Goal: Task Accomplishment & Management: Complete application form

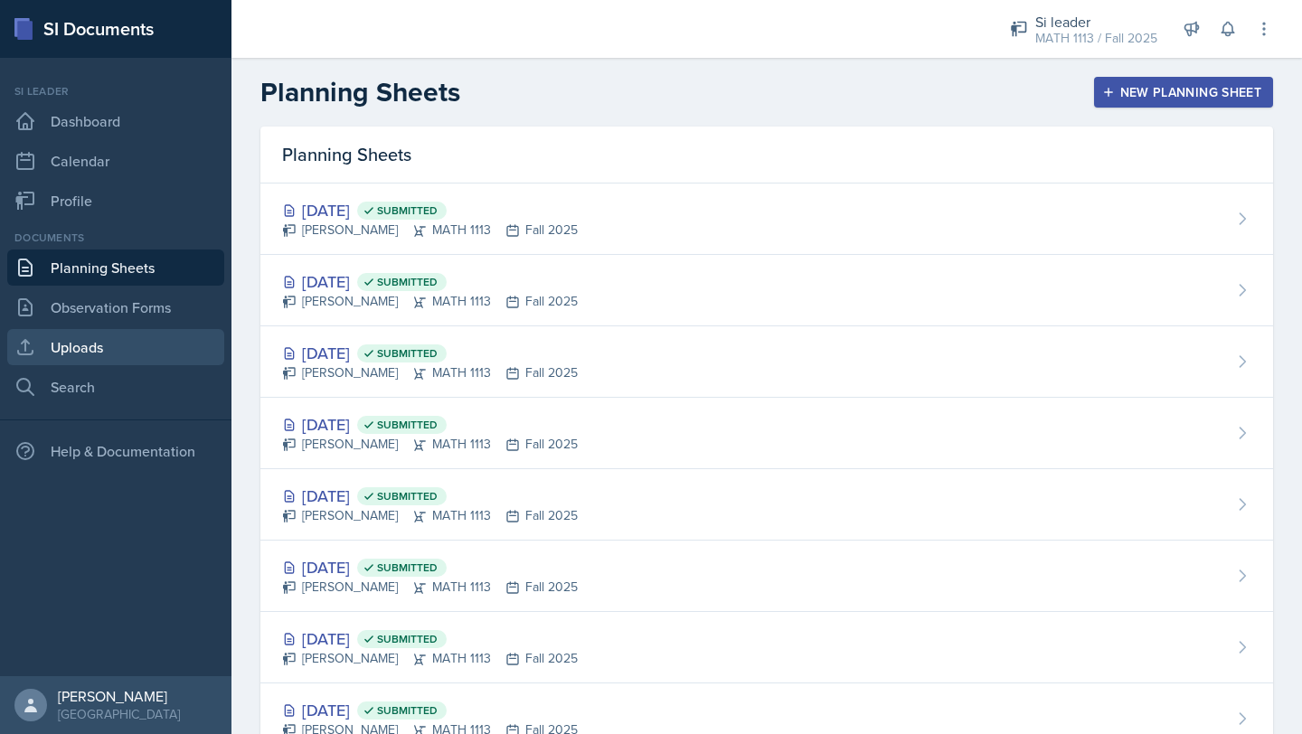
click at [86, 342] on link "Uploads" at bounding box center [115, 347] width 217 height 36
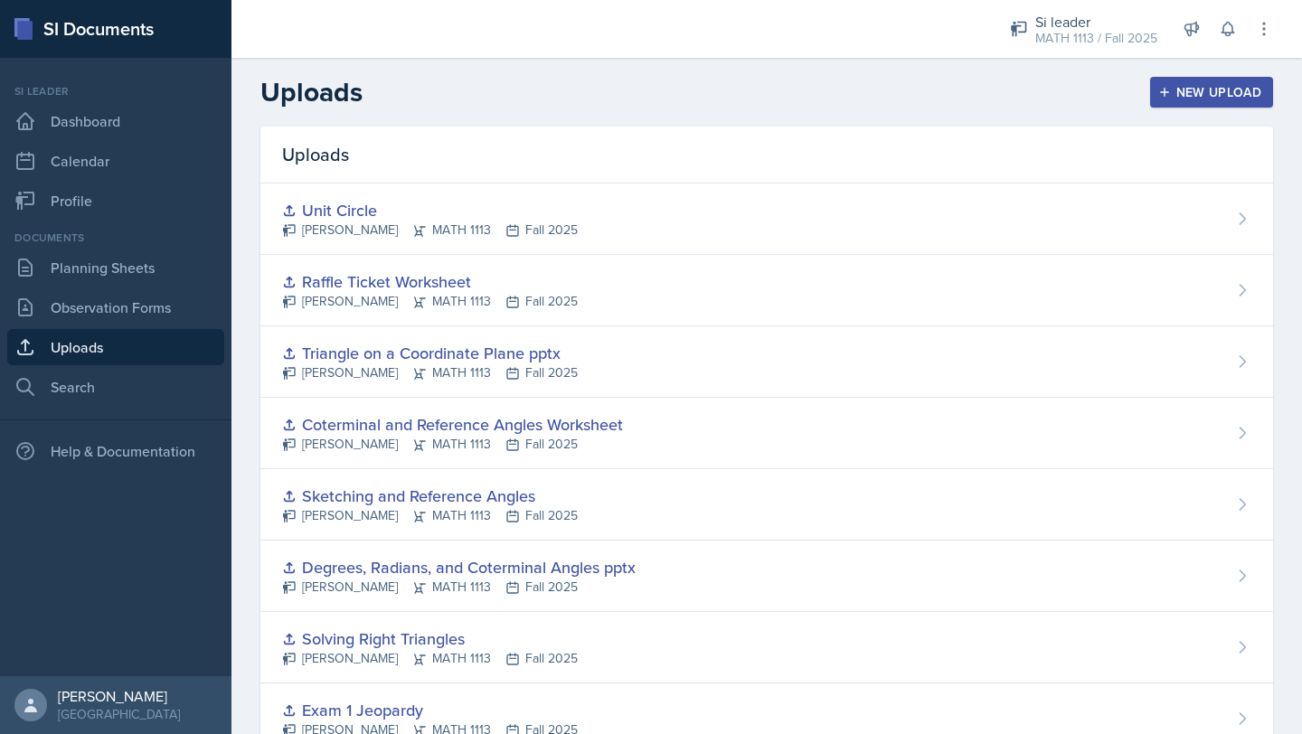
click at [1171, 93] on icon "button" at bounding box center [1164, 92] width 13 height 13
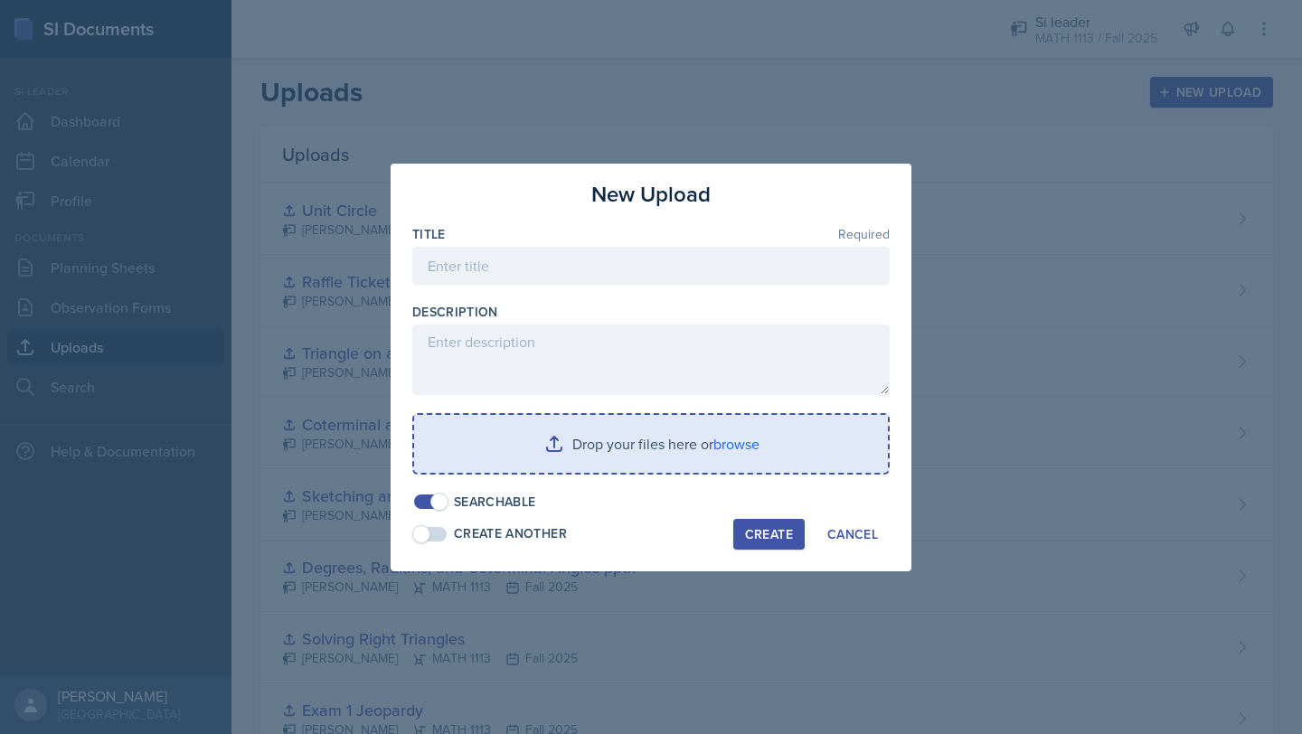
click at [604, 437] on input "file" at bounding box center [651, 444] width 474 height 58
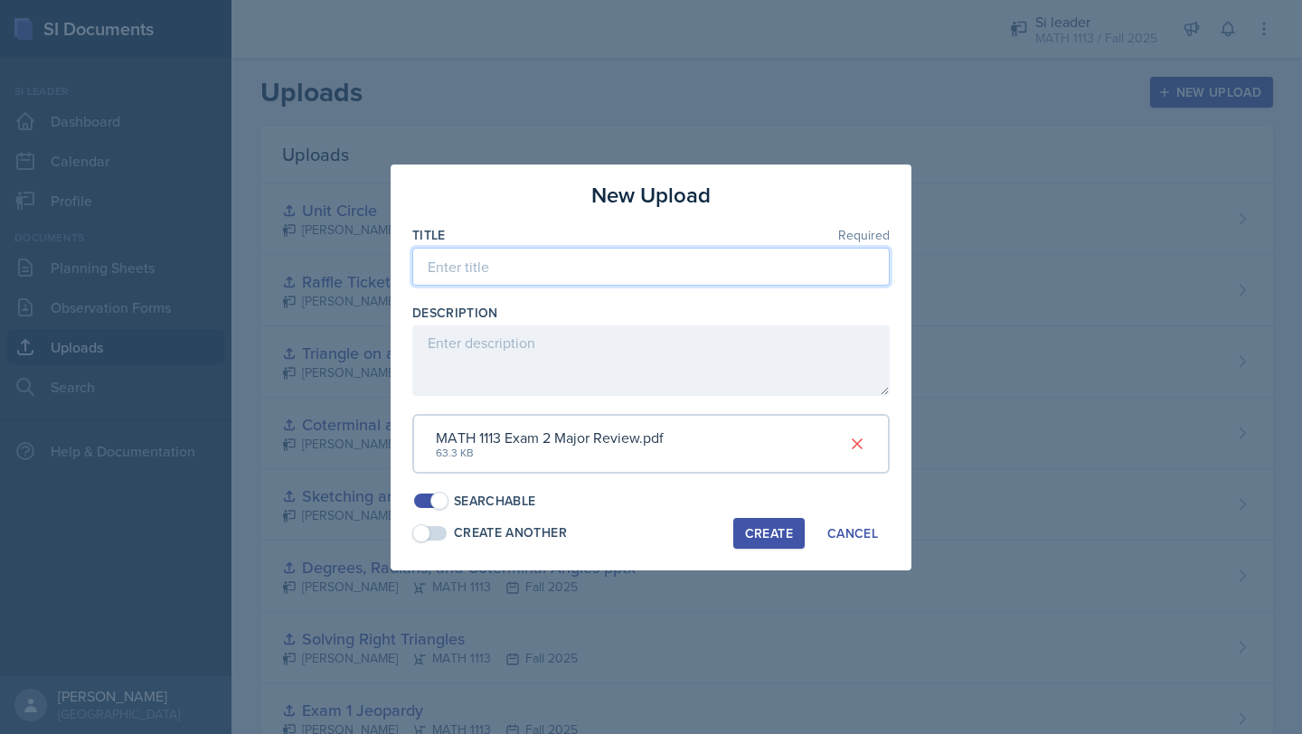
click at [506, 269] on input at bounding box center [650, 267] width 477 height 38
type input "Exam 2 Major Review"
click at [756, 534] on div "Create" at bounding box center [769, 533] width 48 height 14
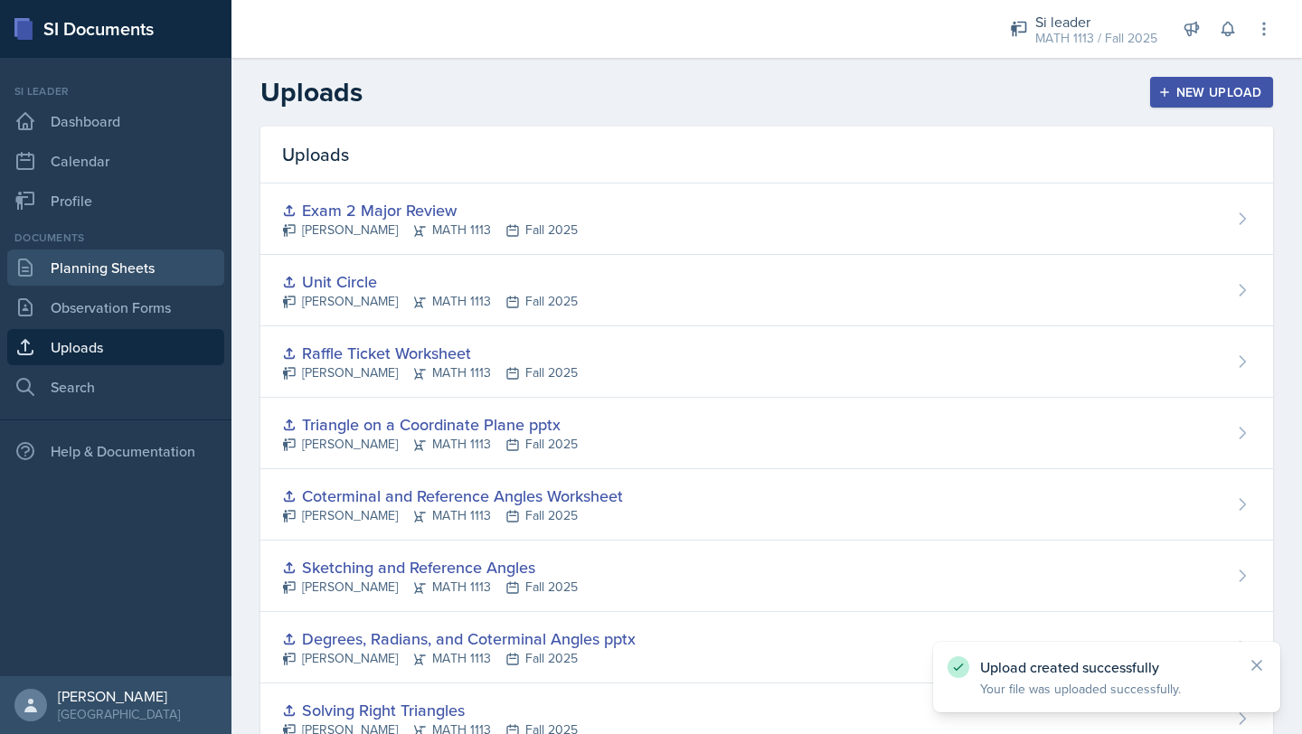
click at [132, 272] on link "Planning Sheets" at bounding box center [115, 268] width 217 height 36
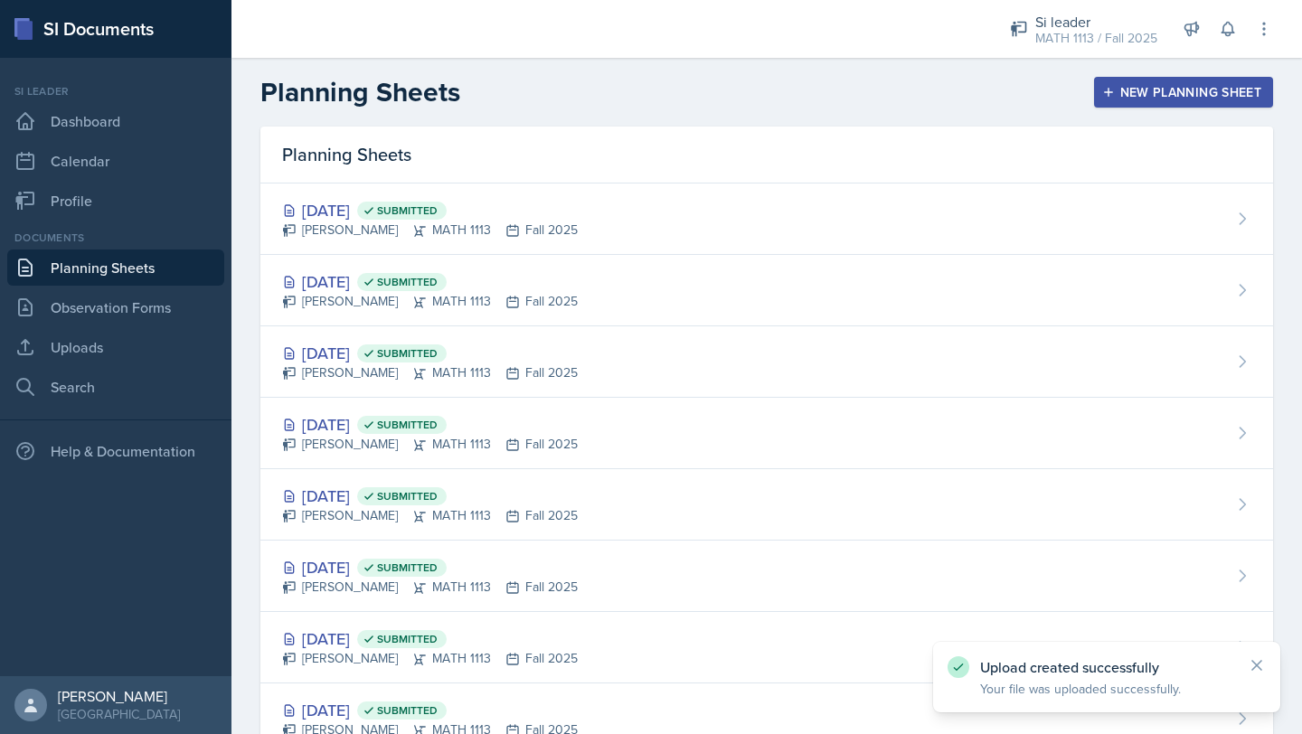
click at [1143, 89] on div "New Planning Sheet" at bounding box center [1184, 92] width 156 height 14
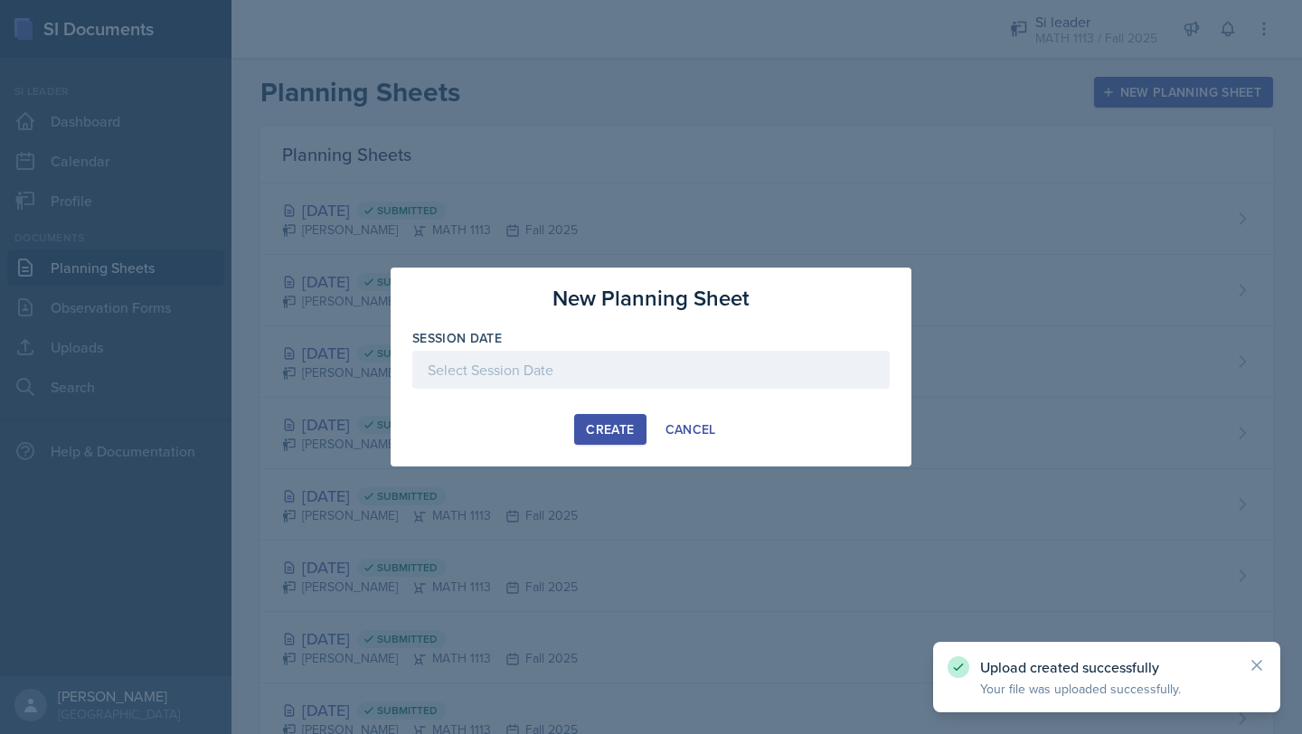
click at [638, 369] on div at bounding box center [650, 370] width 477 height 38
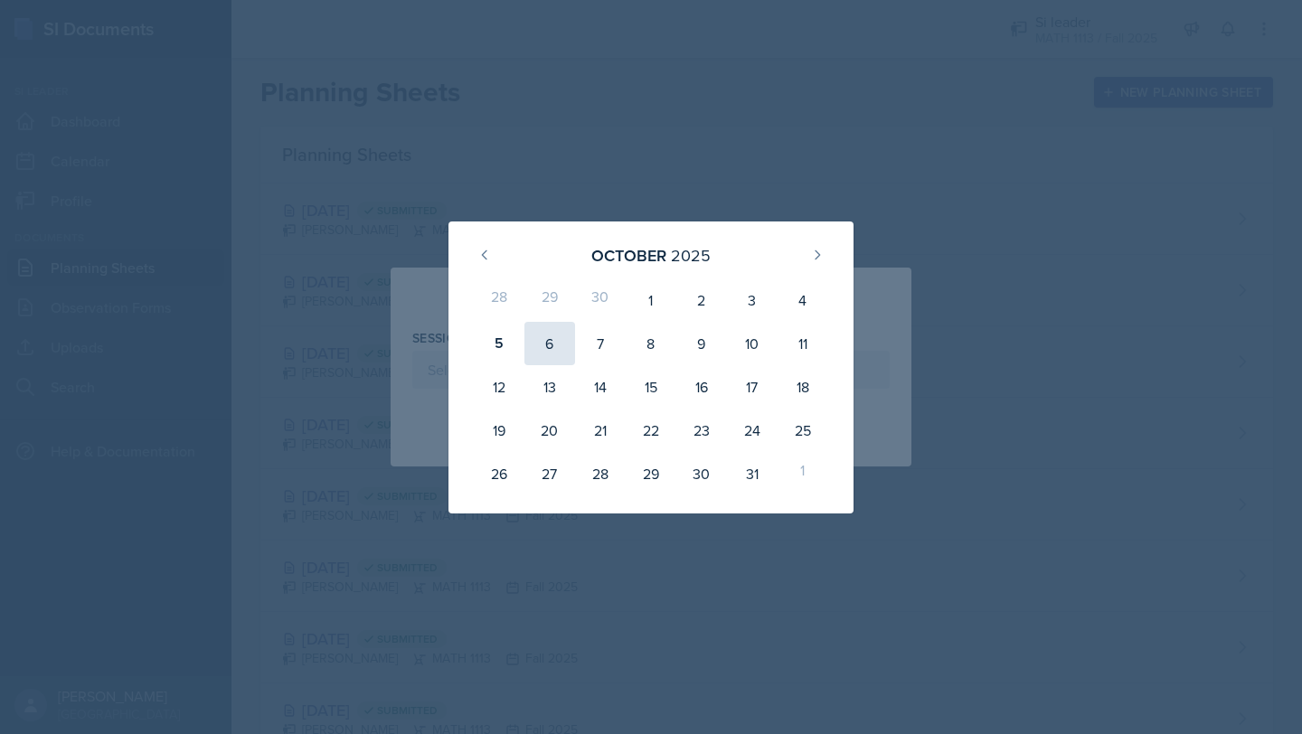
click at [562, 347] on div "6" at bounding box center [550, 343] width 51 height 43
type input "[DATE]"
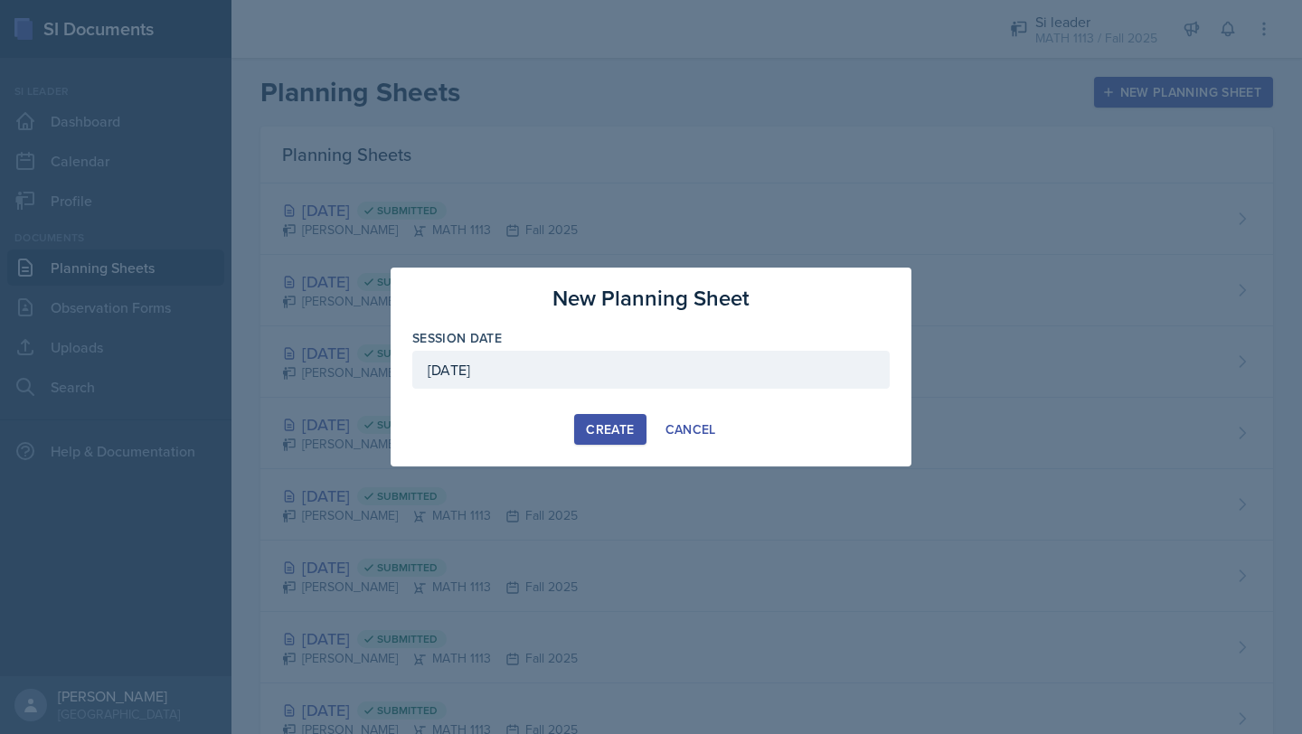
click at [620, 441] on button "Create" at bounding box center [609, 429] width 71 height 31
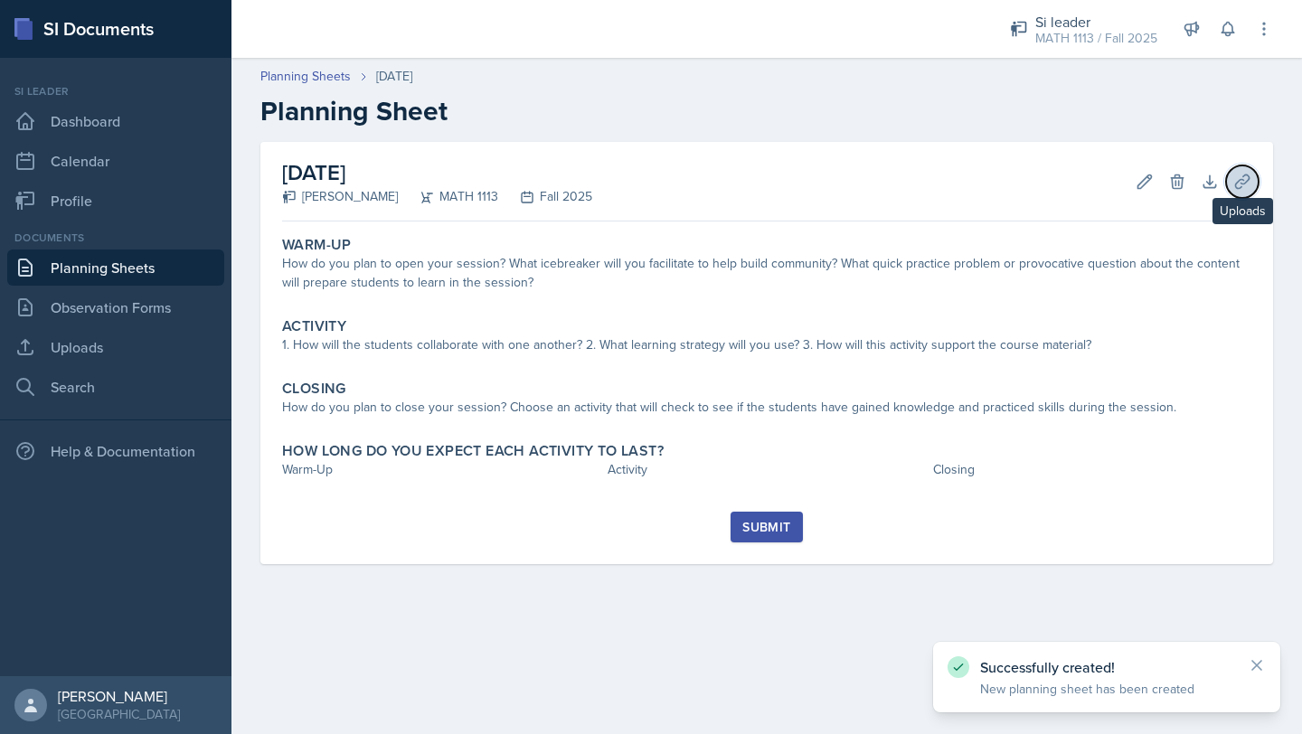
click at [1250, 175] on icon at bounding box center [1242, 182] width 18 height 18
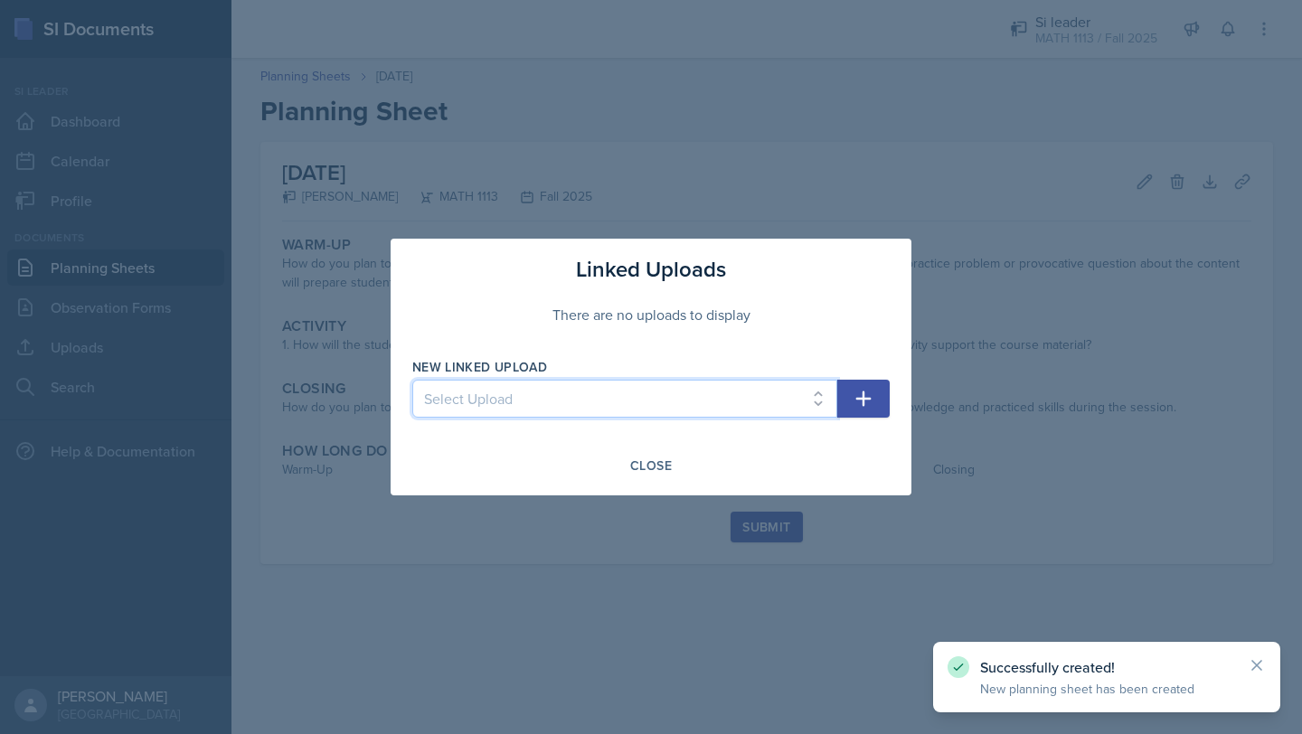
click at [729, 400] on select "Select Upload Fall Training Mock Session AROC and Difference Quotient Graphs of…" at bounding box center [624, 399] width 425 height 38
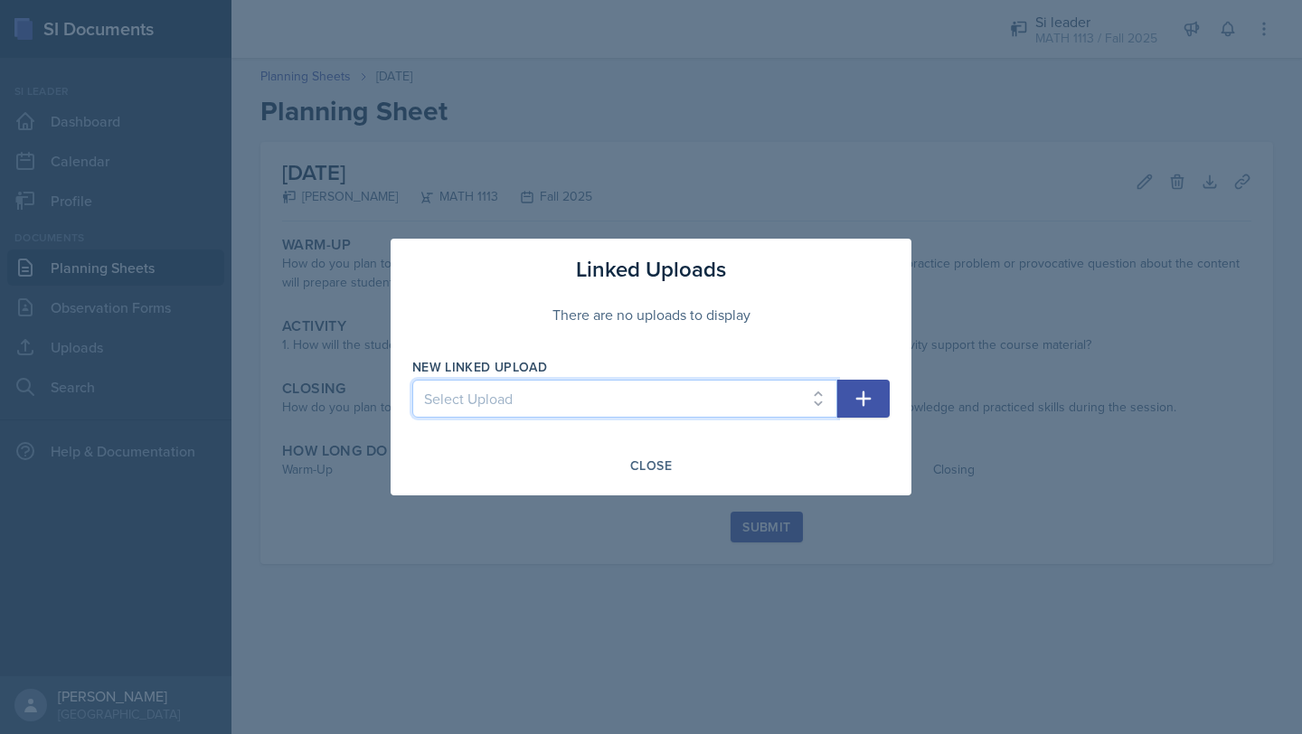
select select "4eee2654-2b5e-4ab0-8fb0-9a30e043eeac"
click at [412, 380] on select "Select Upload Fall Training Mock Session AROC and Difference Quotient Graphs of…" at bounding box center [624, 399] width 425 height 38
click at [860, 398] on icon "button" at bounding box center [863, 399] width 15 height 15
select select
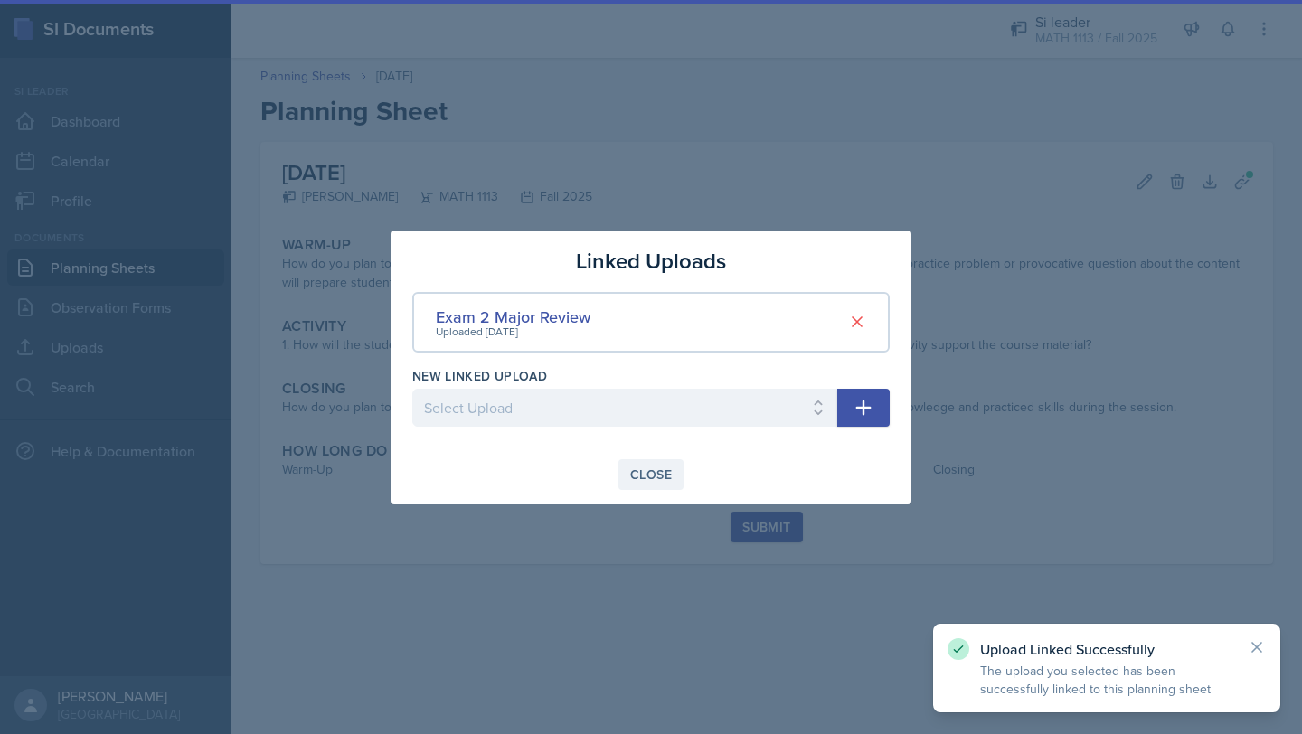
click at [644, 476] on div "Close" at bounding box center [651, 475] width 42 height 14
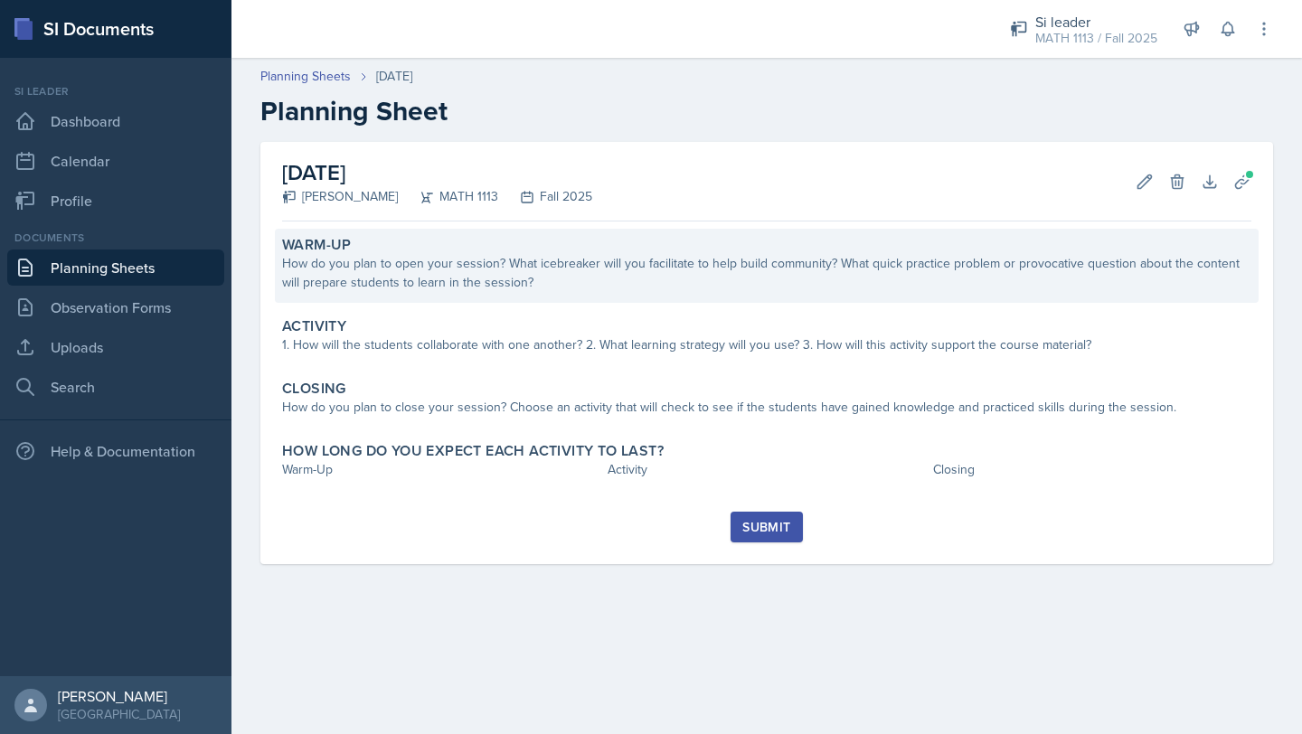
click at [550, 272] on div "How do you plan to open your session? What icebreaker will you facilitate to he…" at bounding box center [766, 273] width 969 height 38
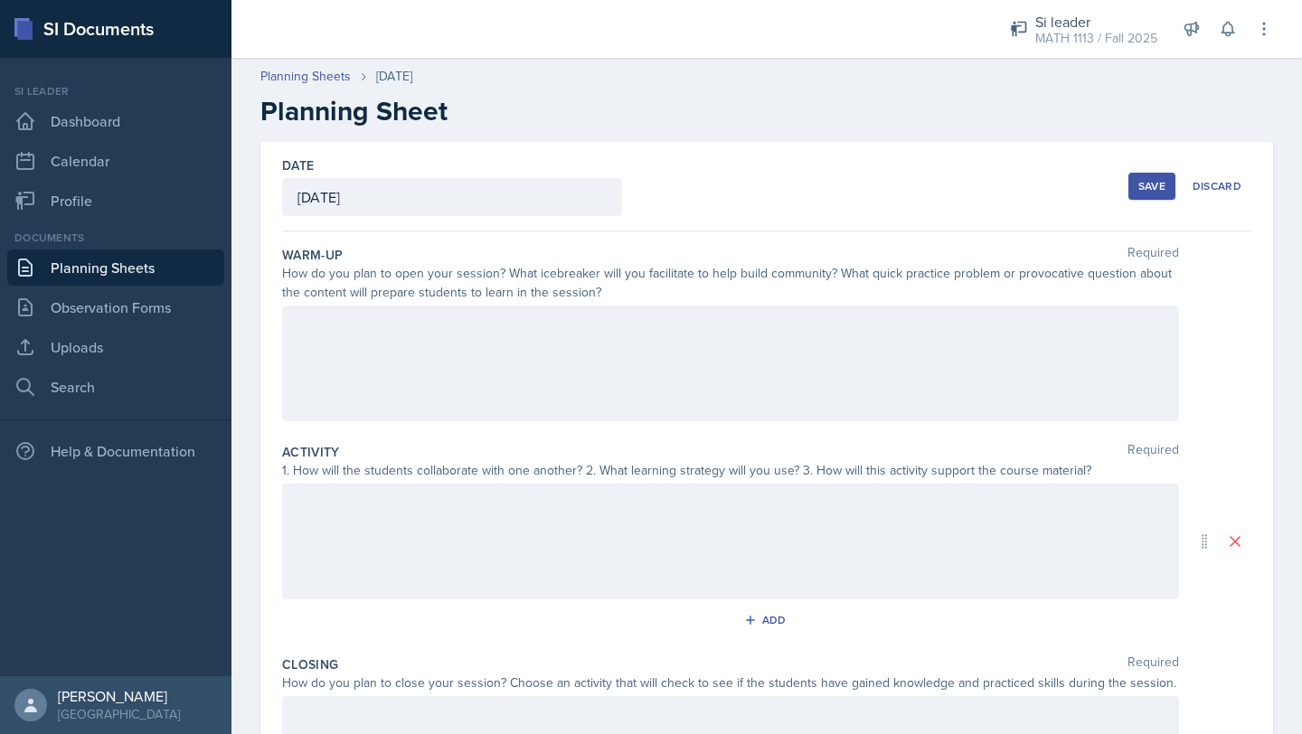
click at [484, 362] on div at bounding box center [730, 364] width 897 height 116
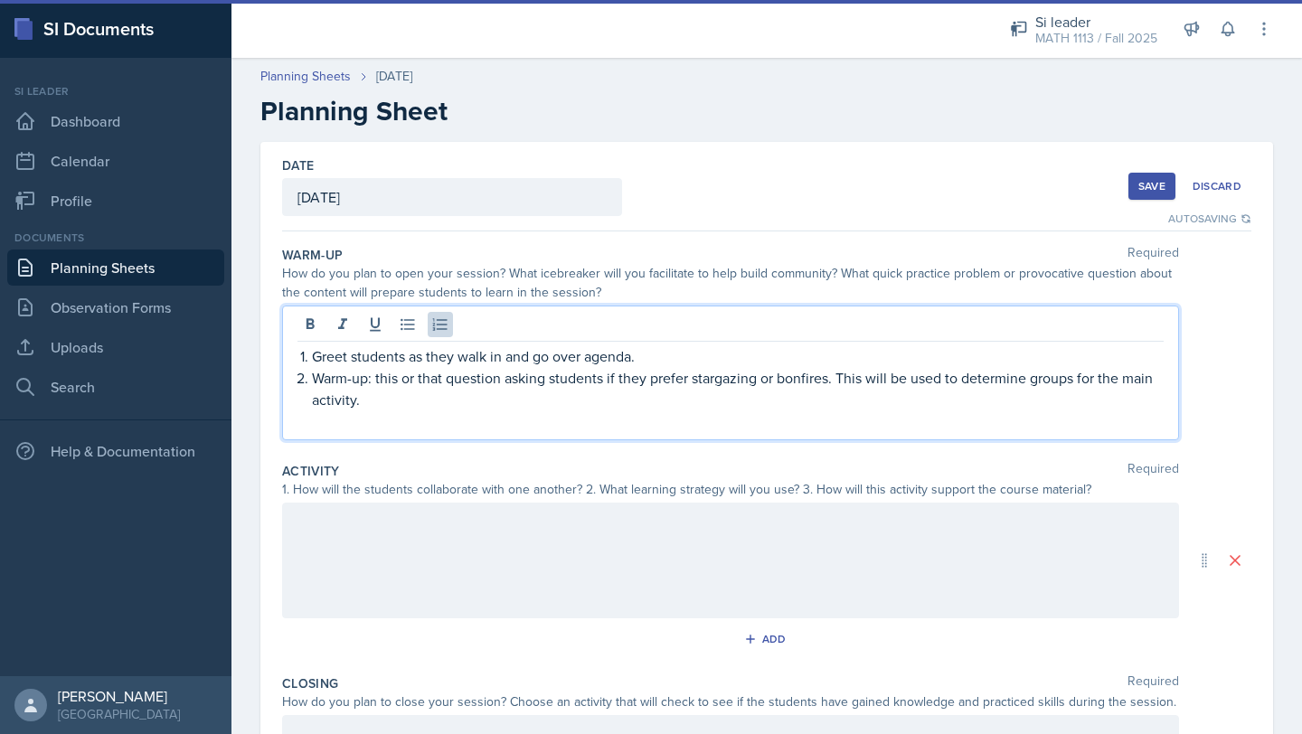
click at [513, 563] on div at bounding box center [730, 561] width 897 height 116
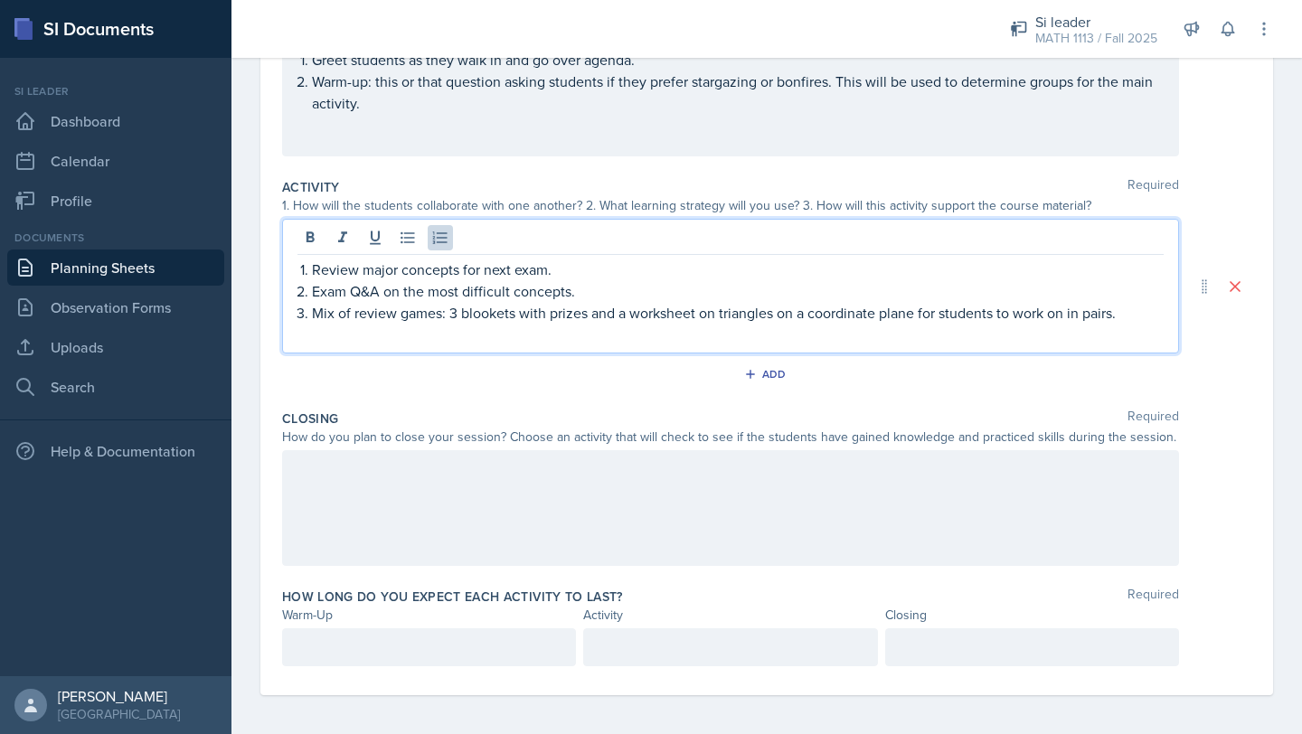
scroll to position [269, 0]
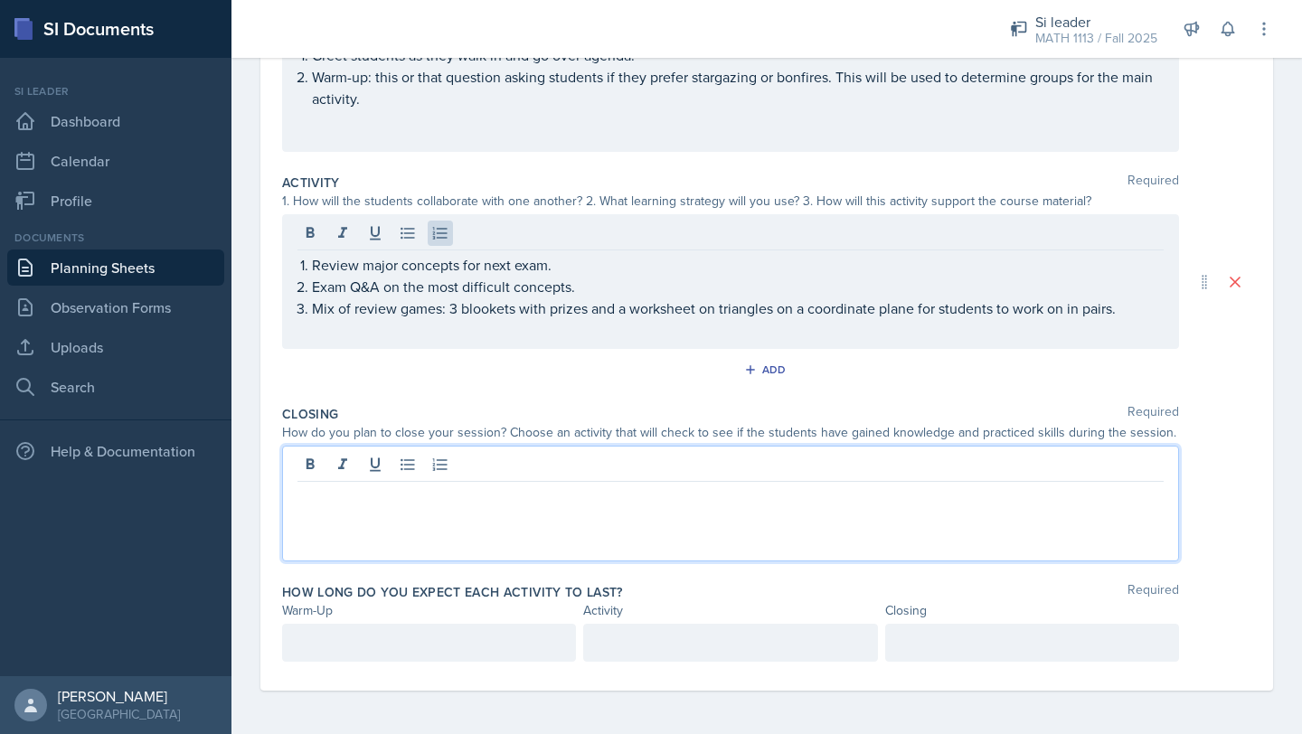
click at [669, 459] on div at bounding box center [730, 504] width 897 height 116
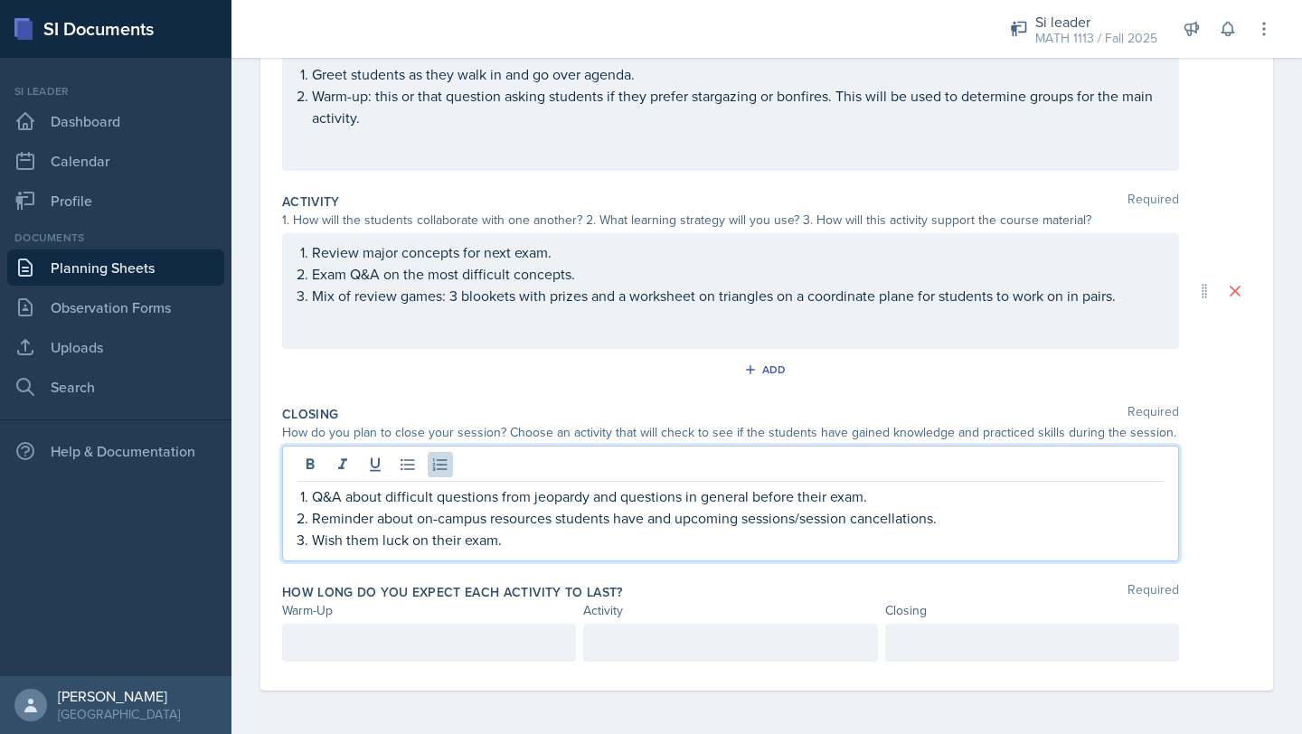
click at [411, 641] on div at bounding box center [429, 643] width 294 height 38
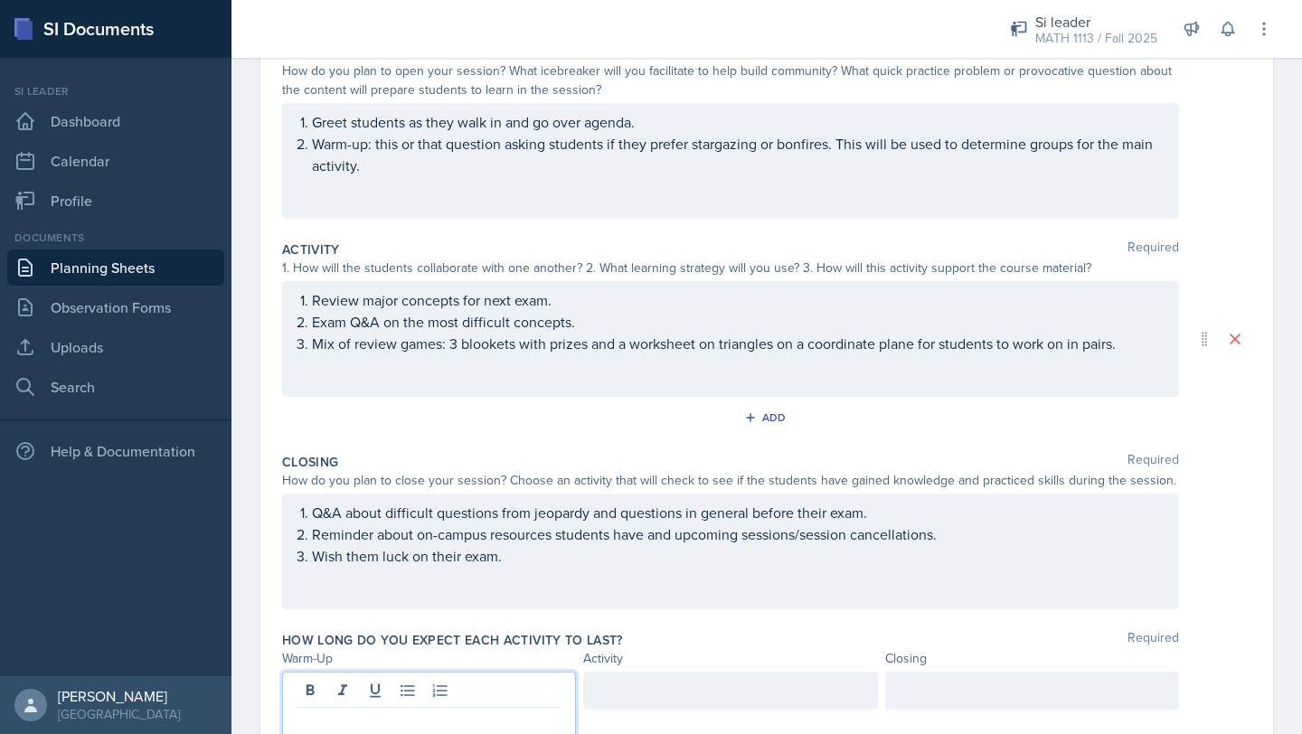
scroll to position [282, 0]
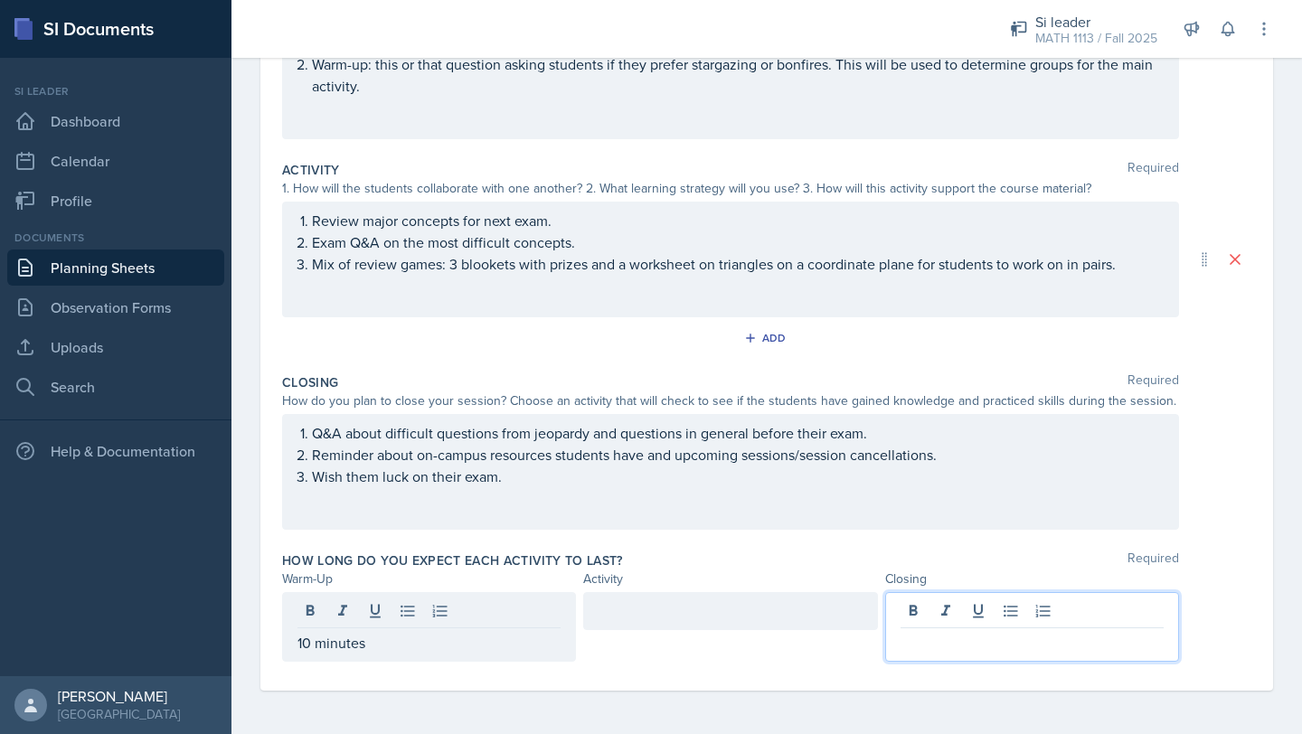
click at [993, 616] on div at bounding box center [1032, 627] width 294 height 70
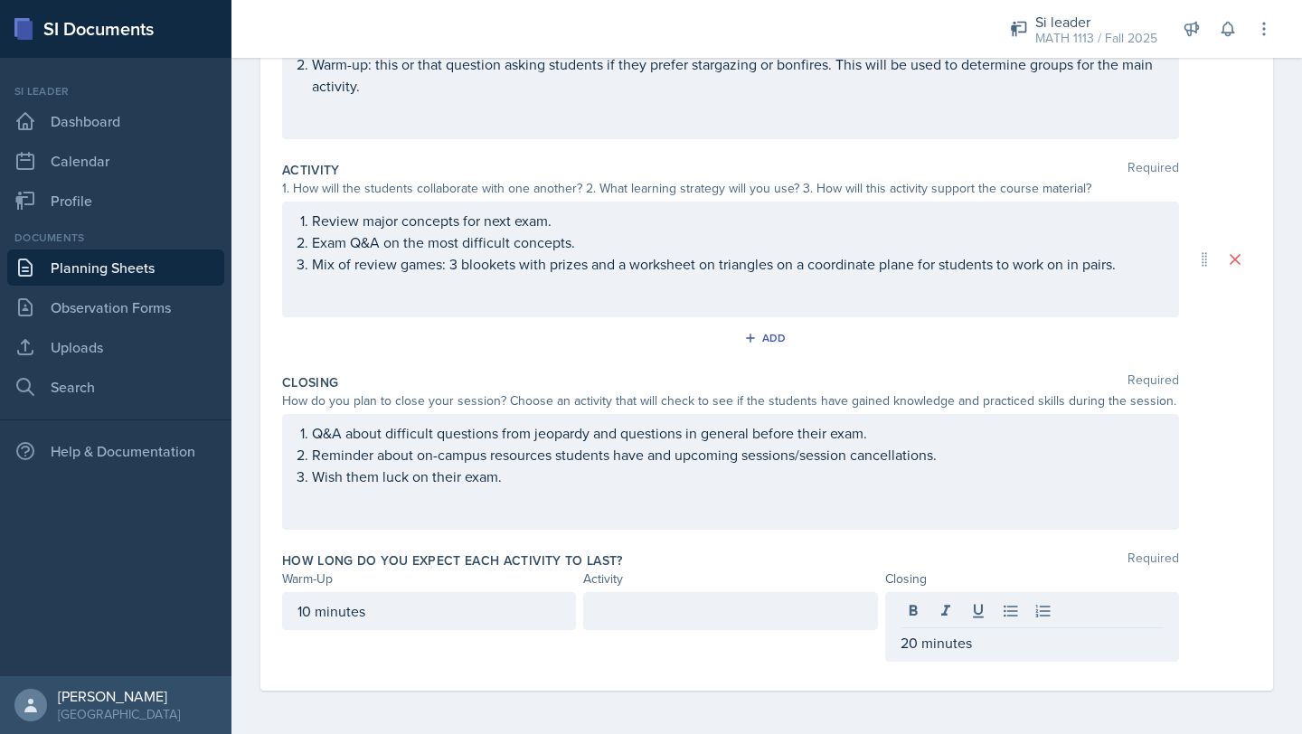
click at [820, 564] on div "How long do you expect each activity to last? Required" at bounding box center [766, 561] width 969 height 18
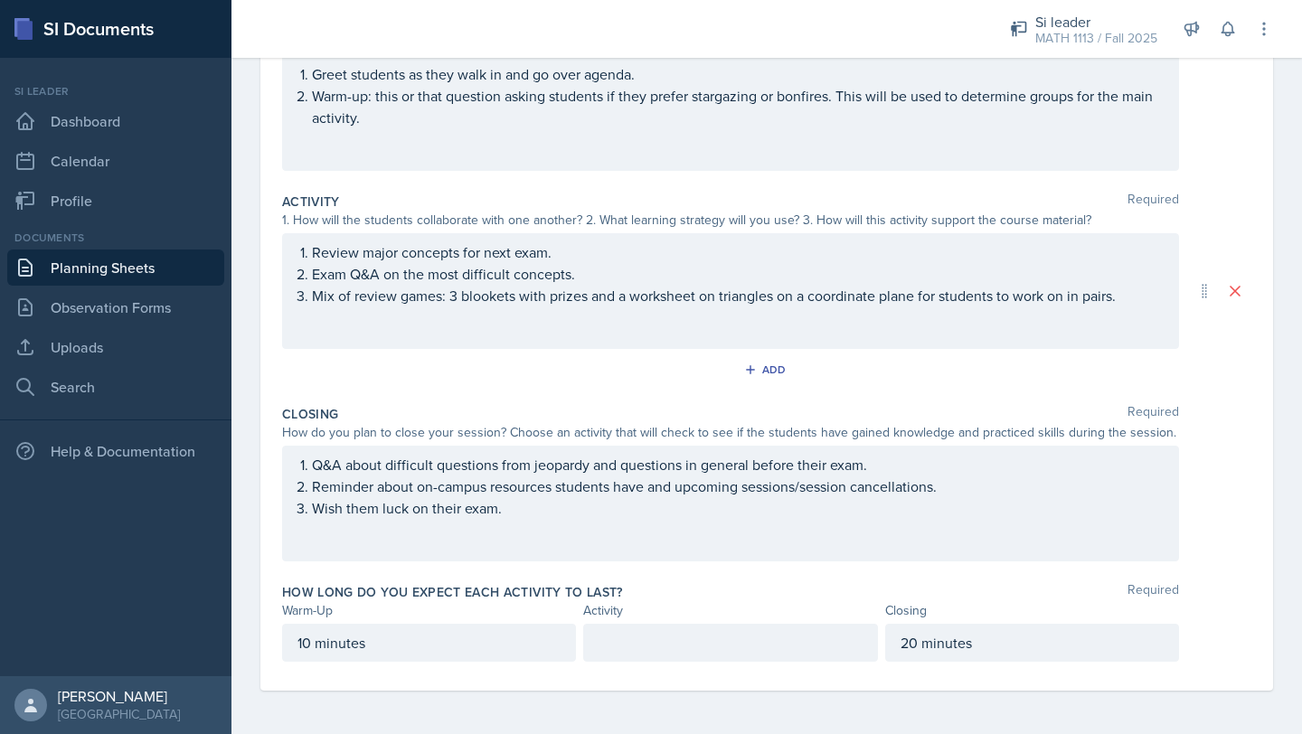
click at [820, 633] on p at bounding box center [730, 643] width 263 height 22
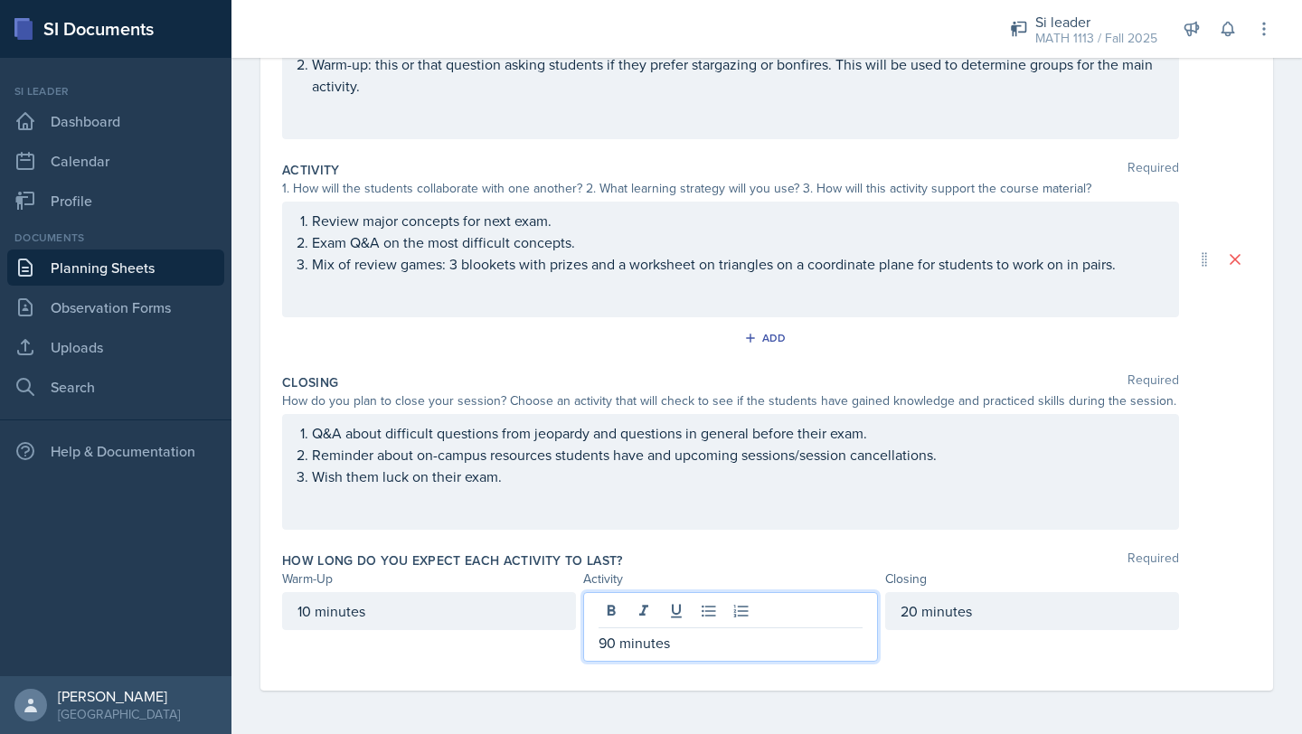
click at [785, 553] on div "How long do you expect each activity to last? Required" at bounding box center [766, 561] width 969 height 18
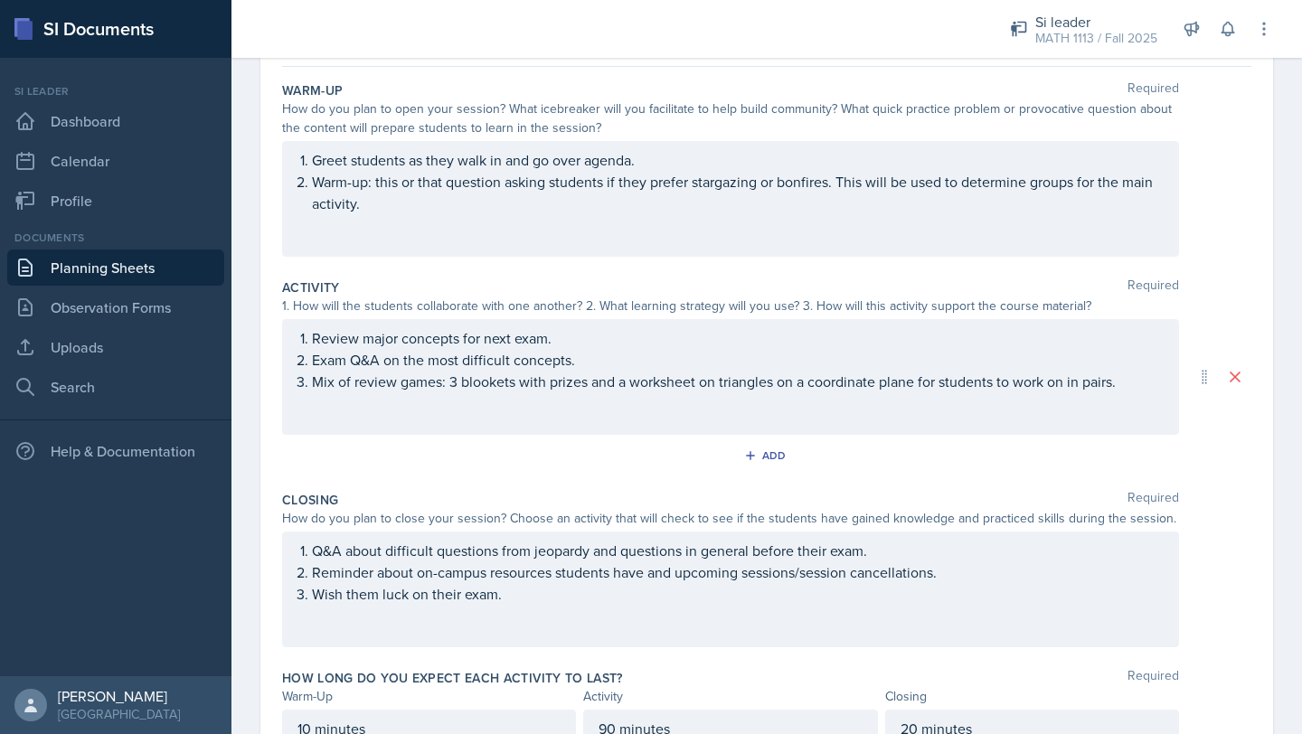
scroll to position [0, 0]
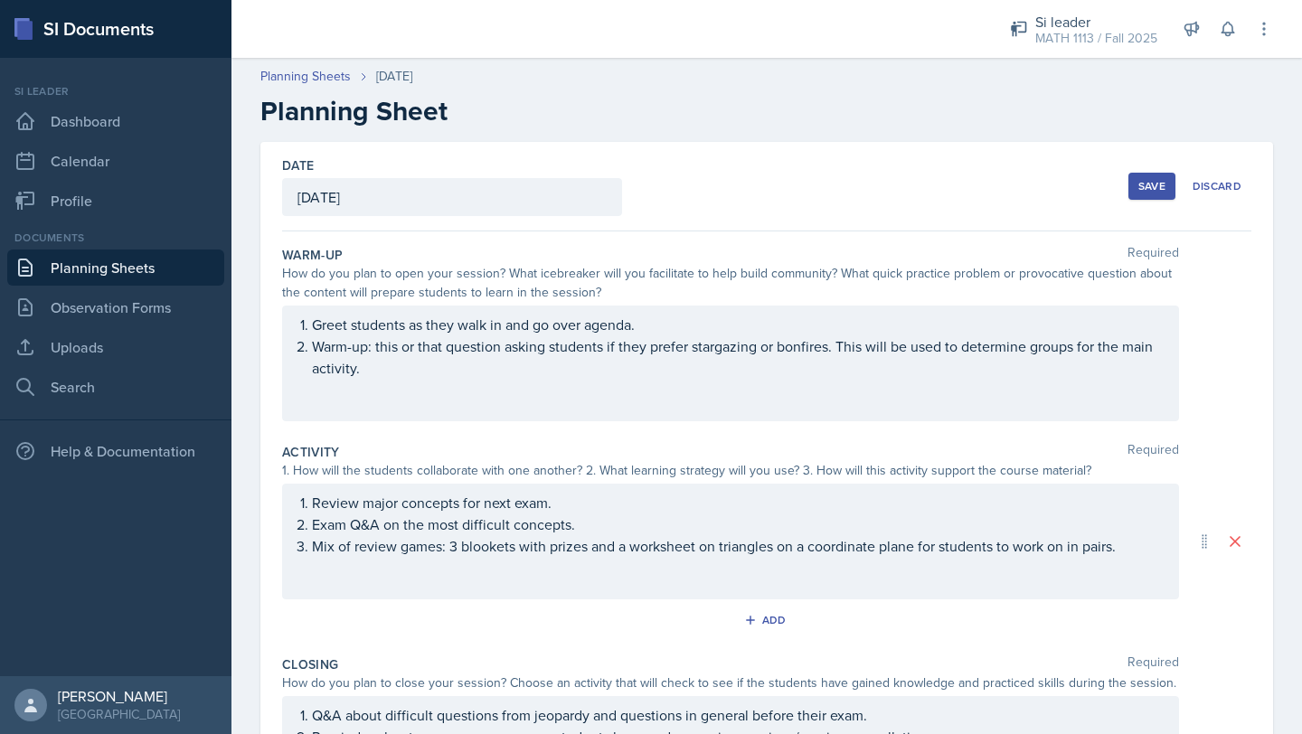
click at [1152, 195] on button "Save" at bounding box center [1152, 186] width 47 height 27
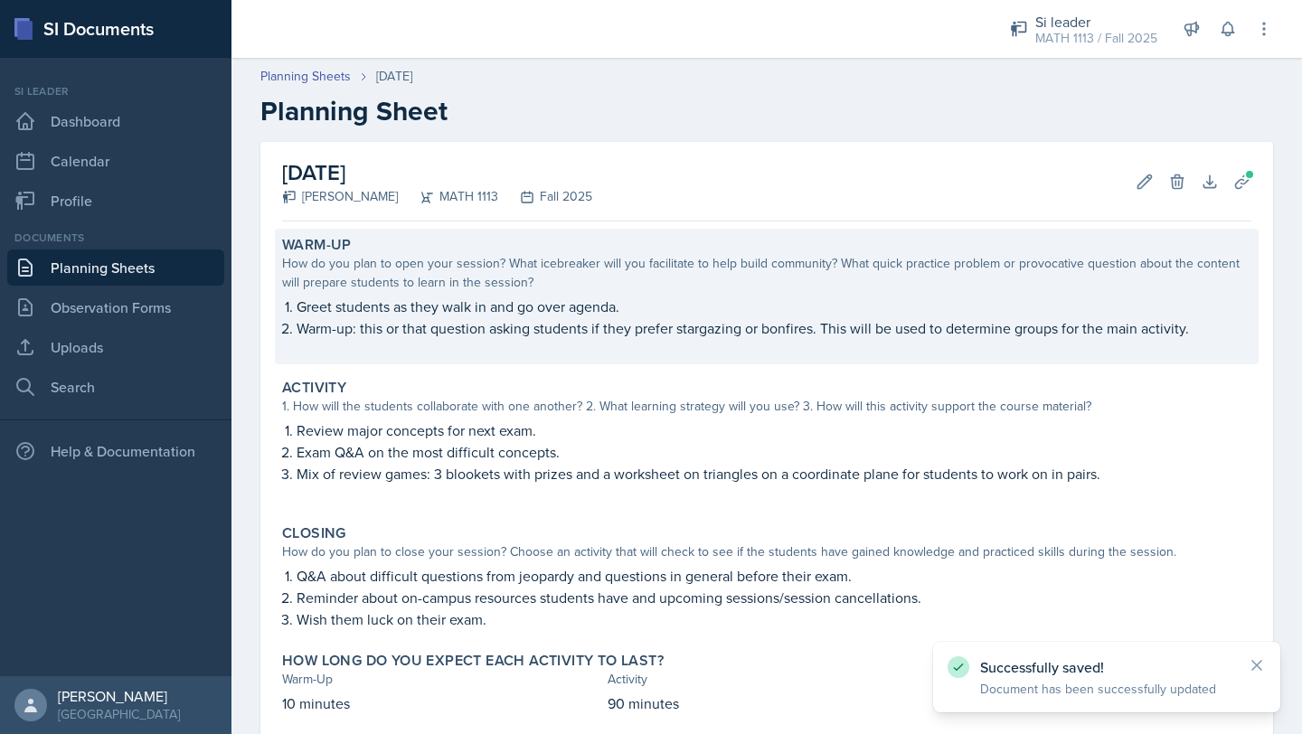
scroll to position [105, 0]
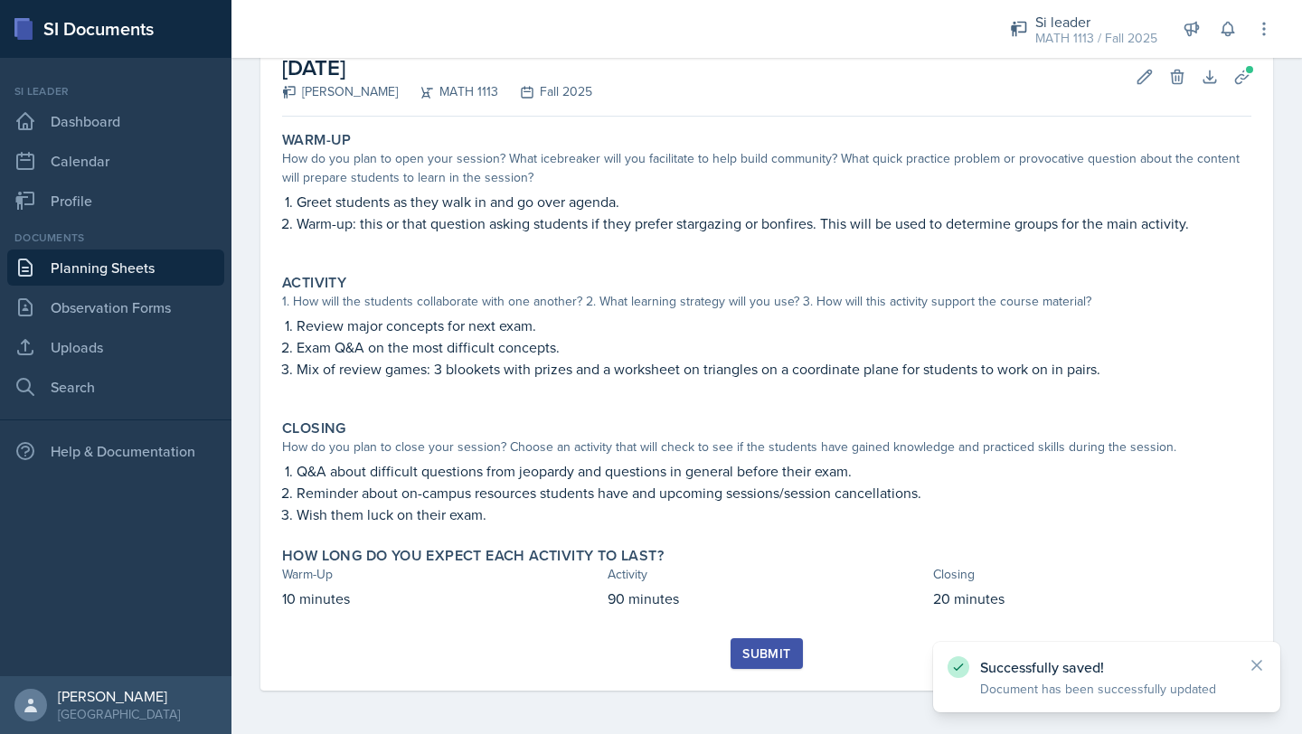
click at [799, 649] on button "Submit" at bounding box center [766, 653] width 71 height 31
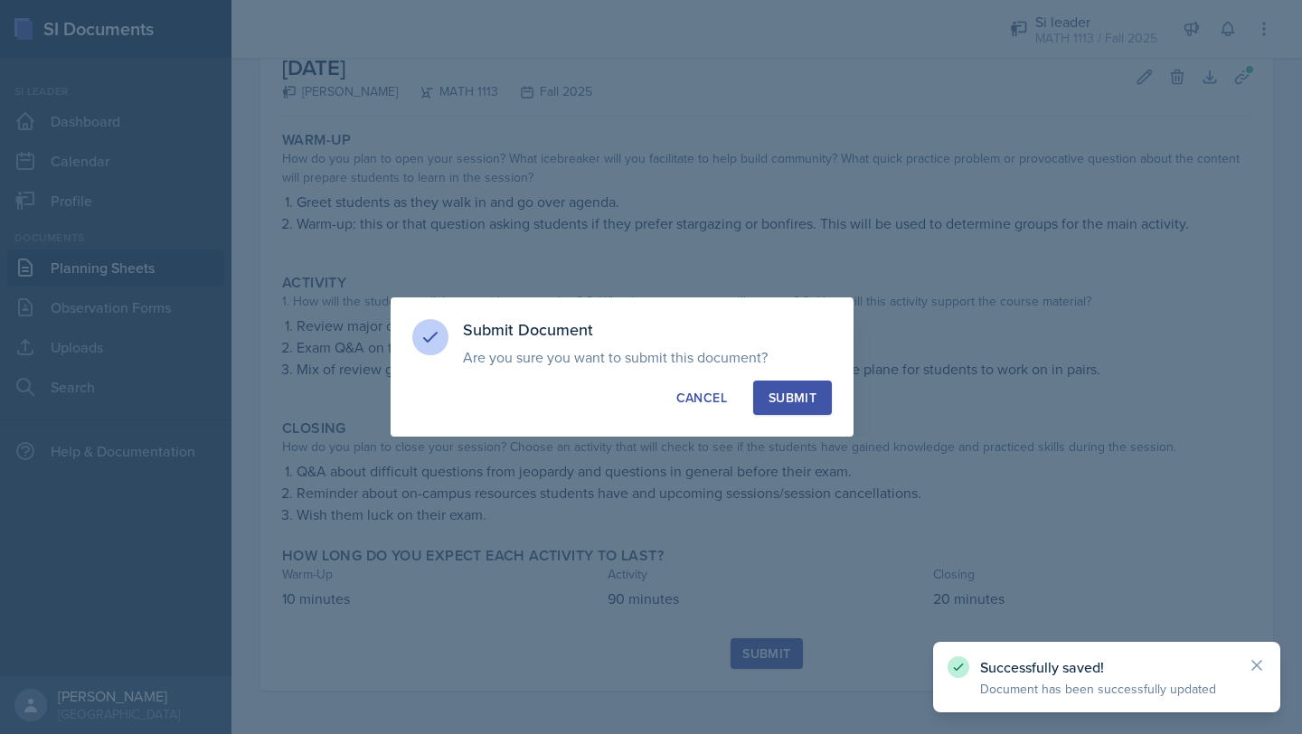
click at [799, 393] on div "Submit" at bounding box center [793, 398] width 48 height 18
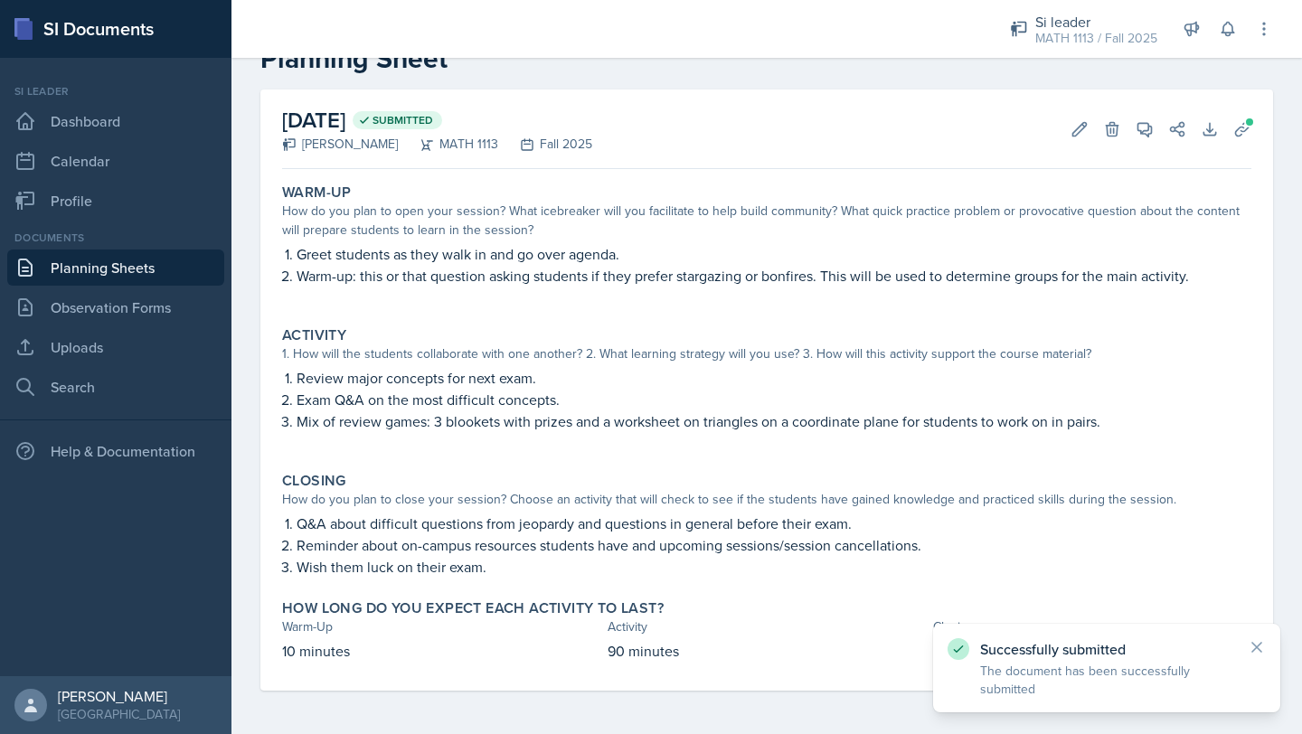
scroll to position [0, 0]
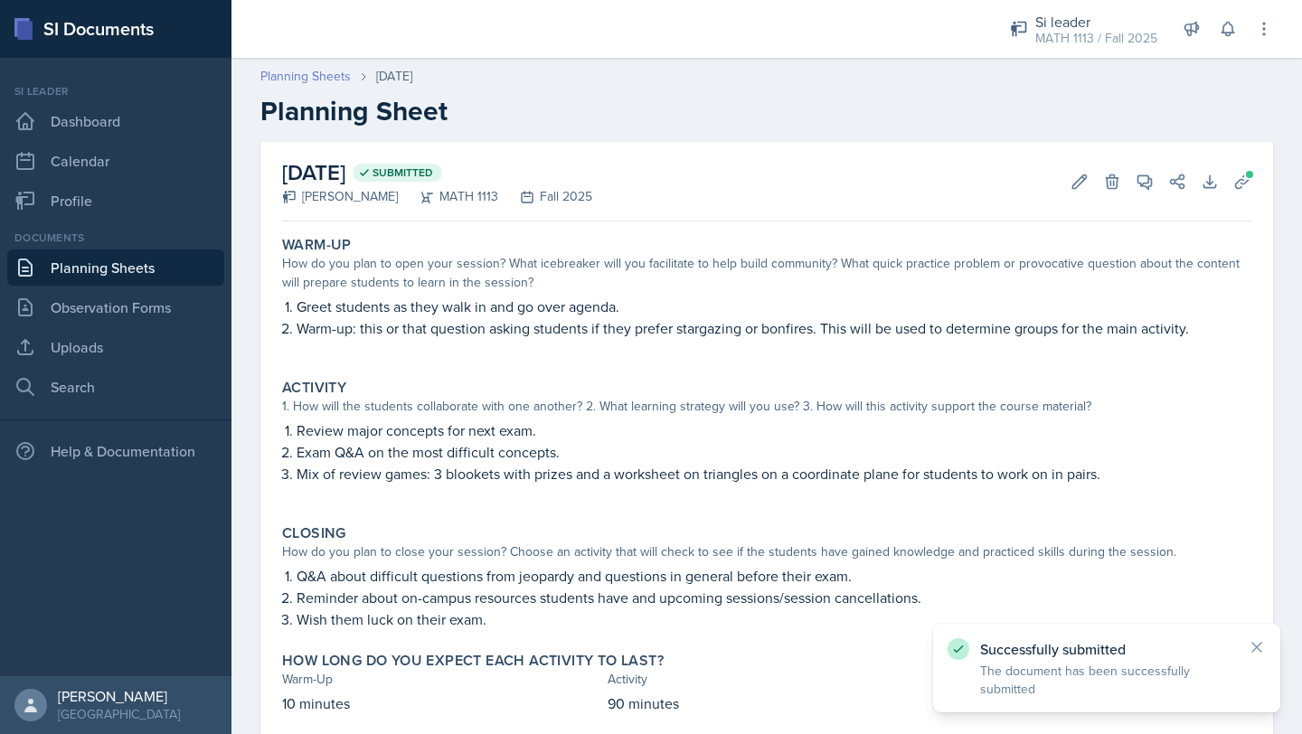
click at [321, 80] on link "Planning Sheets" at bounding box center [305, 76] width 90 height 19
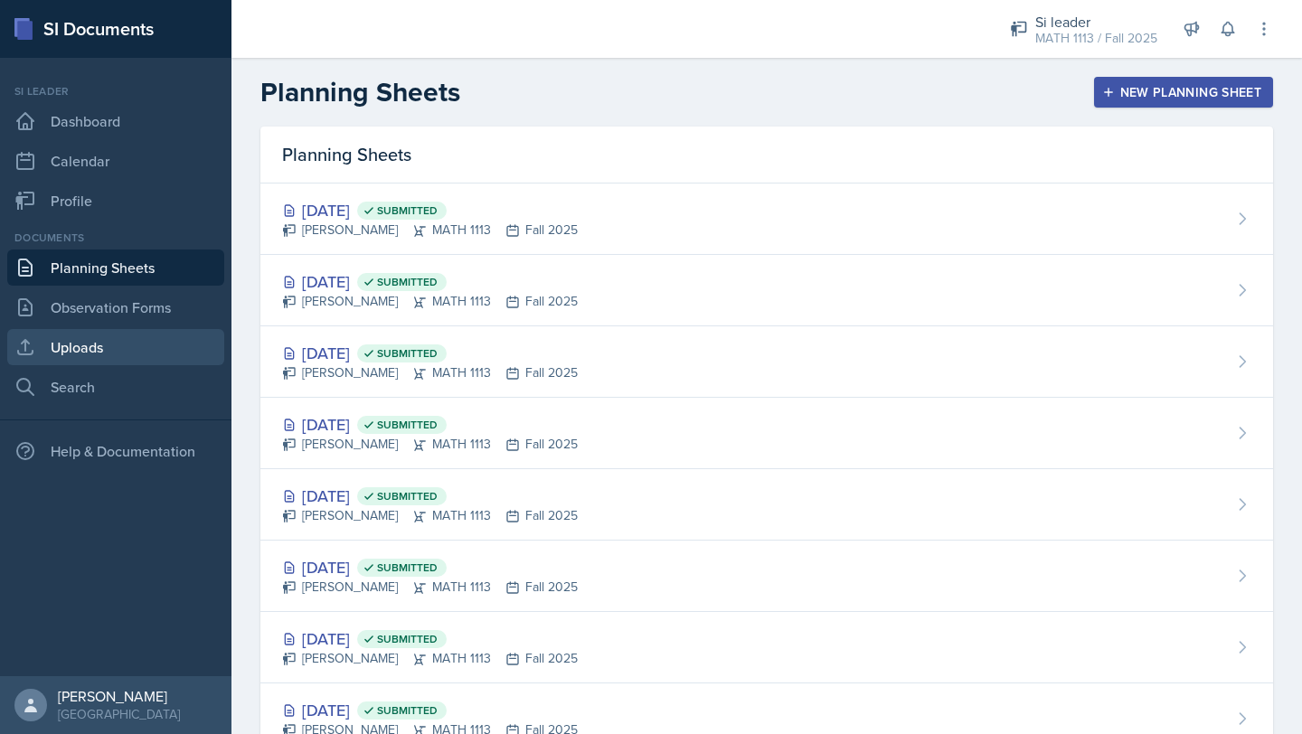
click at [101, 353] on link "Uploads" at bounding box center [115, 347] width 217 height 36
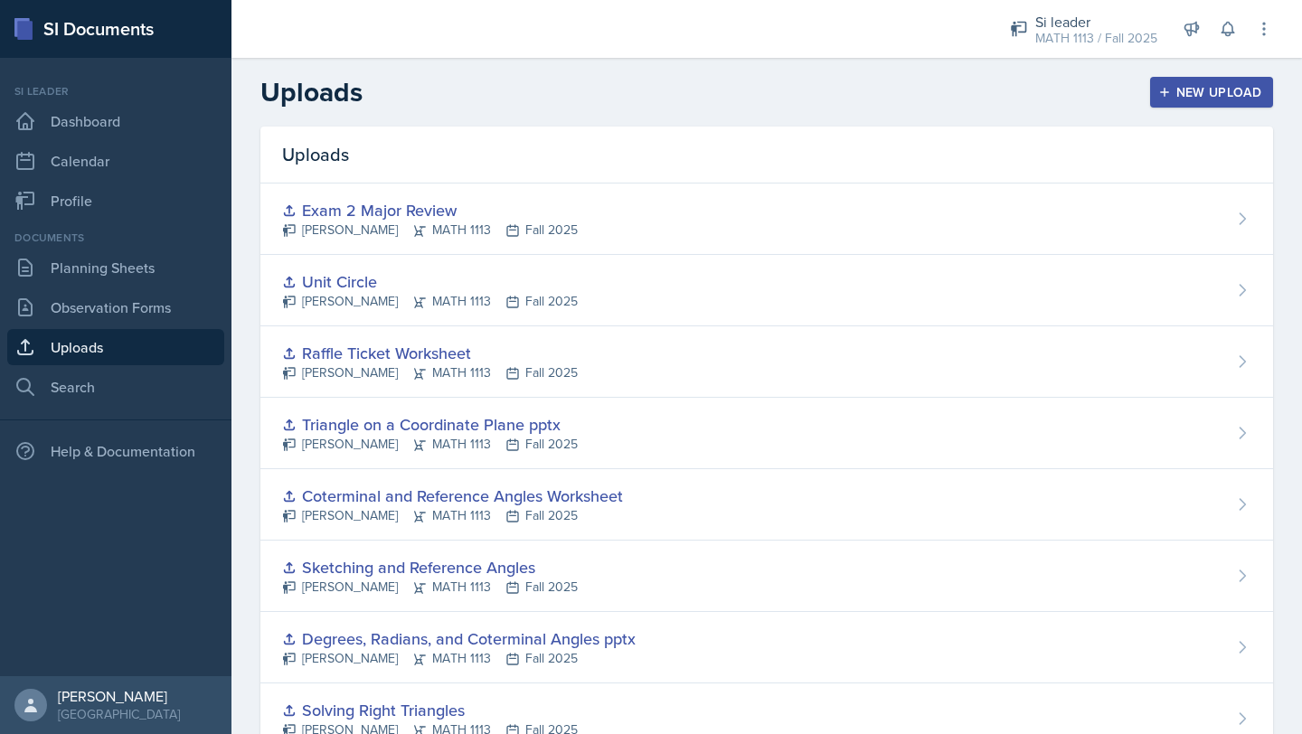
click at [1260, 94] on div "New Upload" at bounding box center [1212, 92] width 100 height 14
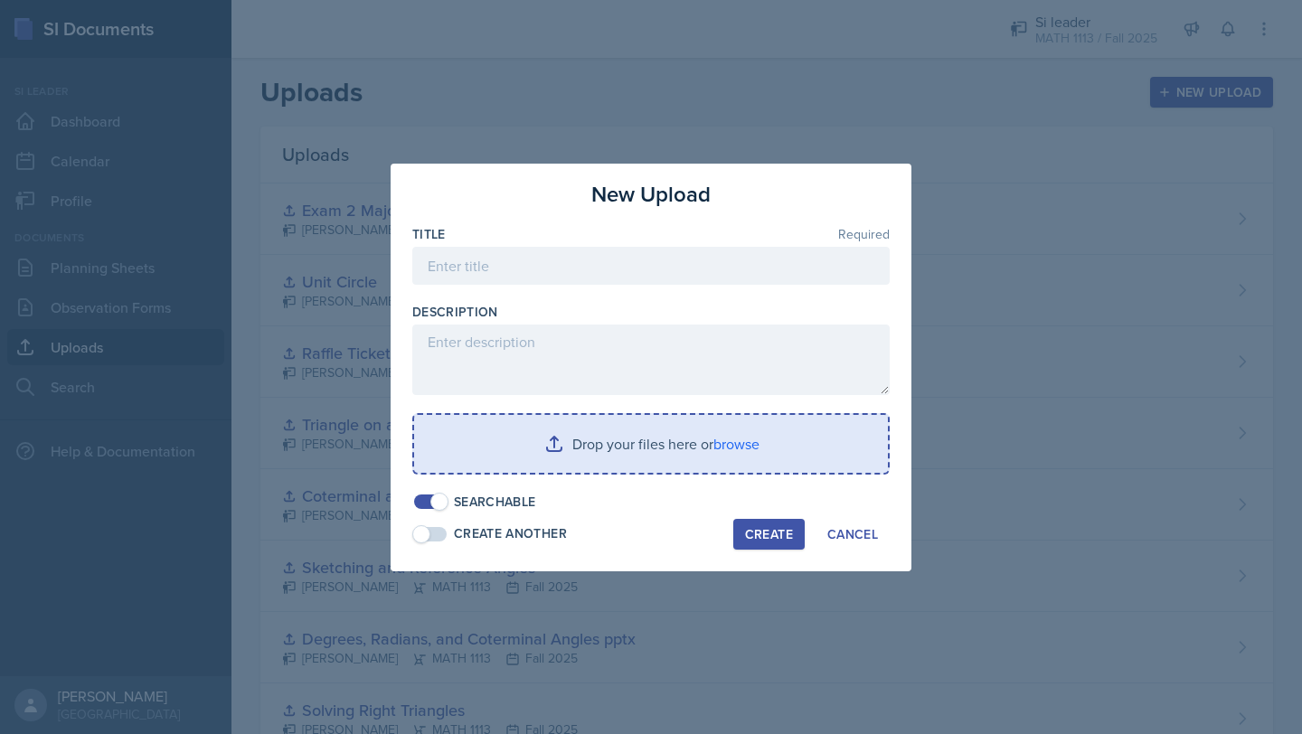
click at [803, 437] on input "file" at bounding box center [651, 444] width 474 height 58
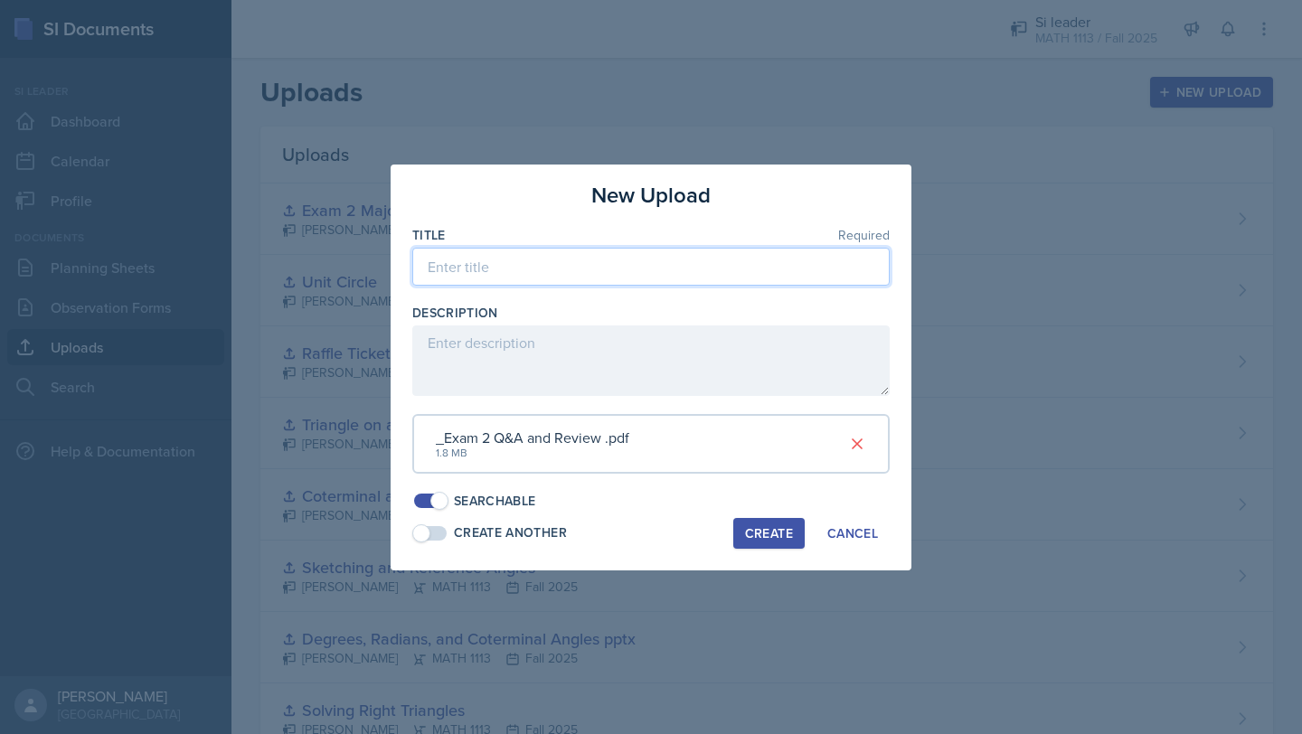
click at [645, 258] on input at bounding box center [650, 267] width 477 height 38
type input "Exam 2 Q&A and Review"
click at [779, 537] on div "Create" at bounding box center [769, 533] width 48 height 14
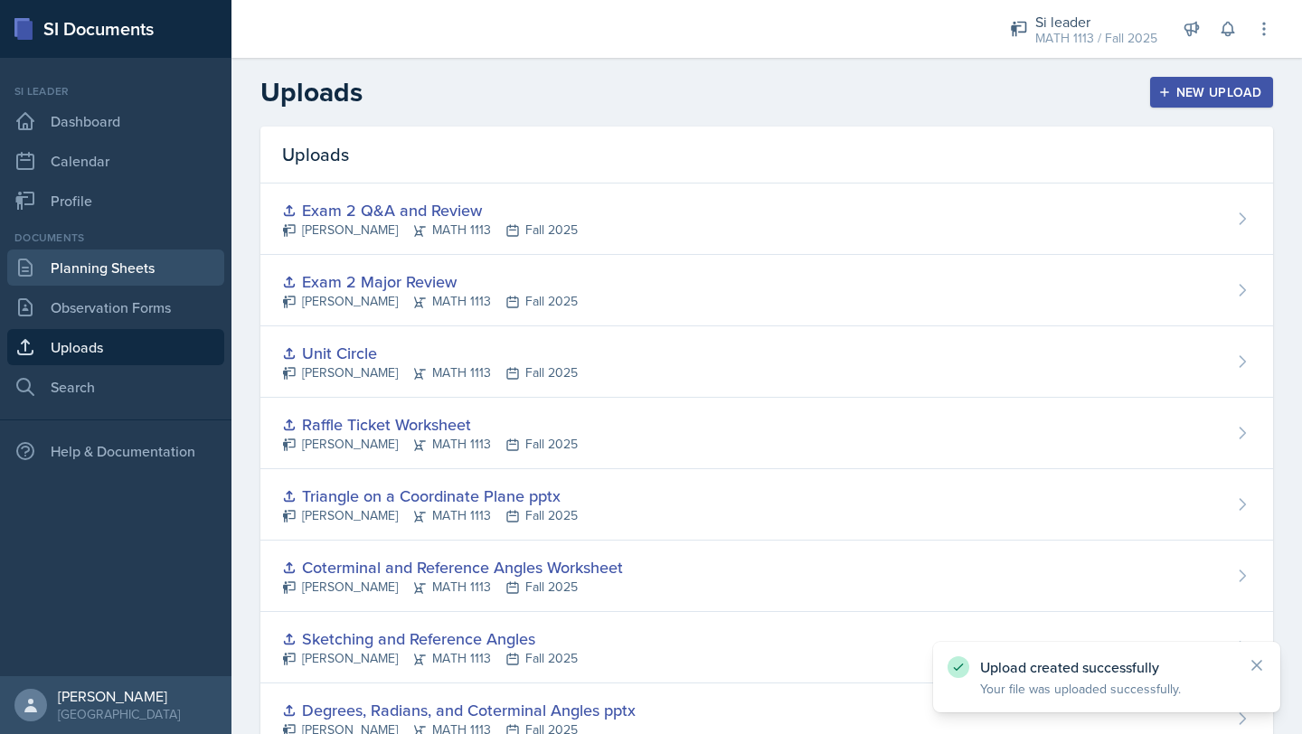
click at [137, 276] on link "Planning Sheets" at bounding box center [115, 268] width 217 height 36
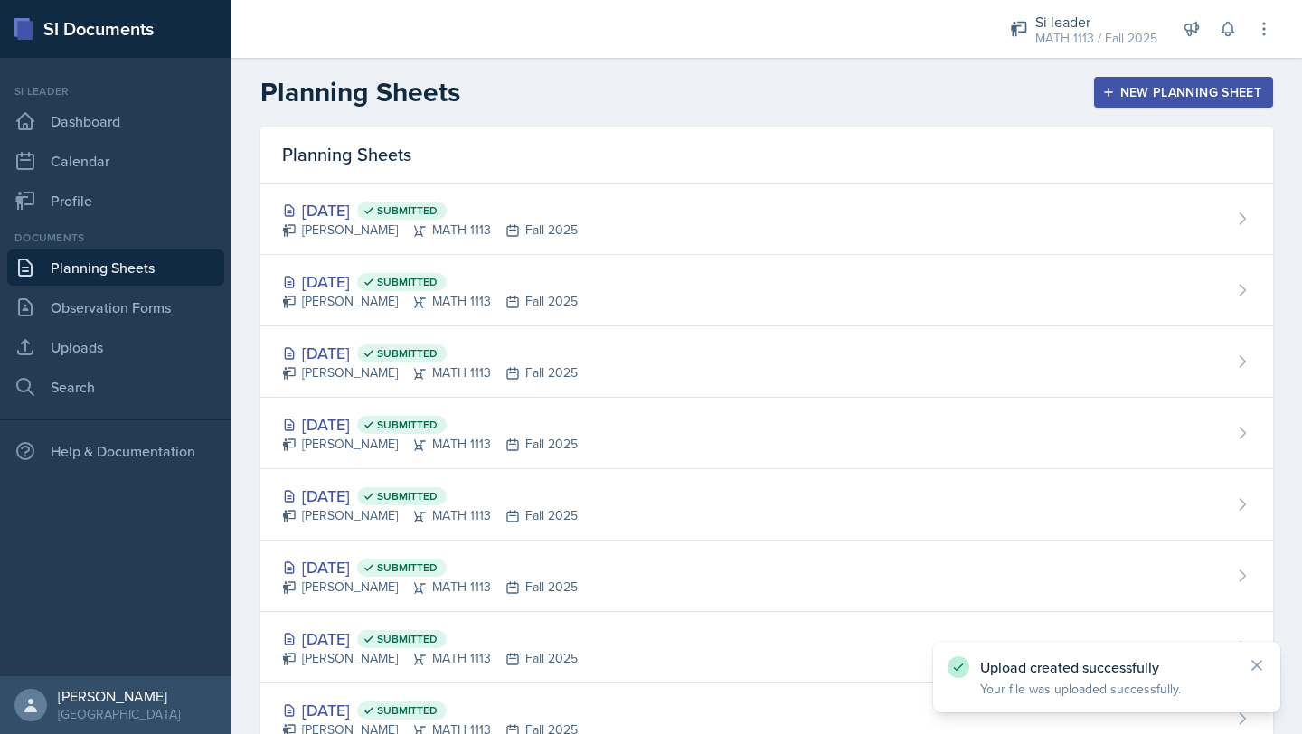
click at [1123, 95] on div "New Planning Sheet" at bounding box center [1184, 92] width 156 height 14
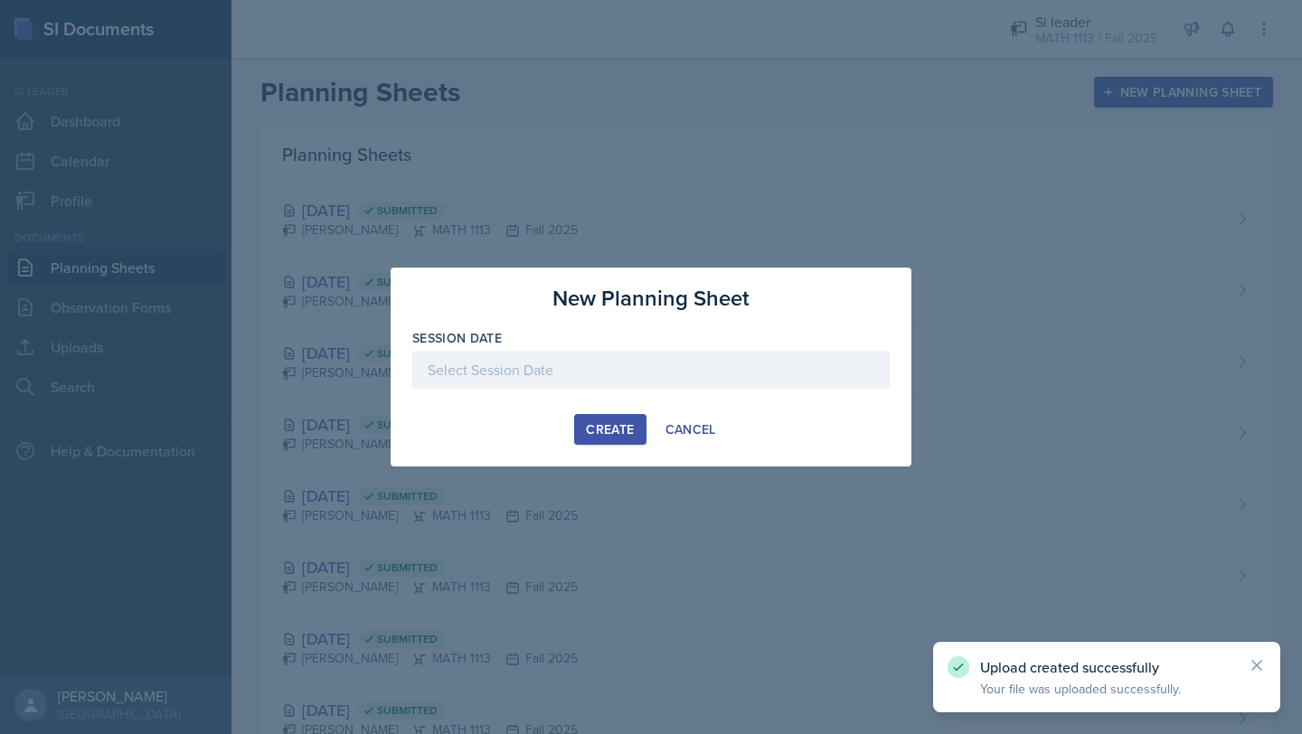
click at [712, 358] on div at bounding box center [650, 370] width 477 height 38
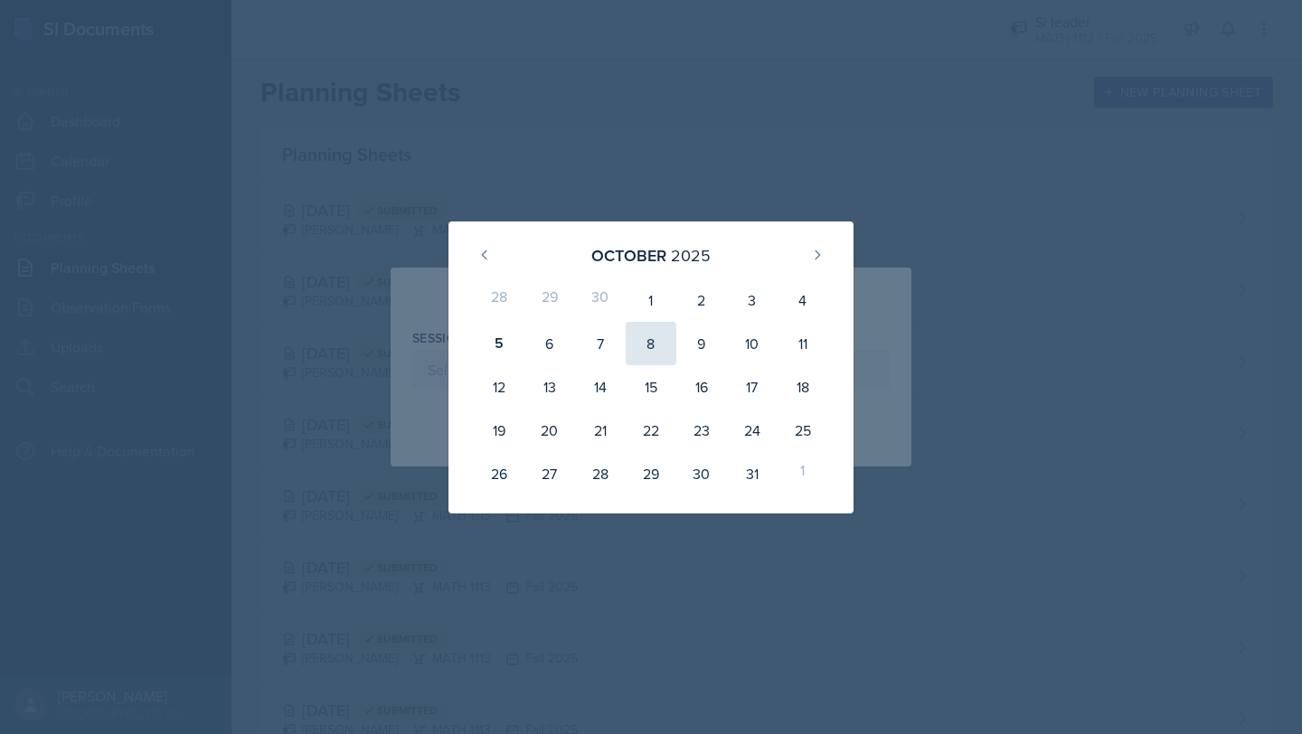
click at [643, 343] on div "8" at bounding box center [651, 343] width 51 height 43
type input "[DATE]"
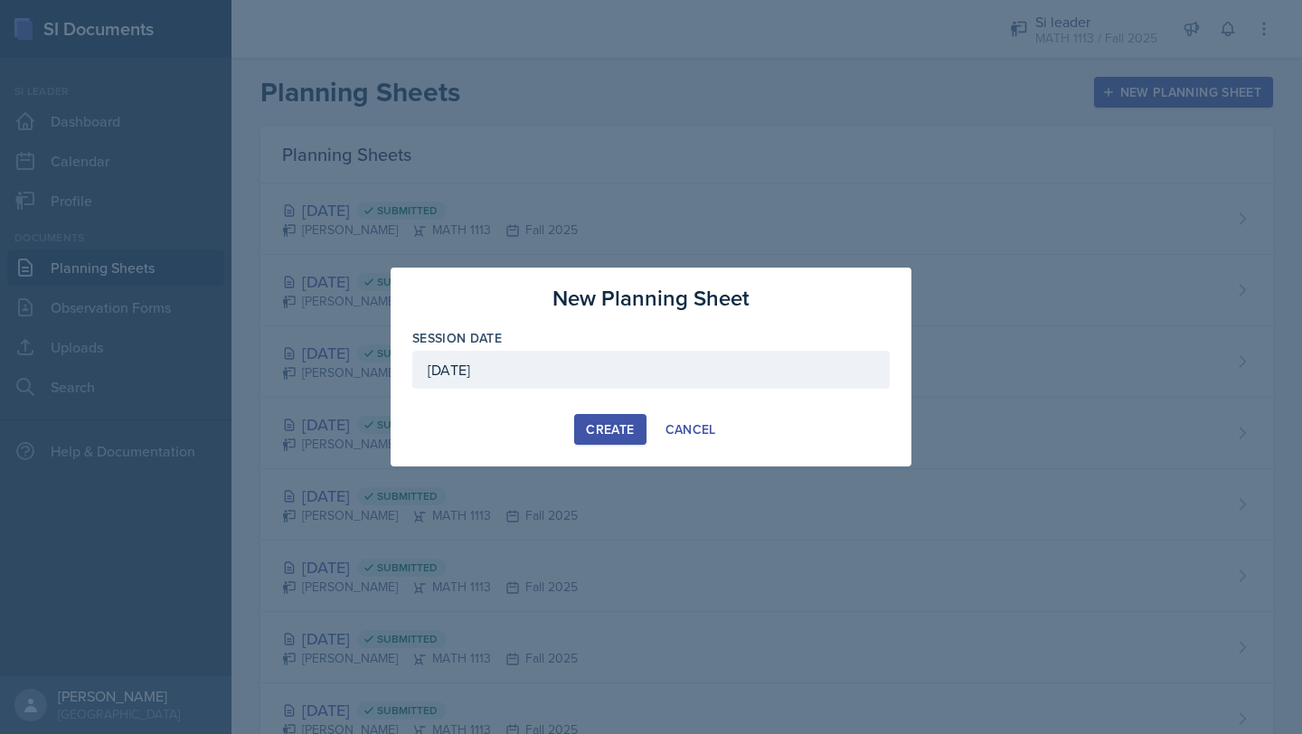
click at [603, 423] on div "Create" at bounding box center [610, 429] width 48 height 14
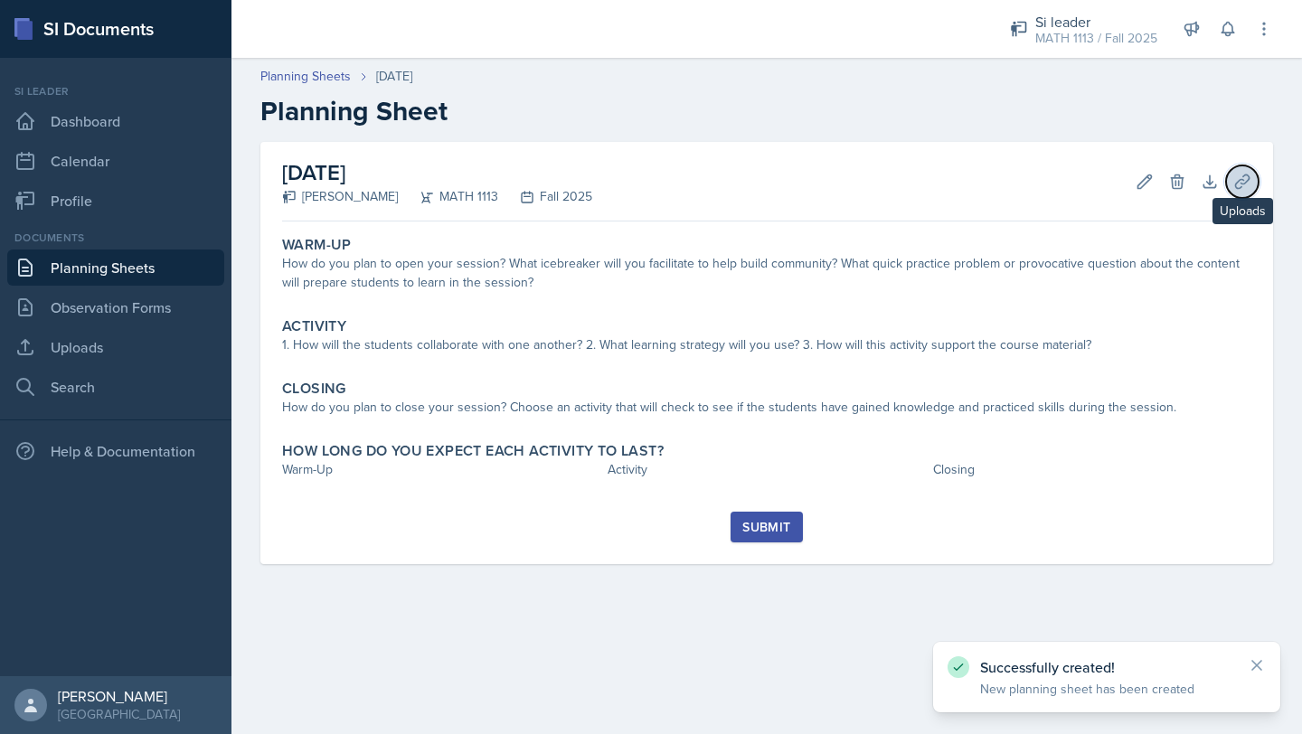
click at [1239, 179] on icon at bounding box center [1242, 182] width 14 height 14
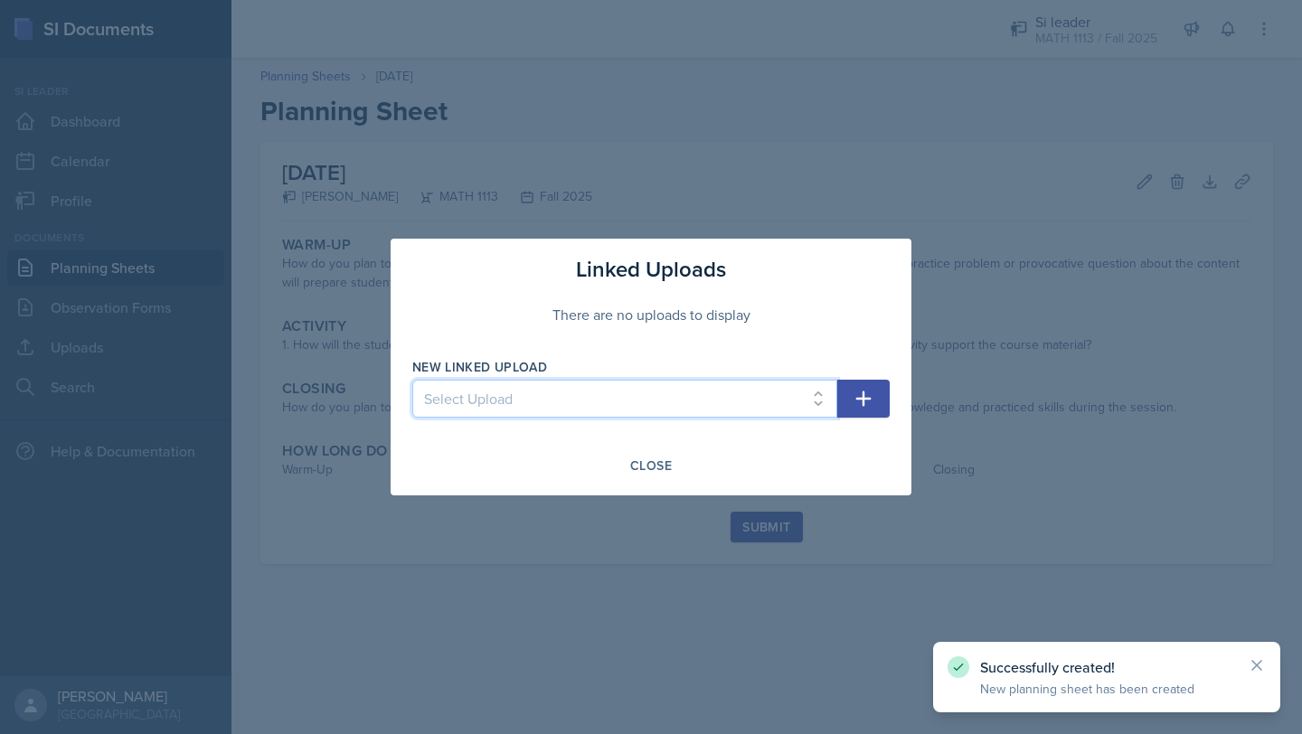
click at [705, 392] on select "Select Upload Fall Training Mock Session AROC and Difference Quotient Graphs of…" at bounding box center [624, 399] width 425 height 38
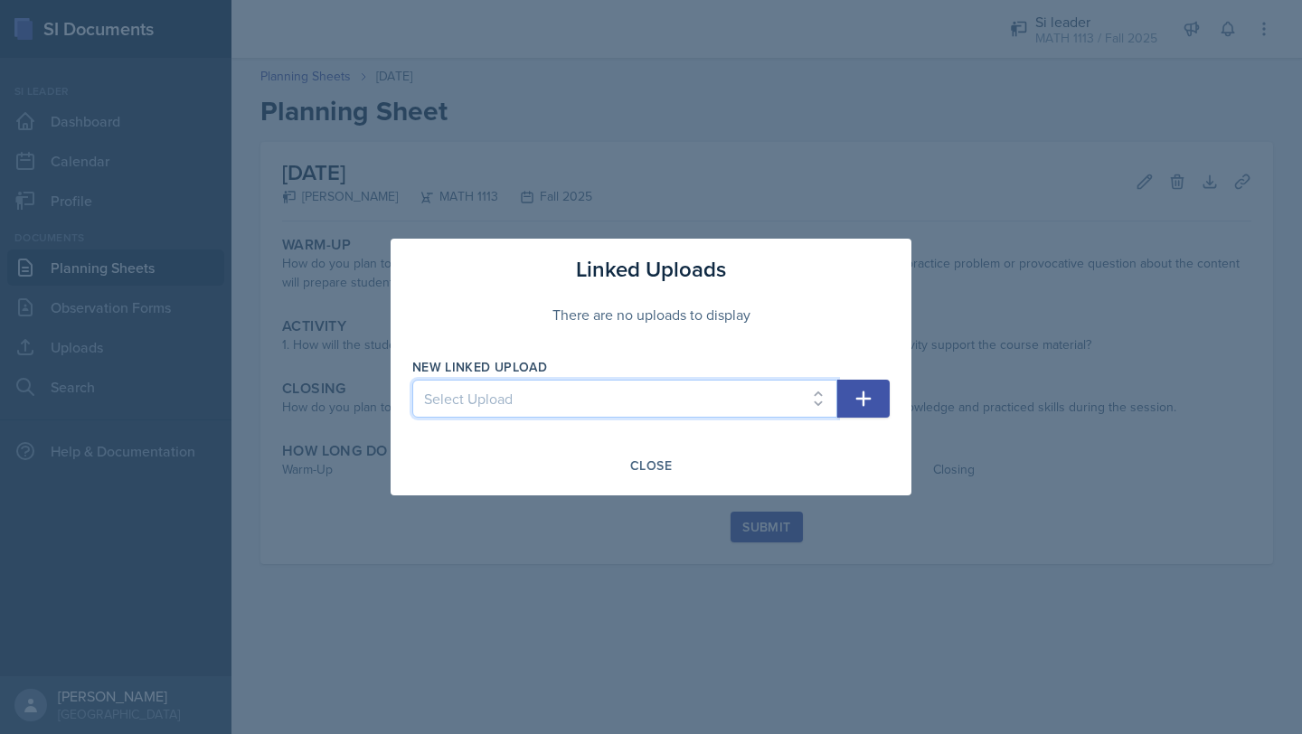
select select "986beffc-4dce-4c49-9581-6eca0c91f386"
click at [412, 380] on select "Select Upload Fall Training Mock Session AROC and Difference Quotient Graphs of…" at bounding box center [624, 399] width 425 height 38
click at [863, 403] on icon "button" at bounding box center [863, 399] width 15 height 15
select select
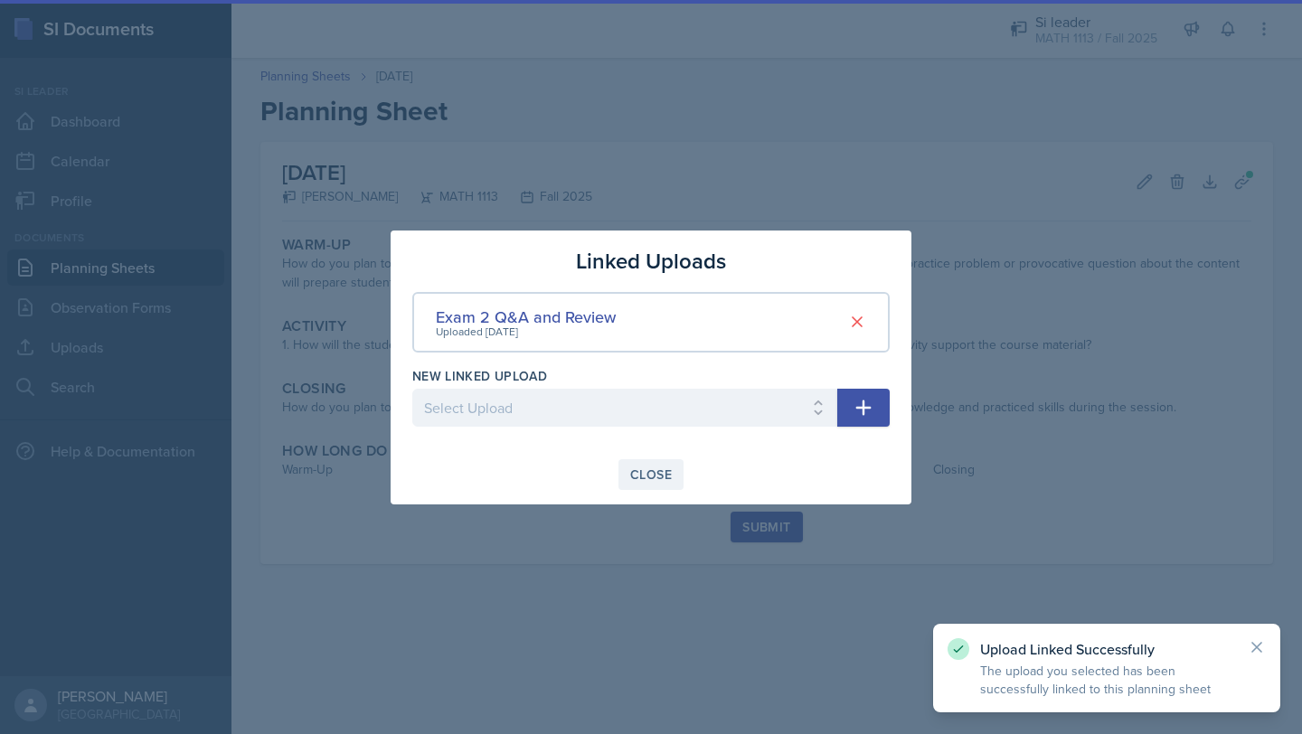
click at [643, 462] on button "Close" at bounding box center [651, 474] width 65 height 31
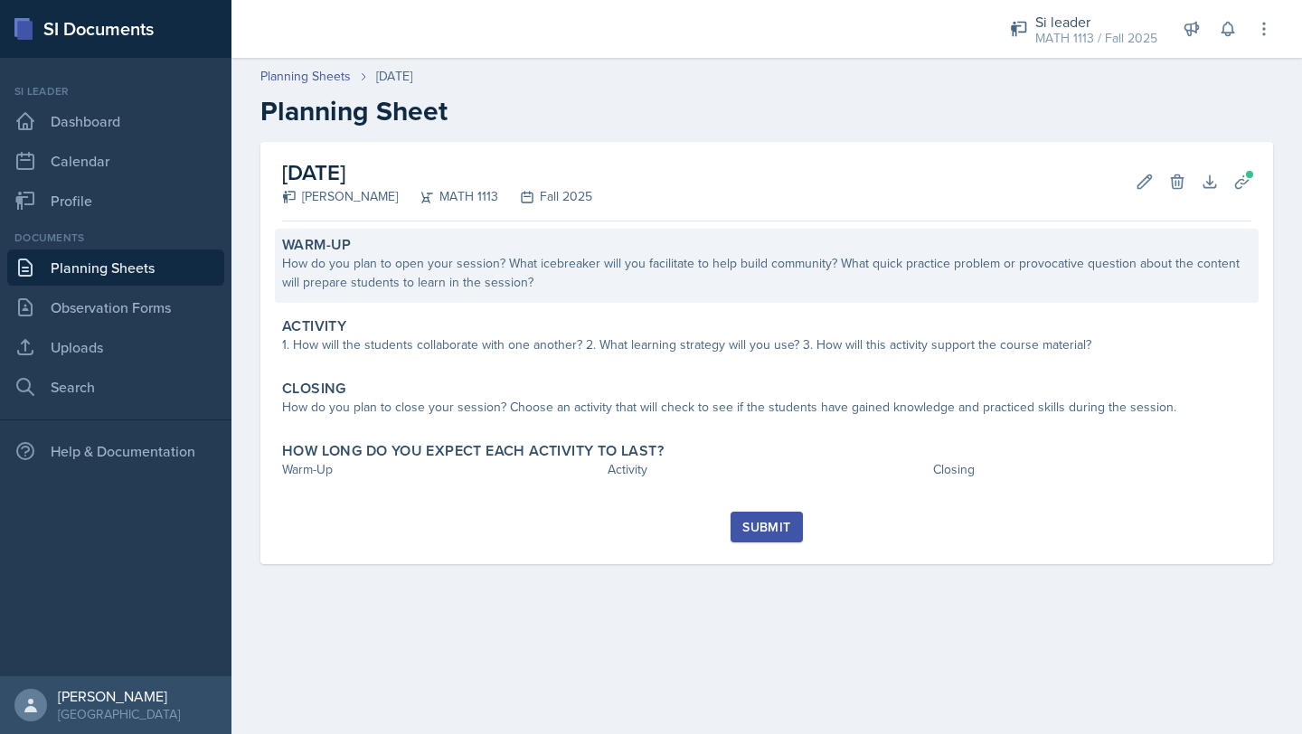
click at [680, 264] on div "How do you plan to open your session? What icebreaker will you facilitate to he…" at bounding box center [766, 273] width 969 height 38
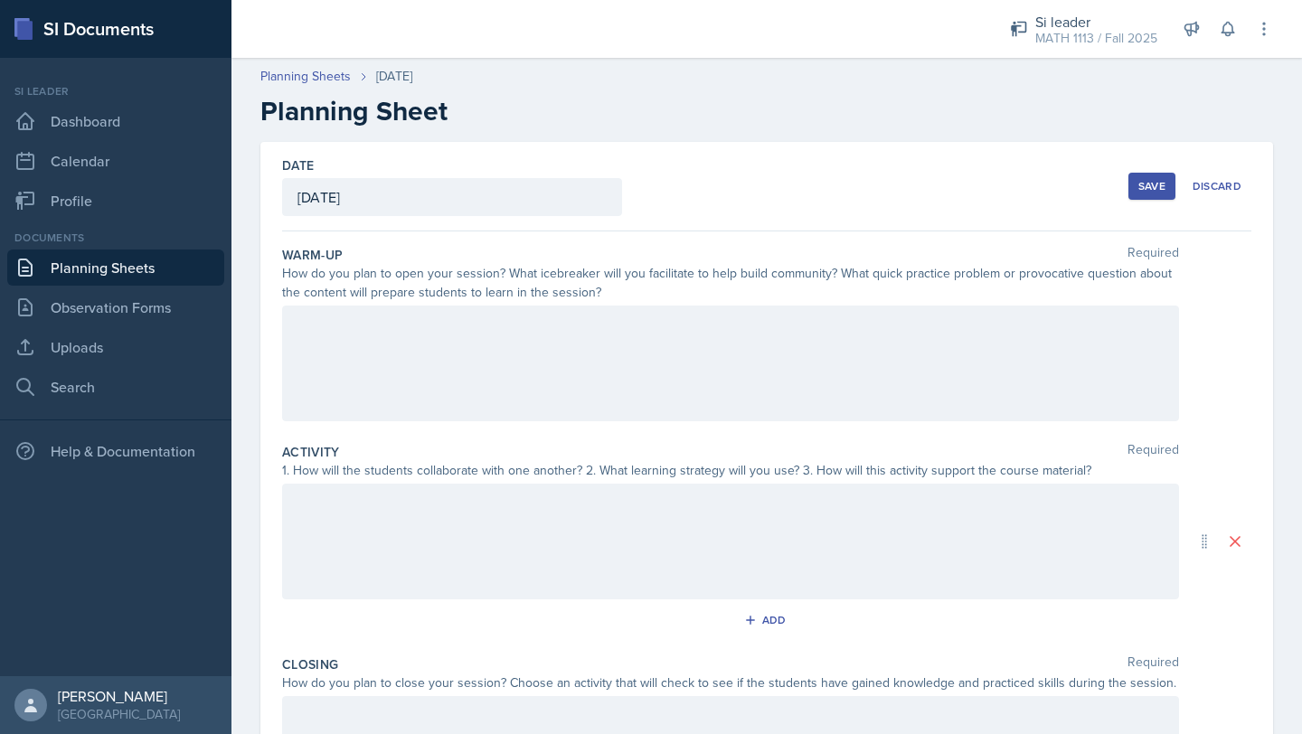
click at [541, 362] on div at bounding box center [730, 364] width 897 height 116
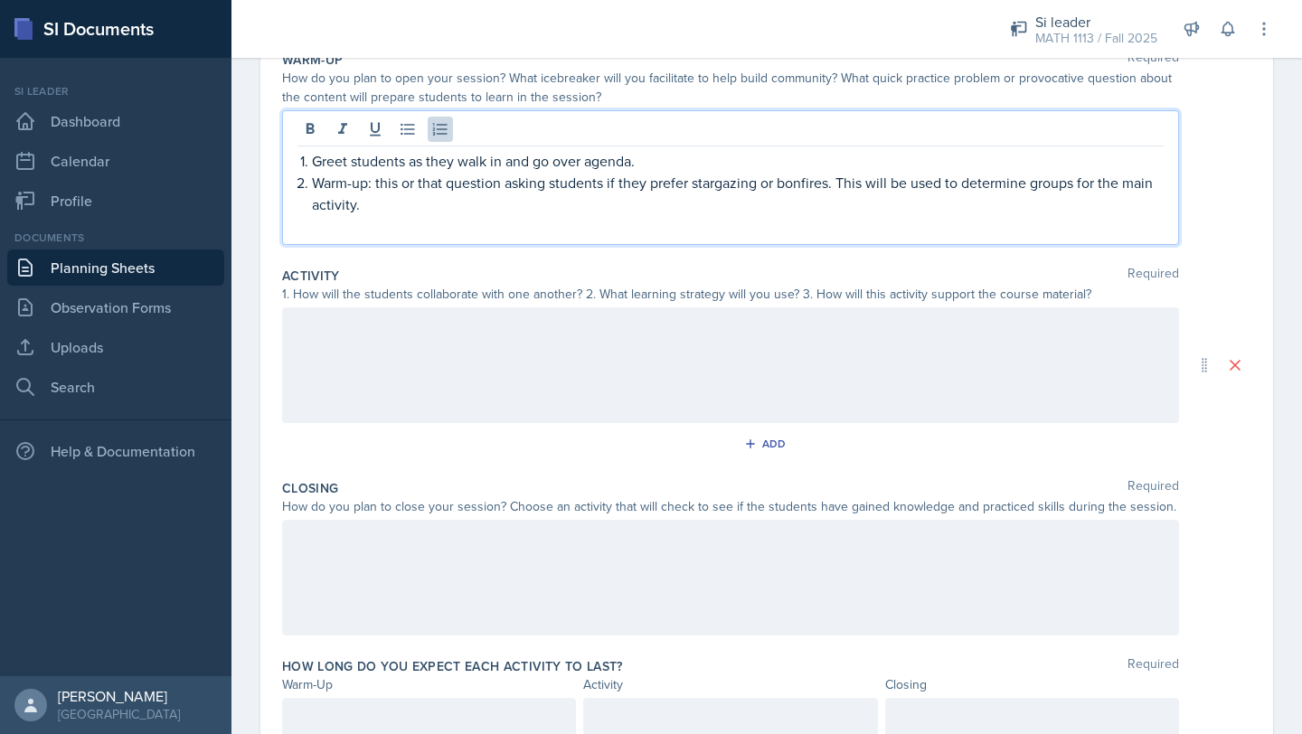
scroll to position [269, 0]
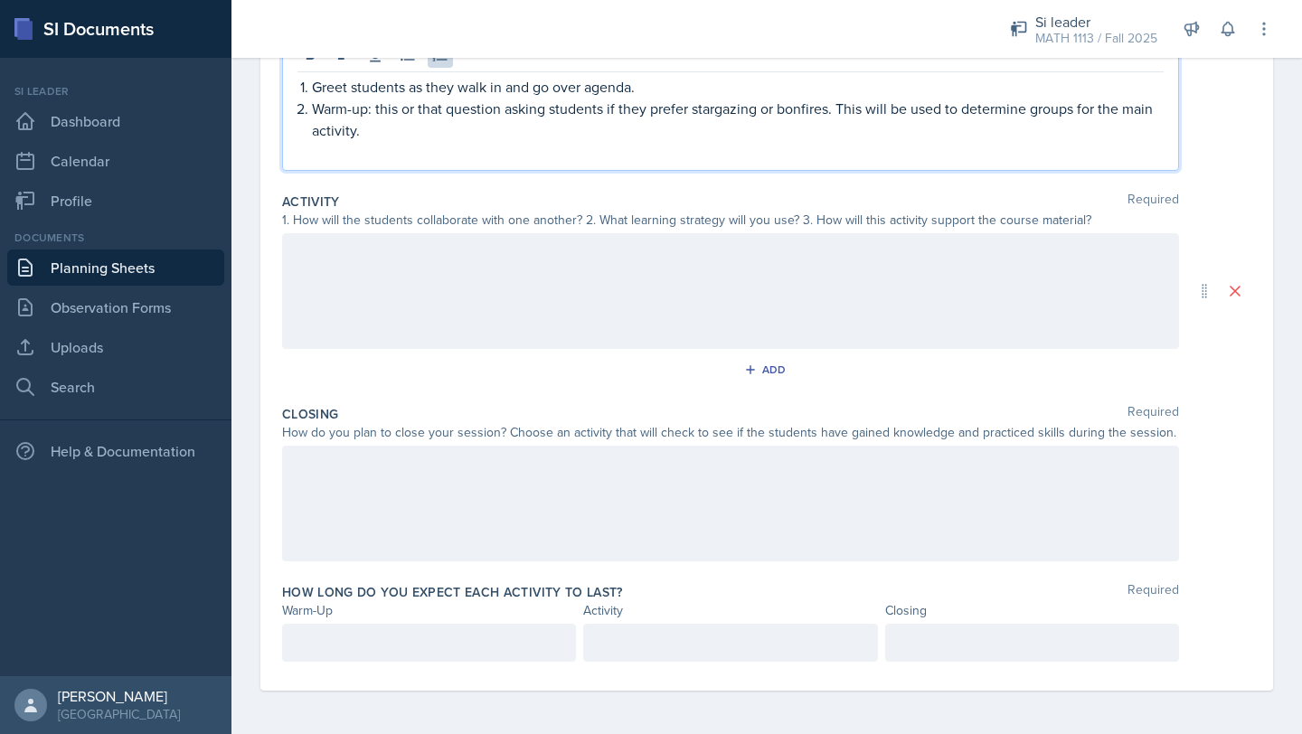
click at [411, 647] on p at bounding box center [429, 643] width 263 height 22
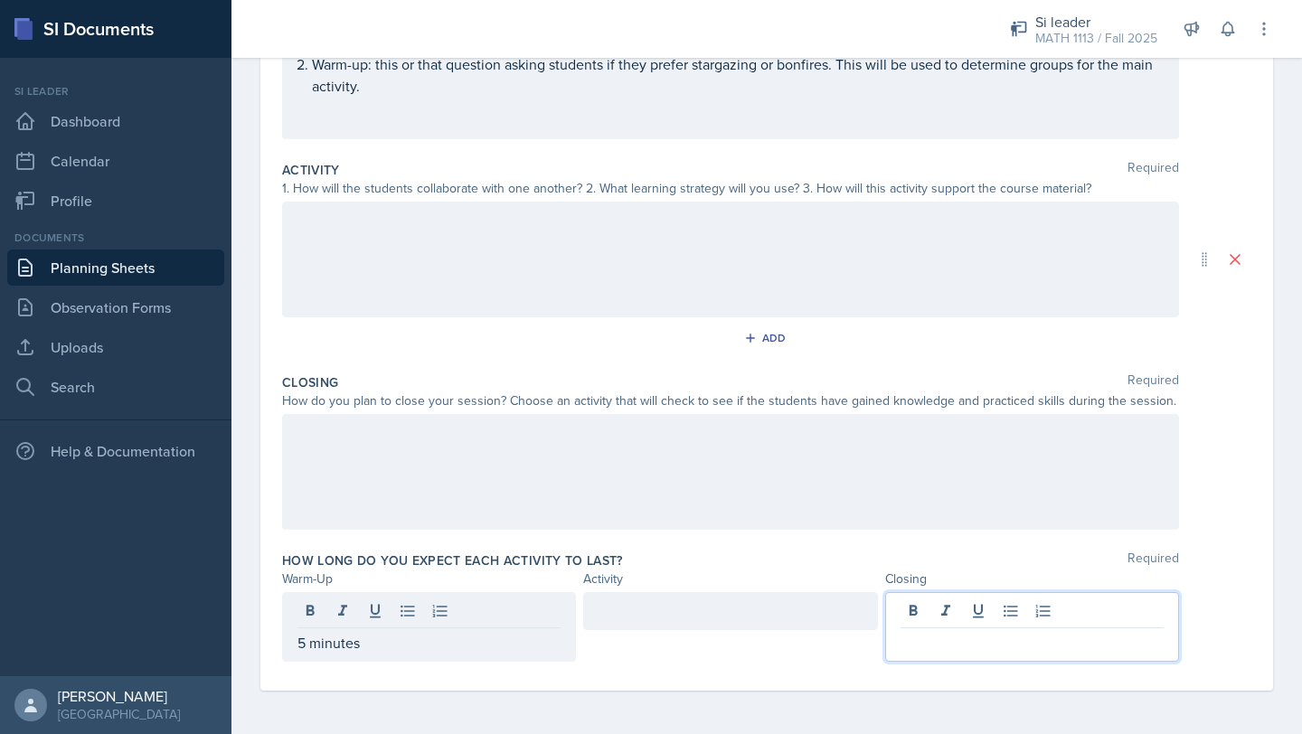
click at [979, 611] on div at bounding box center [1032, 627] width 294 height 70
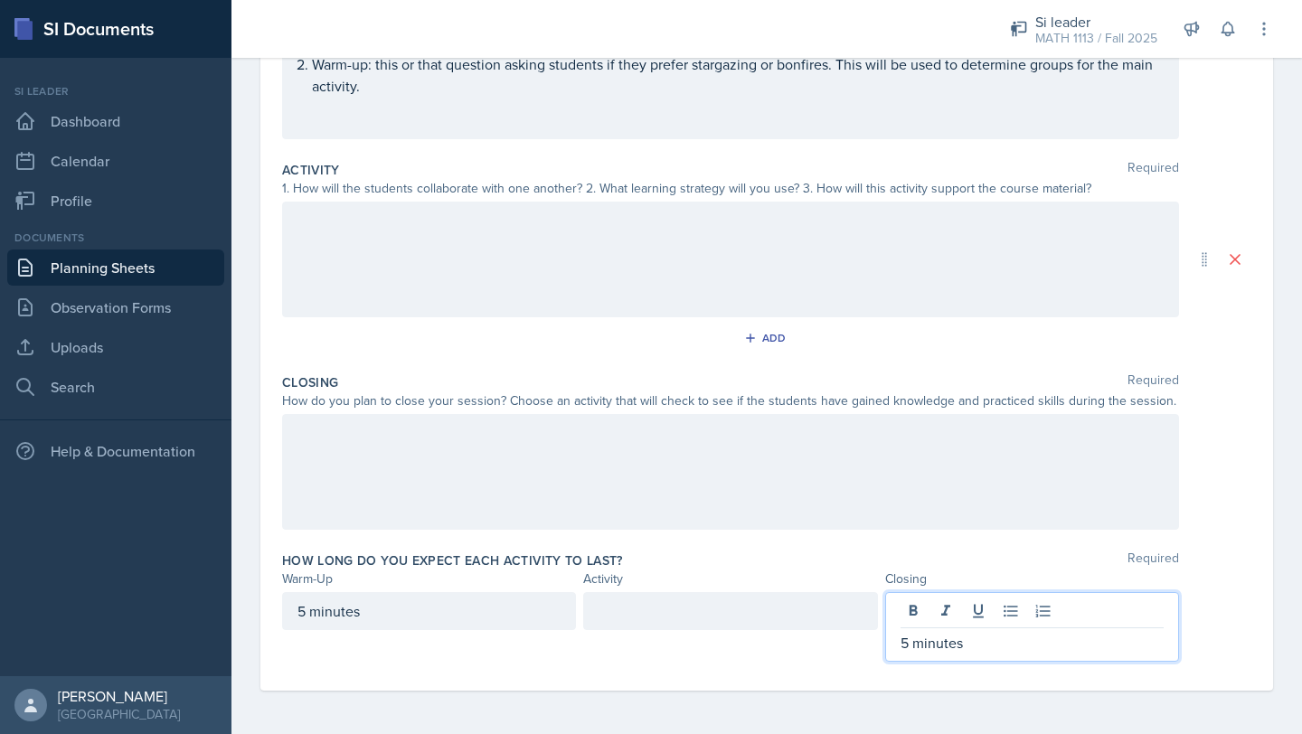
click at [806, 615] on div at bounding box center [730, 611] width 294 height 38
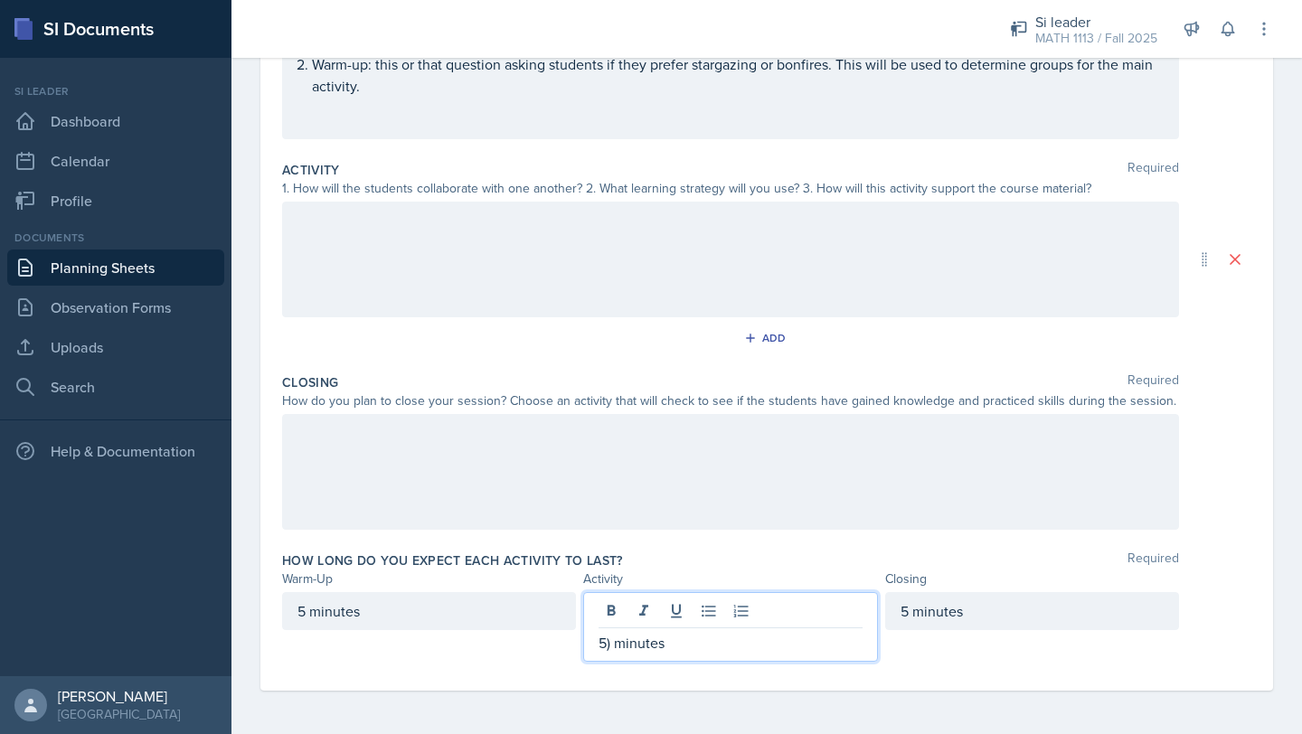
click at [610, 644] on p "5) minutes" at bounding box center [730, 643] width 263 height 22
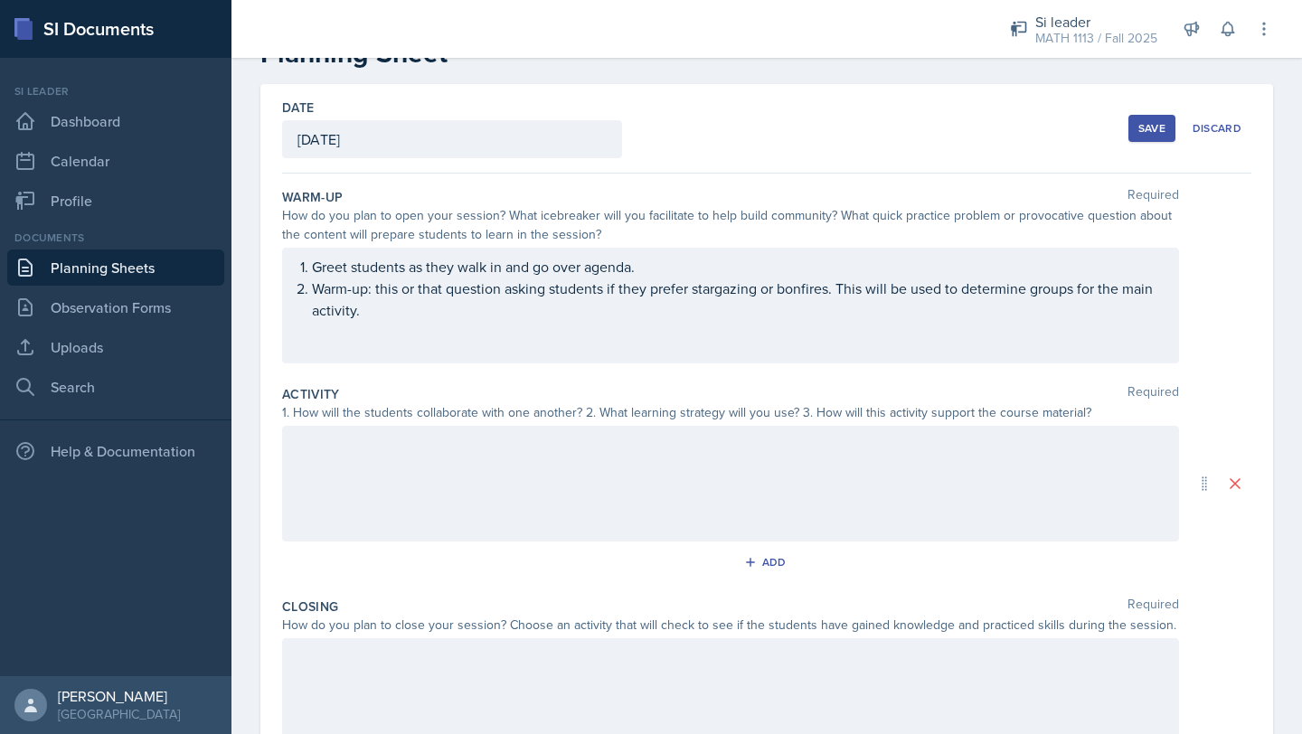
click at [573, 487] on div at bounding box center [730, 484] width 897 height 116
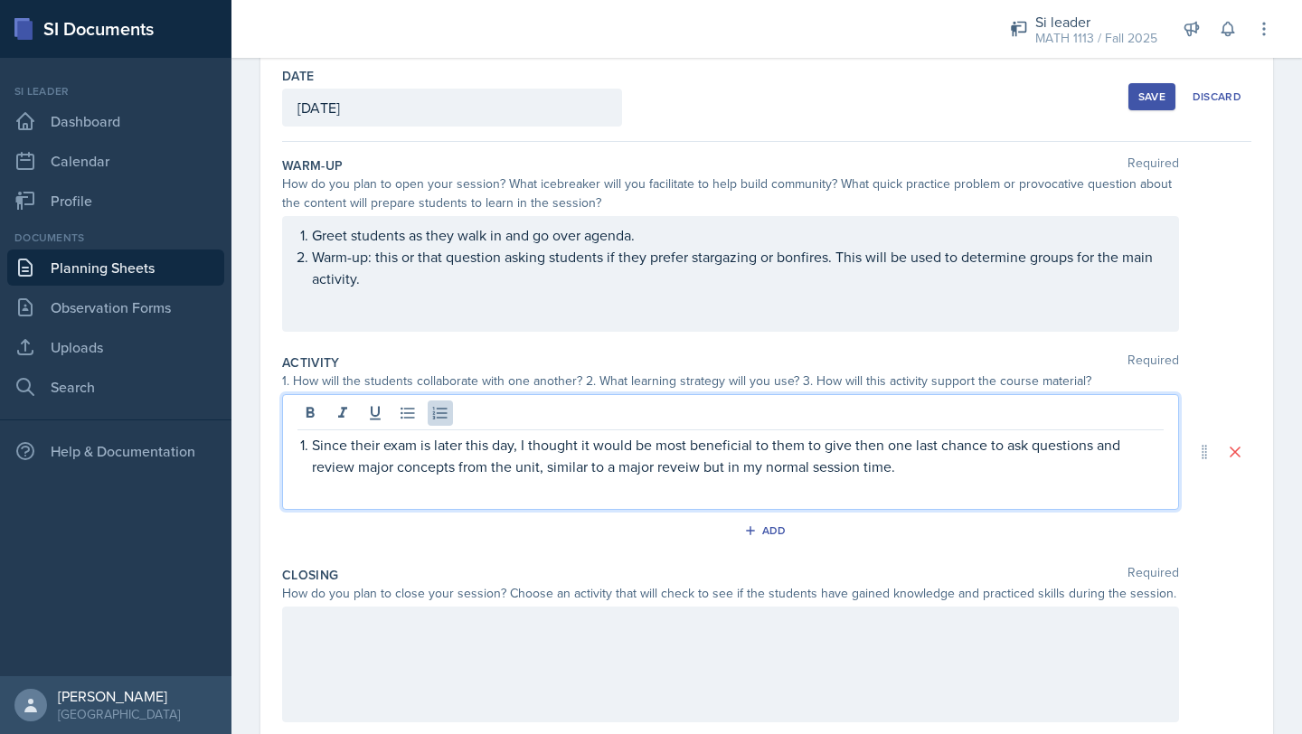
click at [689, 467] on p "Since their exam is later this day, I thought it would be most beneficial to th…" at bounding box center [738, 455] width 852 height 43
click at [906, 460] on p "Since their exam is later this day, I thought it would be most beneficial to th…" at bounding box center [738, 455] width 852 height 43
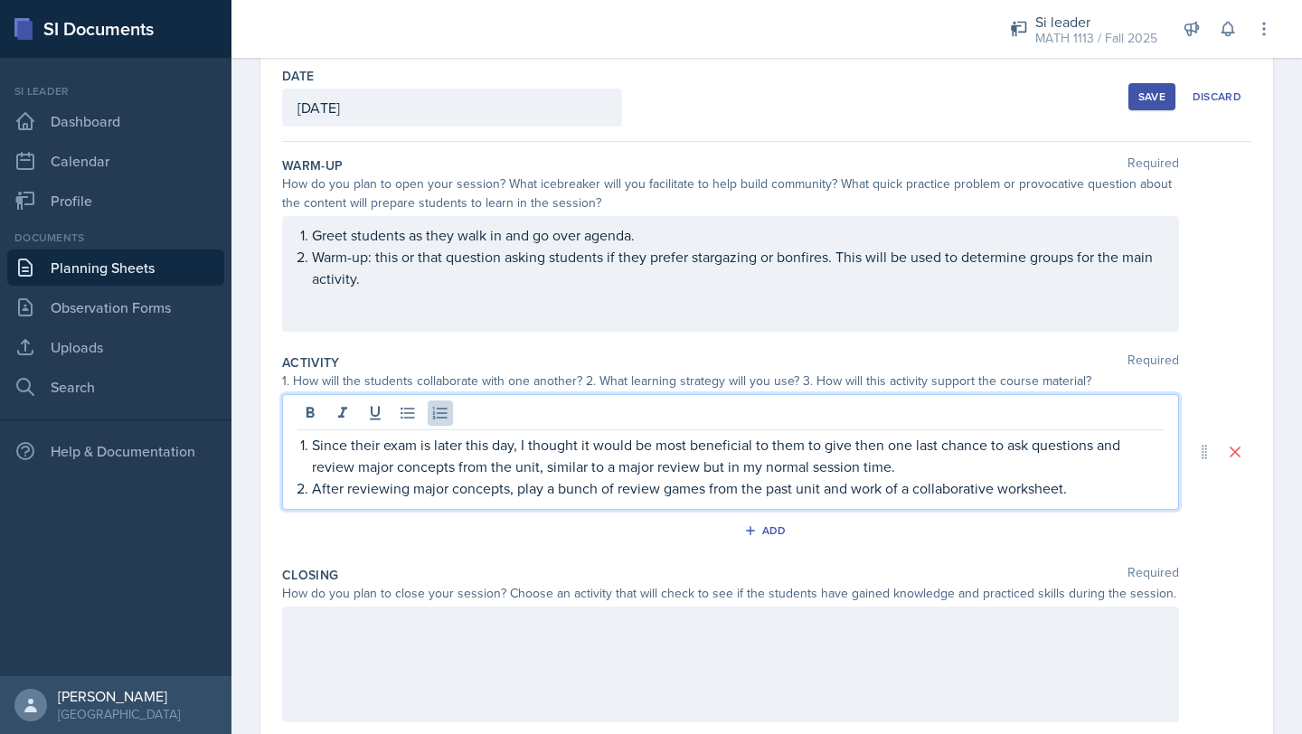
scroll to position [250, 0]
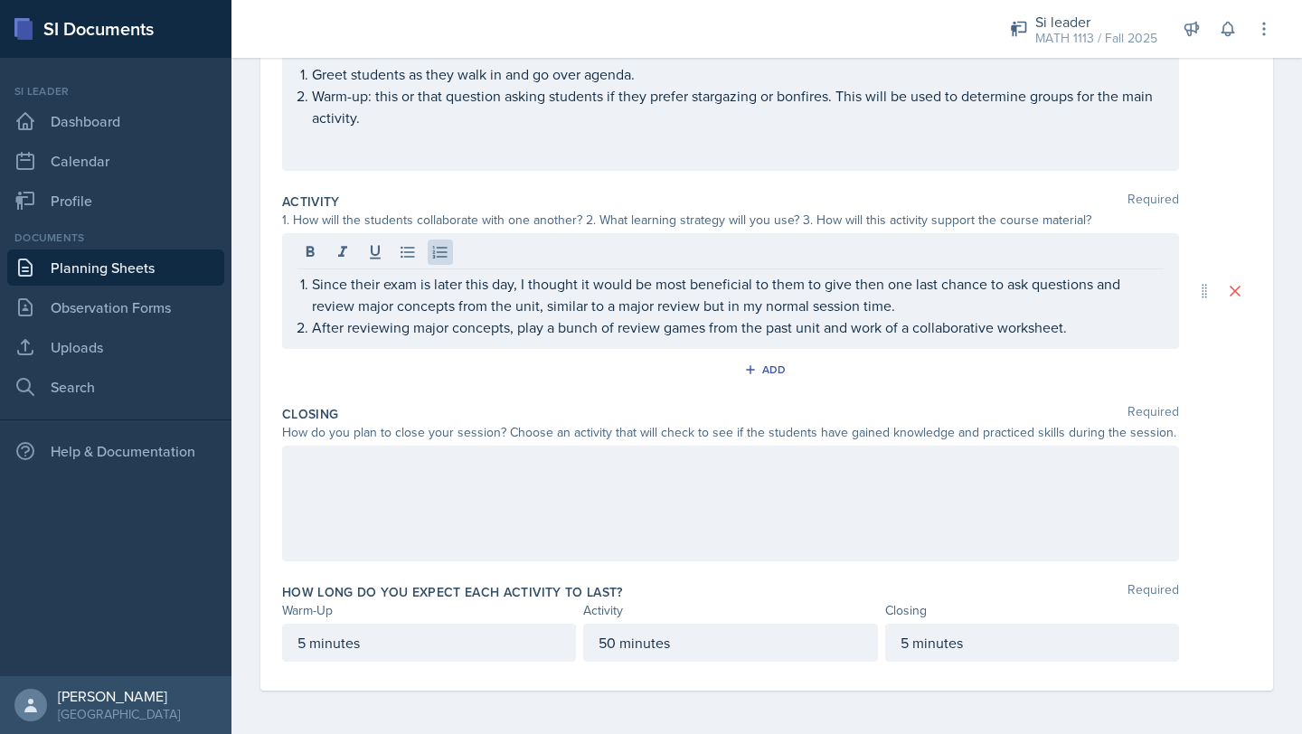
click at [627, 510] on div at bounding box center [730, 504] width 897 height 116
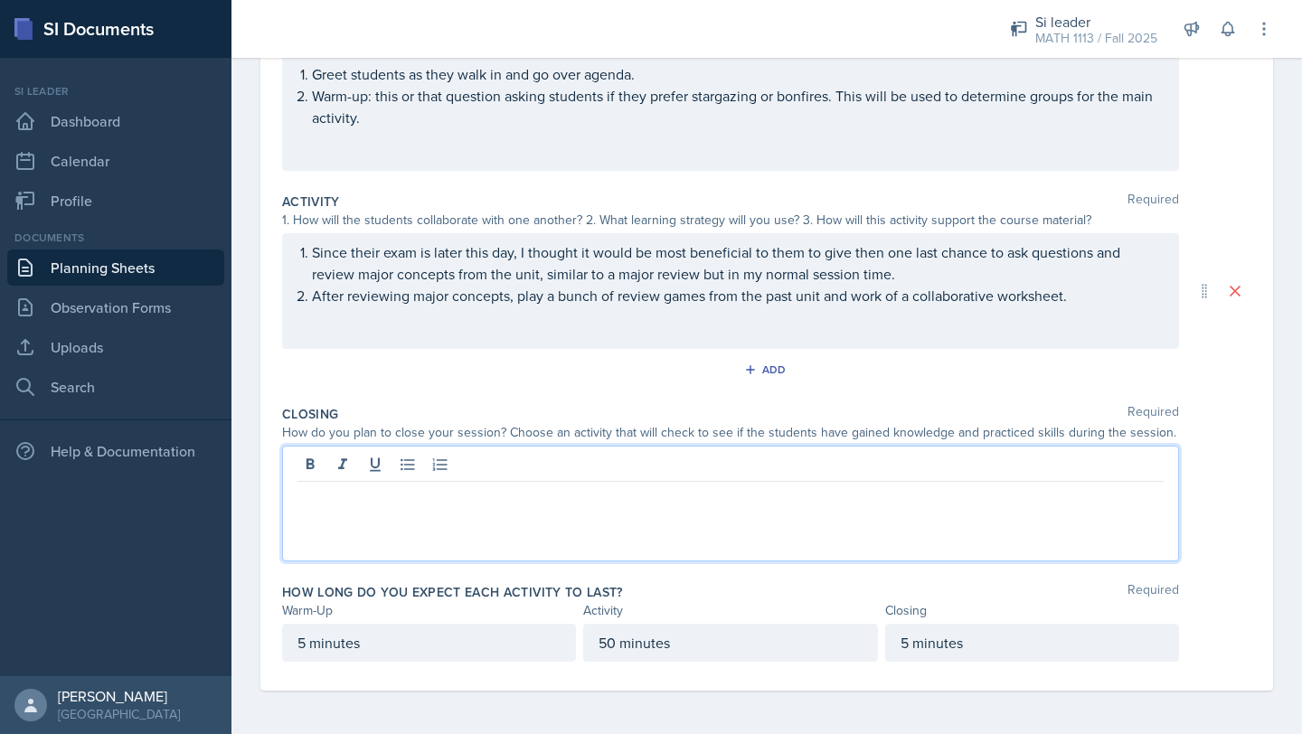
paste div
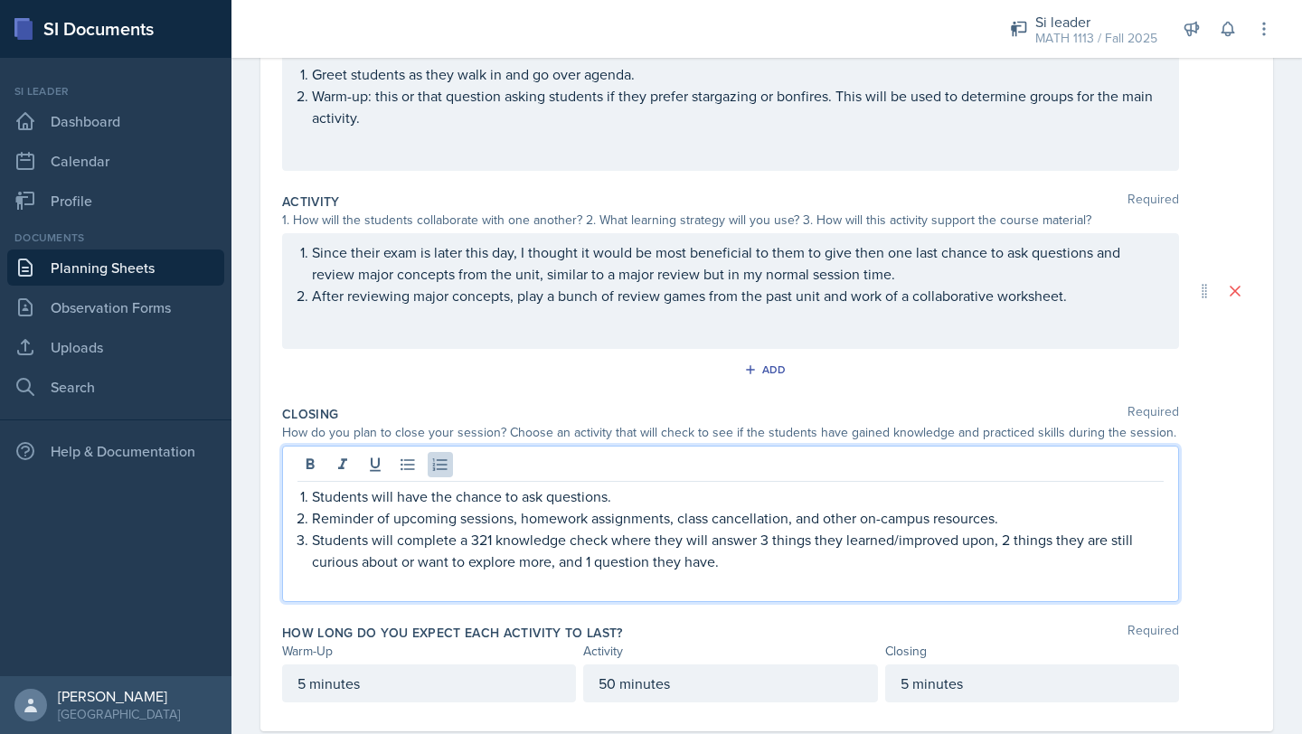
scroll to position [282, 0]
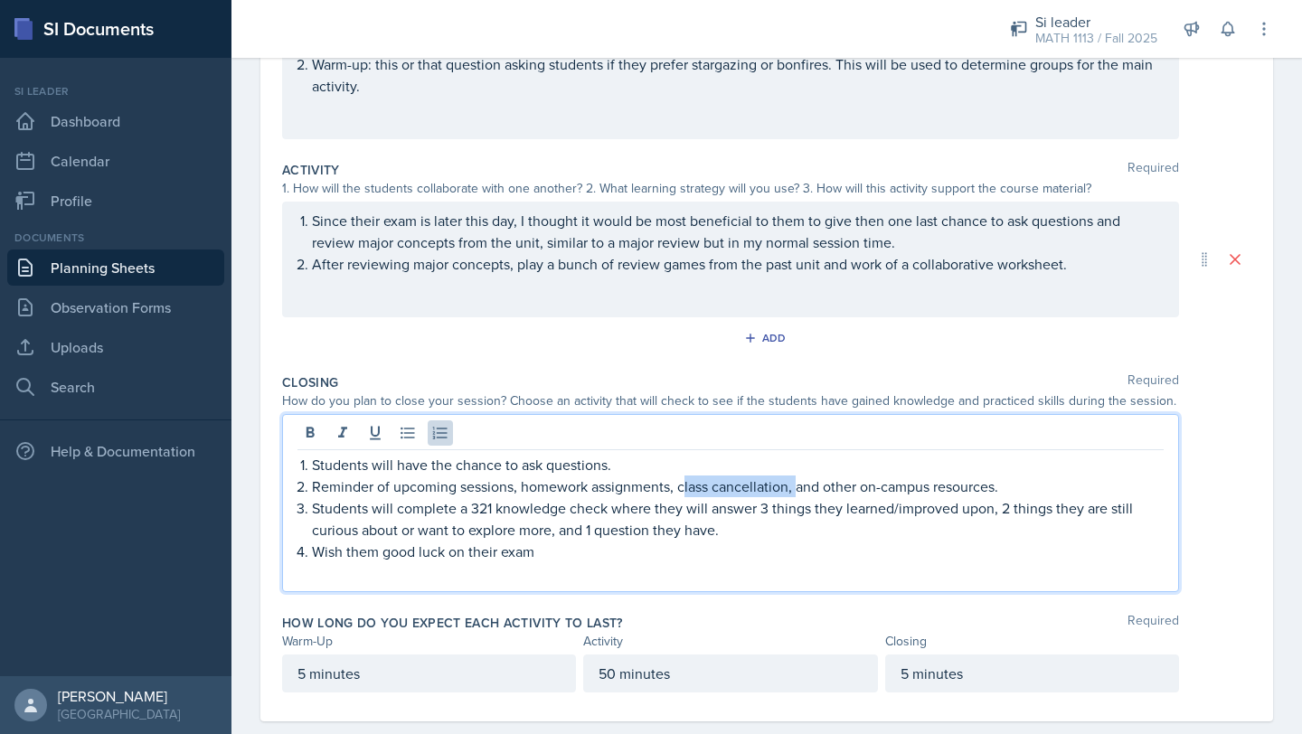
drag, startPoint x: 795, startPoint y: 490, endPoint x: 682, endPoint y: 495, distance: 113.1
click at [682, 495] on p "Reminder of upcoming sessions, homework assignments, class cancellation, and ot…" at bounding box center [738, 487] width 852 height 22
click at [588, 558] on p "Wish them good luck on their exam" at bounding box center [738, 552] width 852 height 22
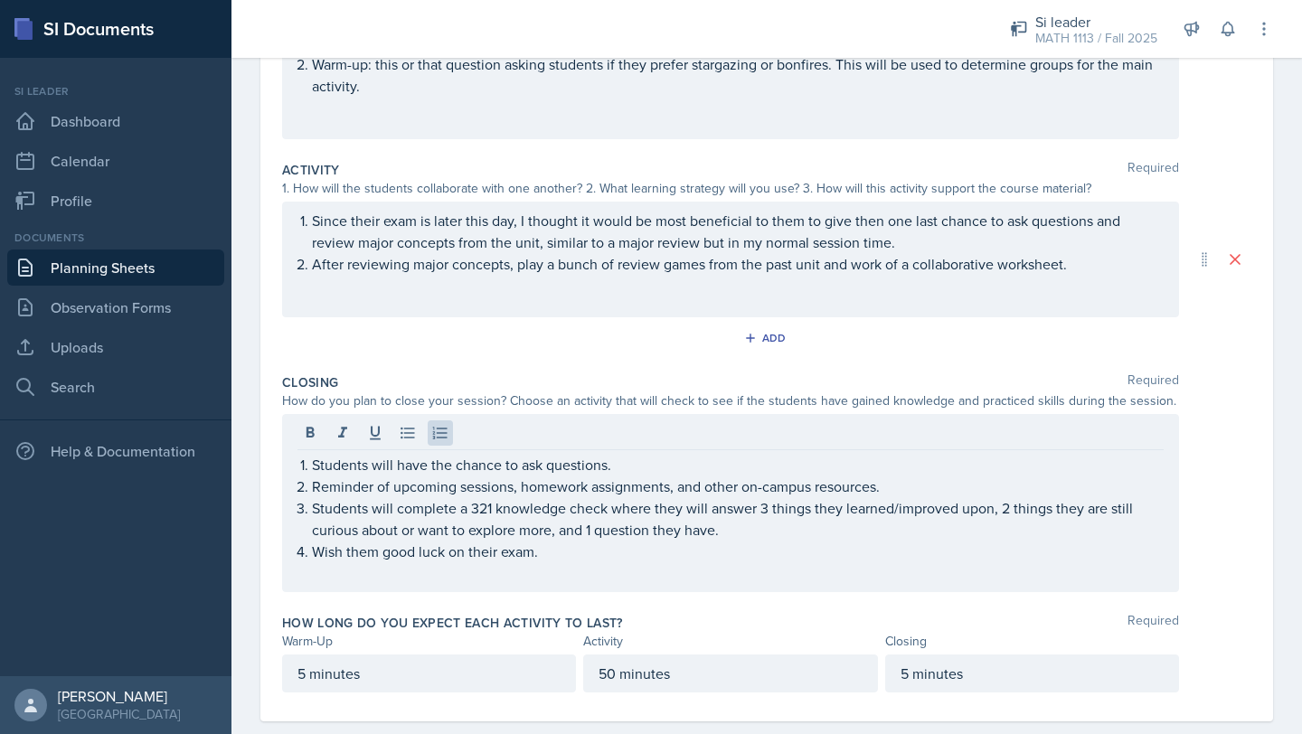
click at [554, 364] on div "Activity Required 1. How will the students collaborate with one another? 2. Wha…" at bounding box center [766, 260] width 969 height 213
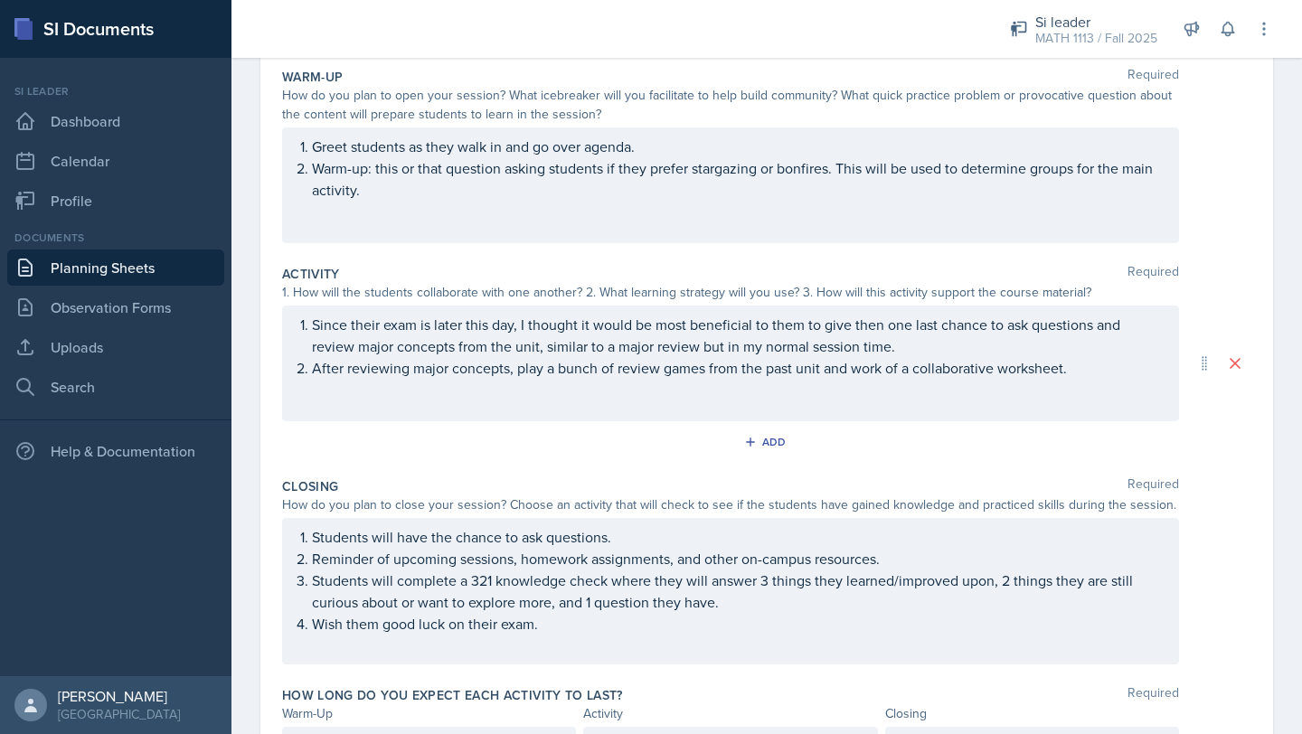
scroll to position [0, 0]
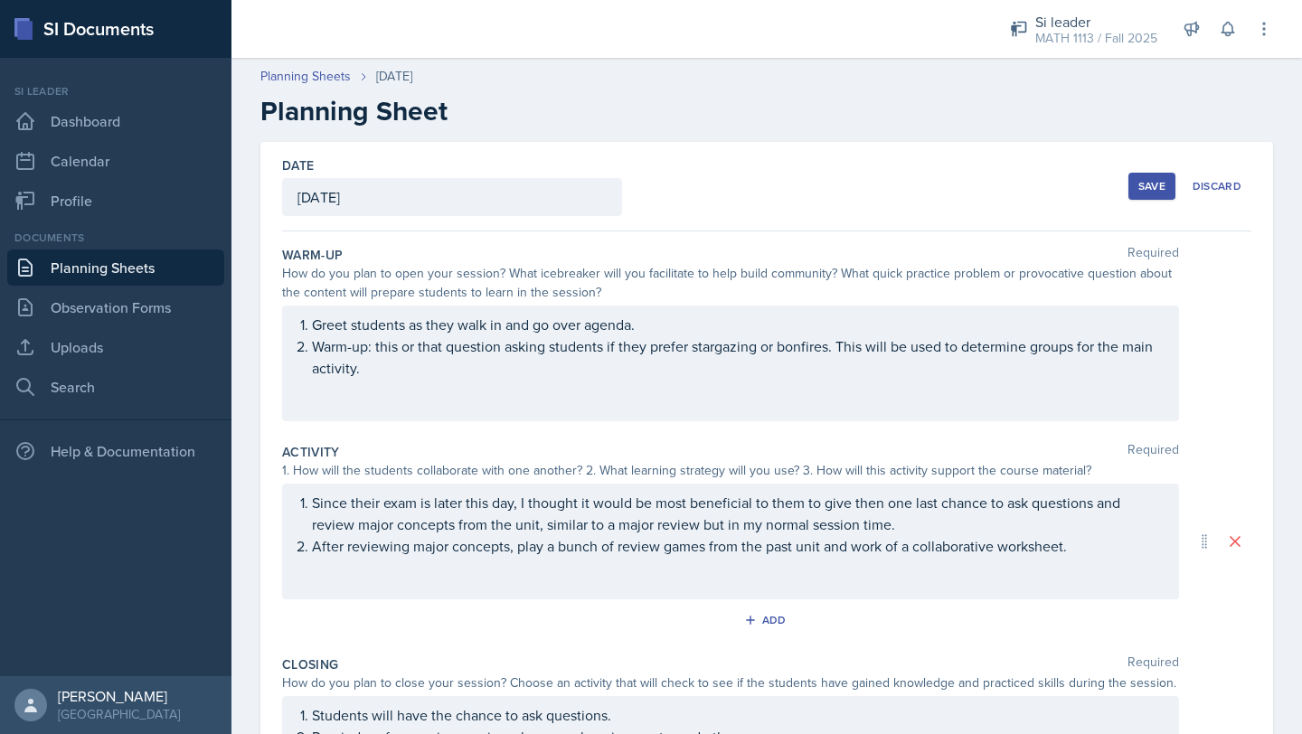
click at [1110, 184] on div "Date [DATE] [DATE] 28 29 30 1 2 3 4 5 6 7 8 9 10 11 12 13 14 15 16 17 18 19 20 …" at bounding box center [766, 187] width 969 height 90
click at [1129, 184] on button "Save" at bounding box center [1152, 186] width 47 height 27
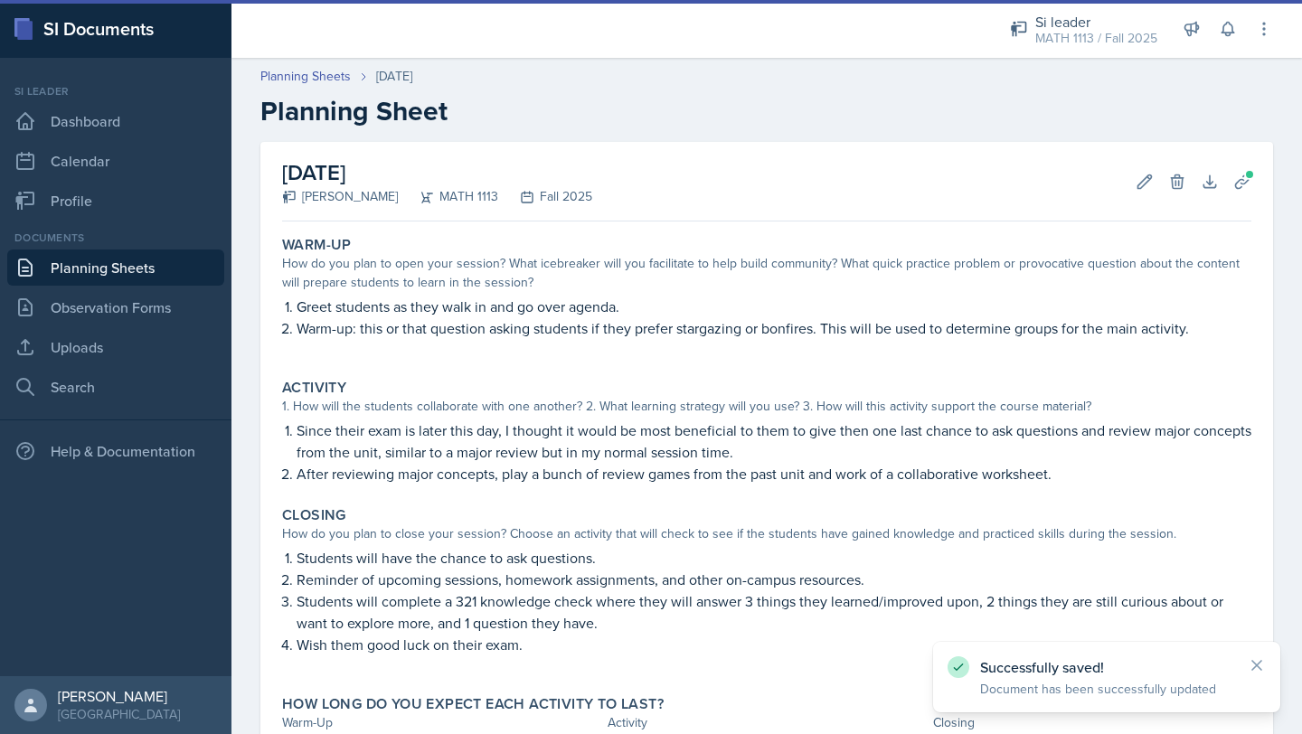
scroll to position [148, 0]
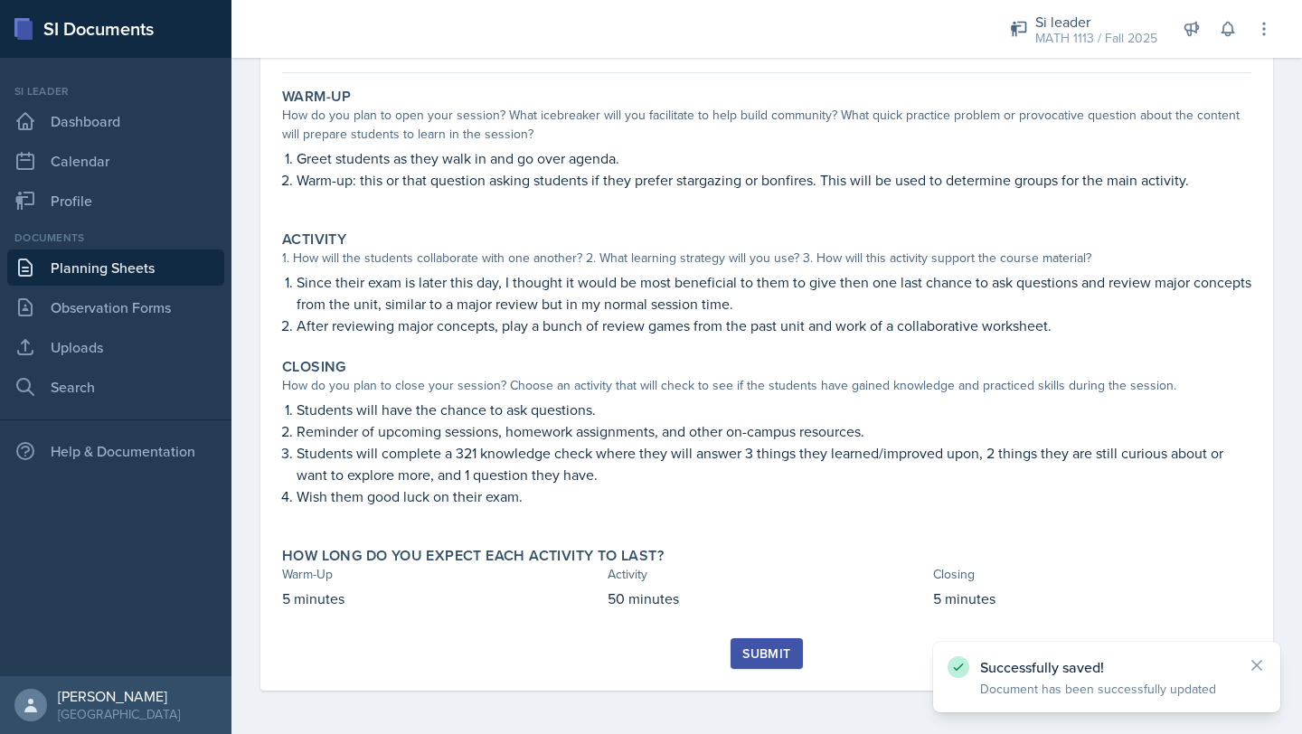
click at [767, 647] on div "Submit" at bounding box center [766, 654] width 48 height 14
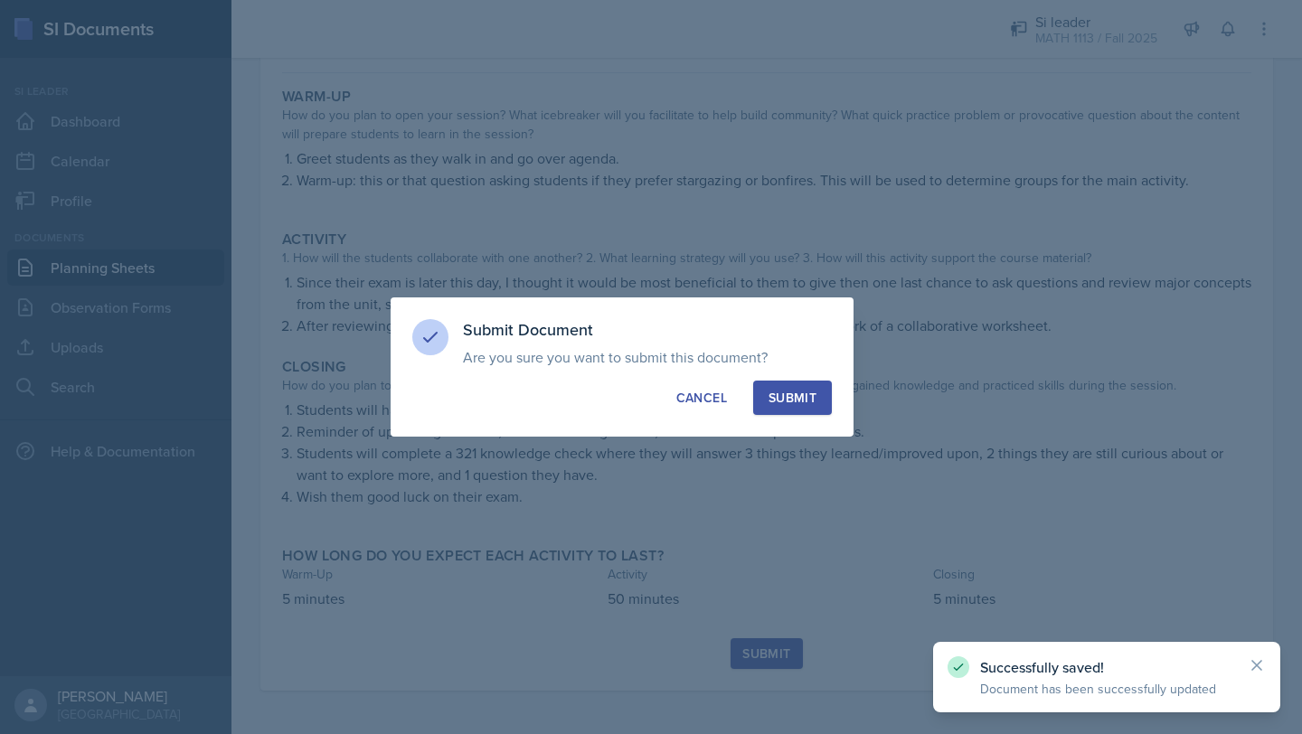
click at [799, 392] on div "Submit" at bounding box center [793, 398] width 48 height 18
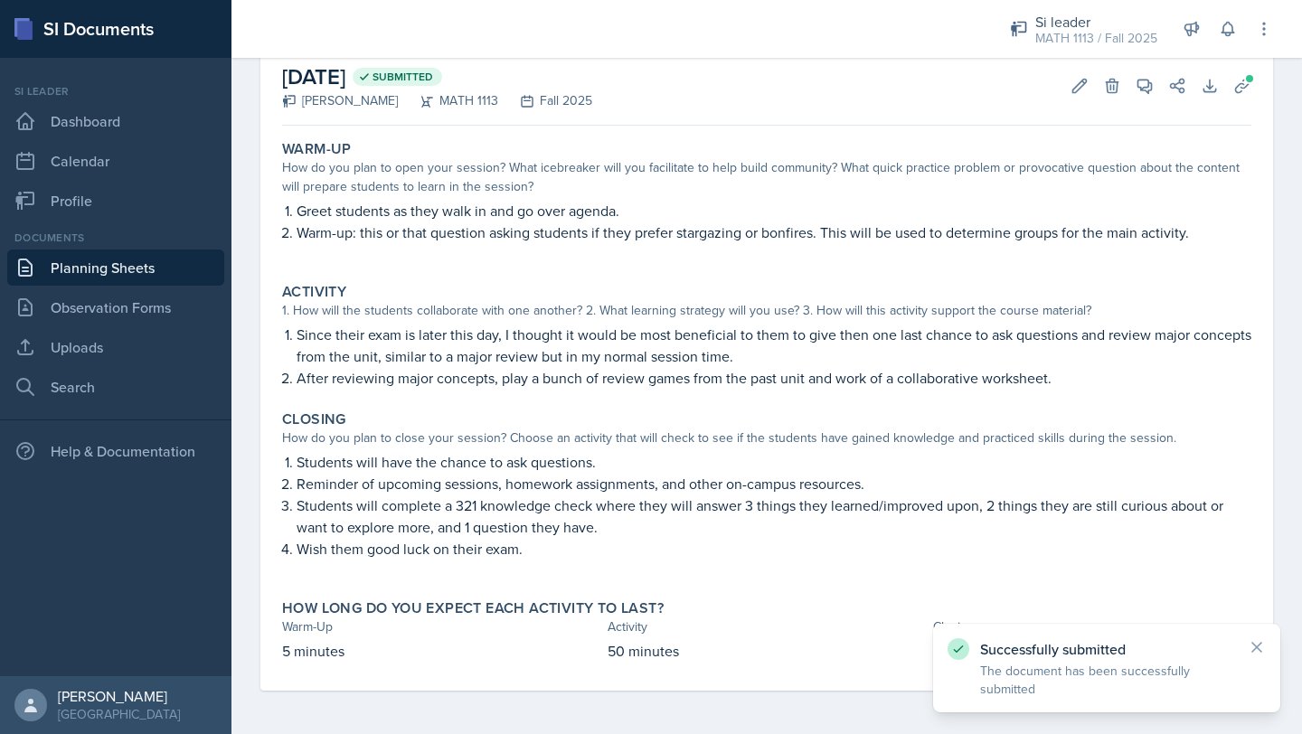
scroll to position [0, 0]
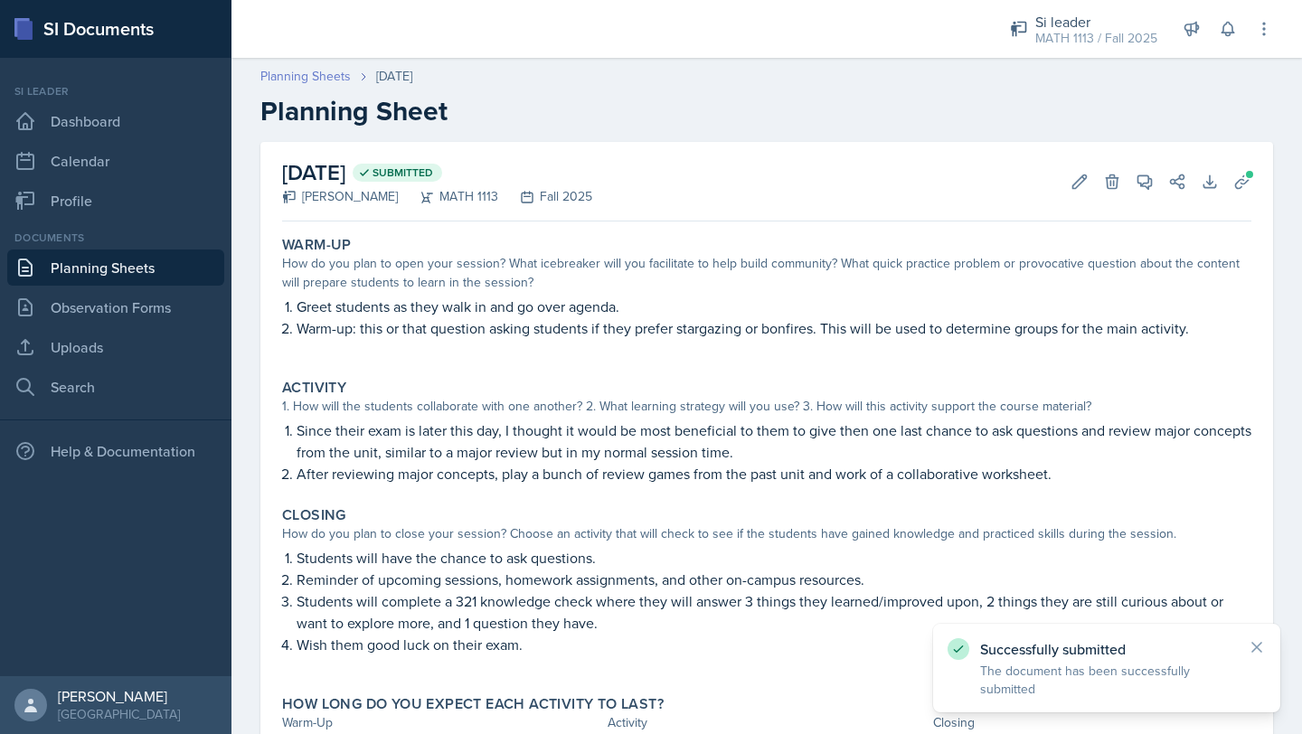
click at [312, 80] on link "Planning Sheets" at bounding box center [305, 76] width 90 height 19
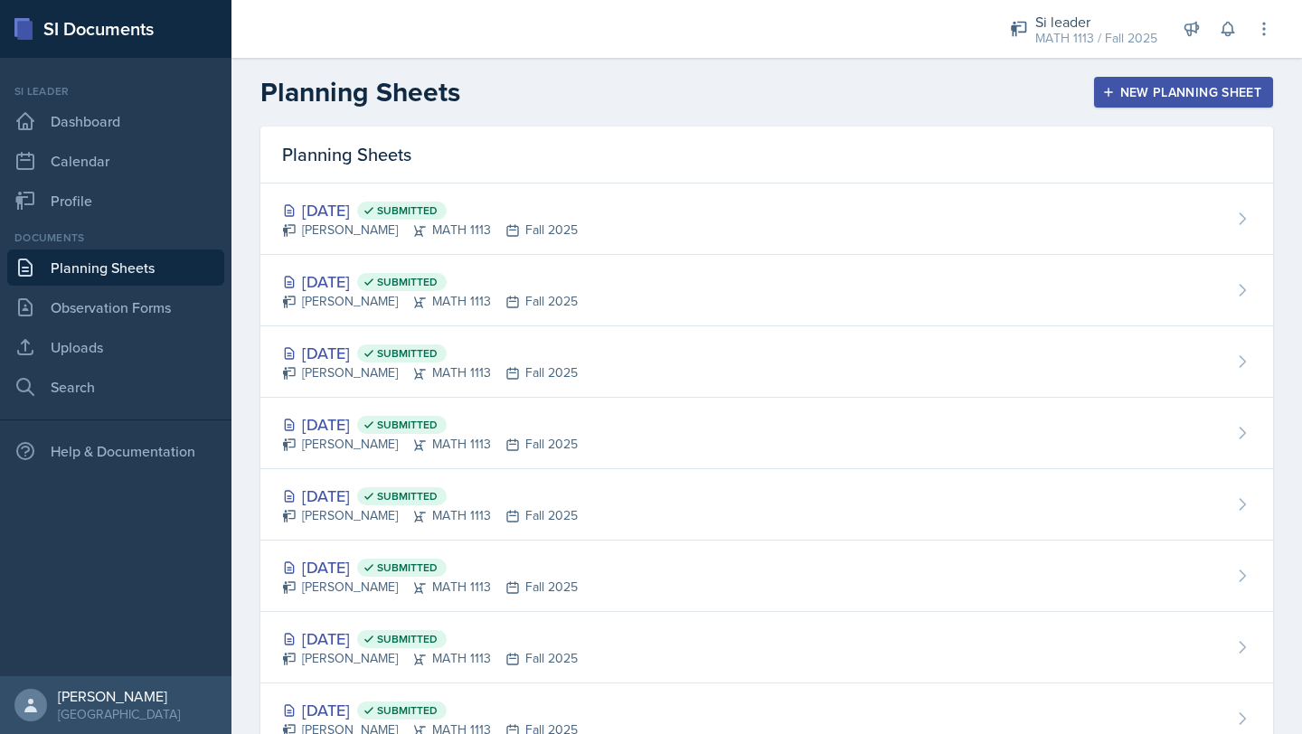
click at [1161, 97] on div "New Planning Sheet" at bounding box center [1184, 92] width 156 height 14
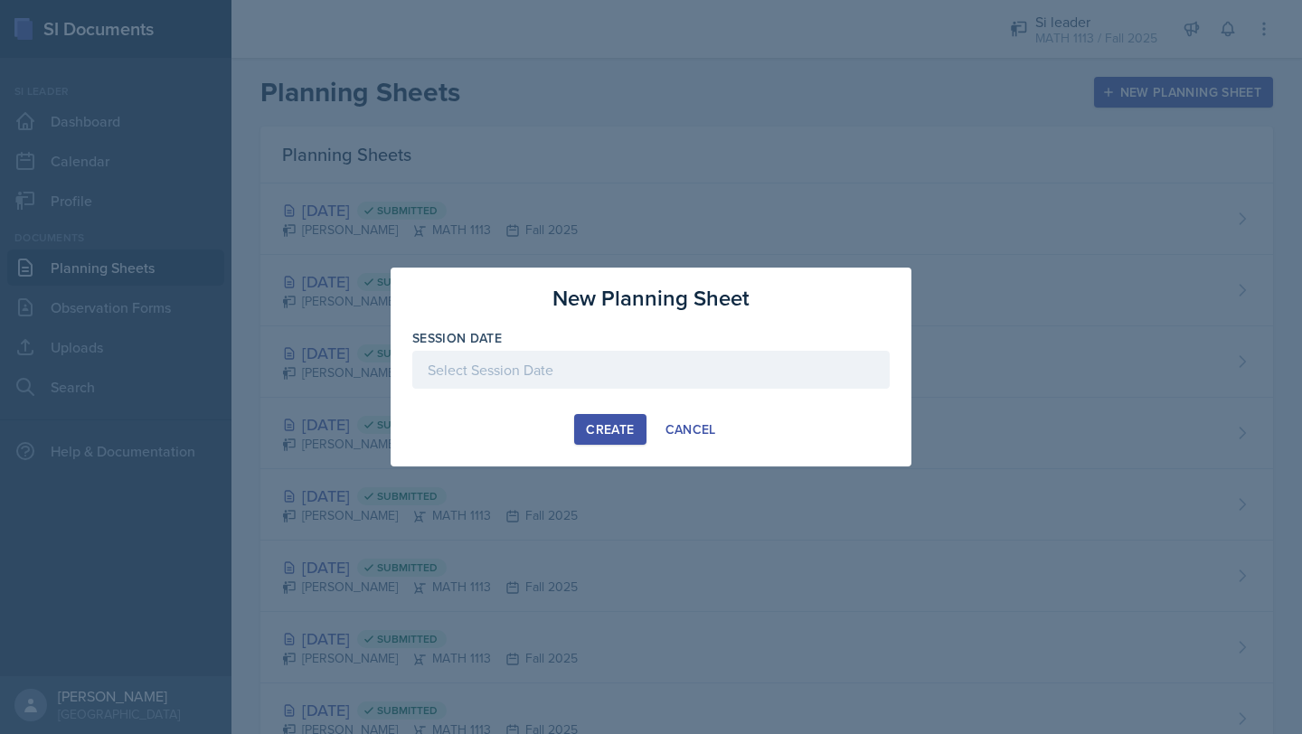
click at [676, 379] on div at bounding box center [650, 370] width 477 height 38
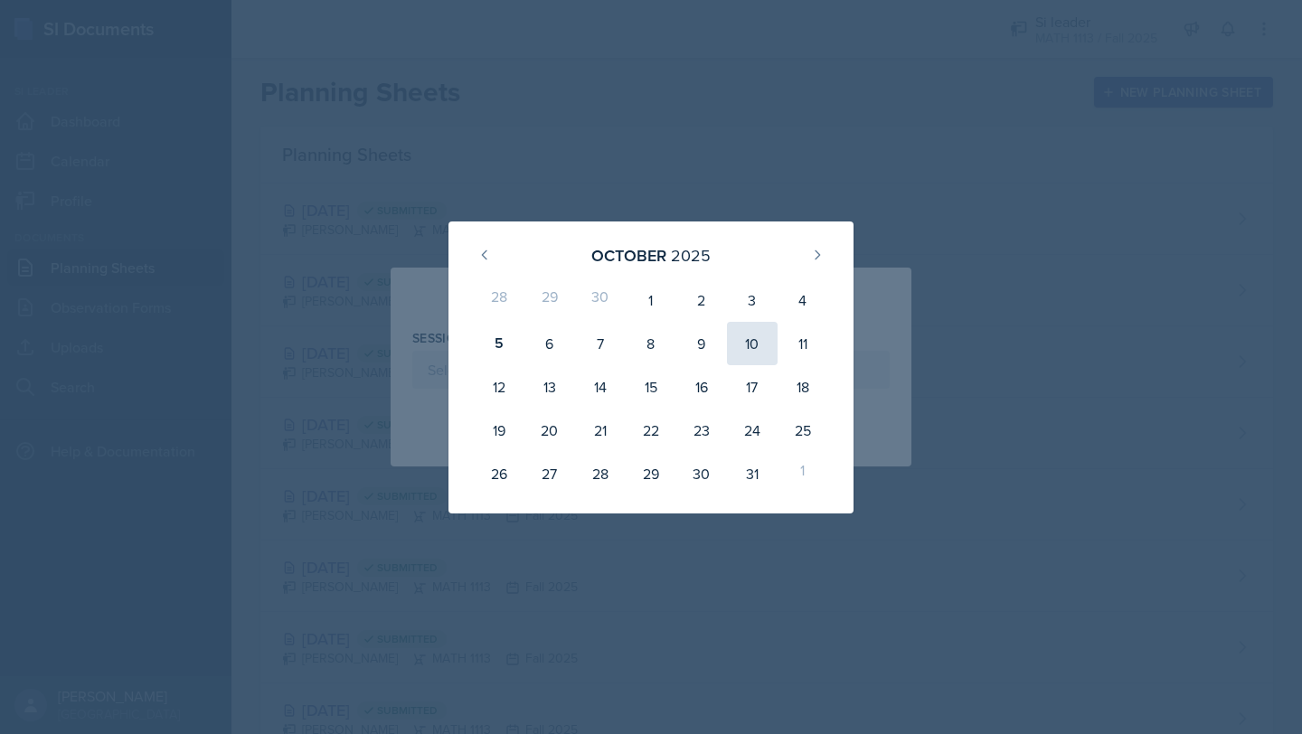
click at [757, 352] on div "10" at bounding box center [752, 343] width 51 height 43
type input "[DATE]"
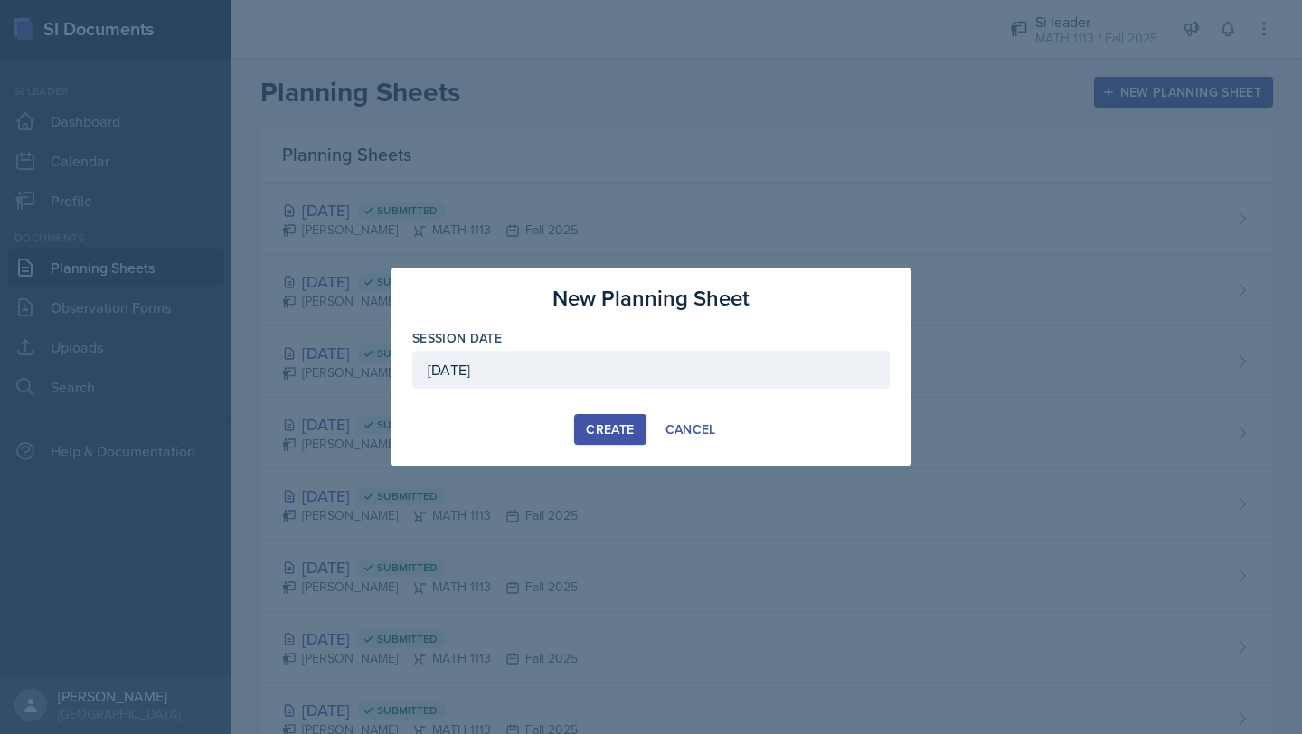
click at [593, 422] on div "Create" at bounding box center [610, 429] width 48 height 14
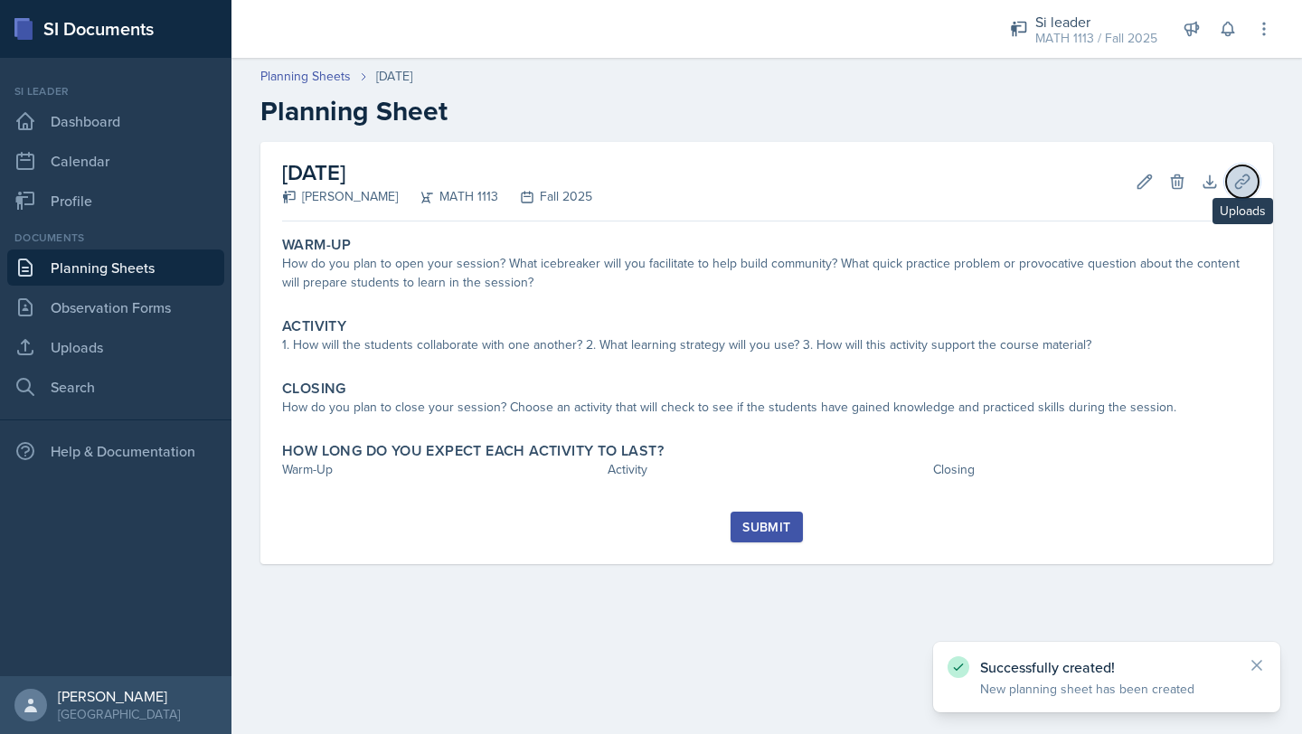
click at [1233, 180] on icon at bounding box center [1242, 182] width 18 height 18
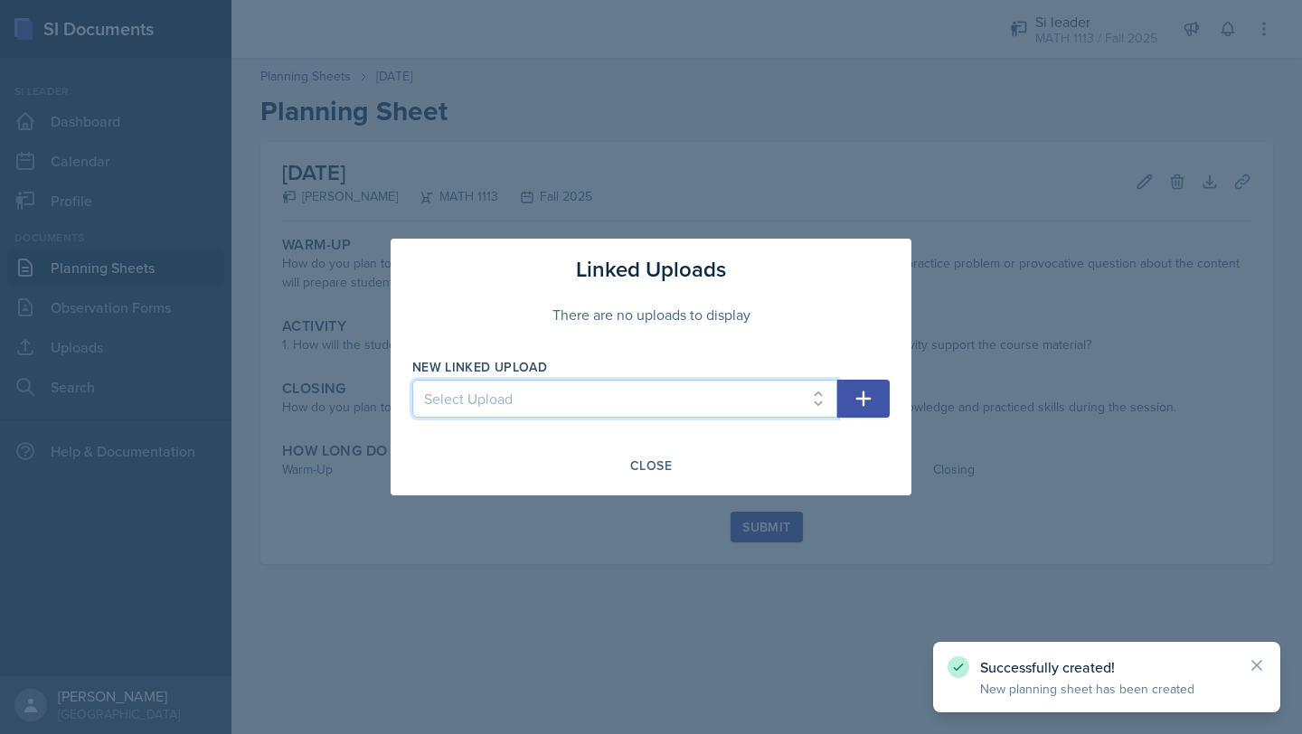
click at [663, 403] on select "Select Upload Fall Training Mock Session AROC and Difference Quotient Graphs of…" at bounding box center [624, 399] width 425 height 38
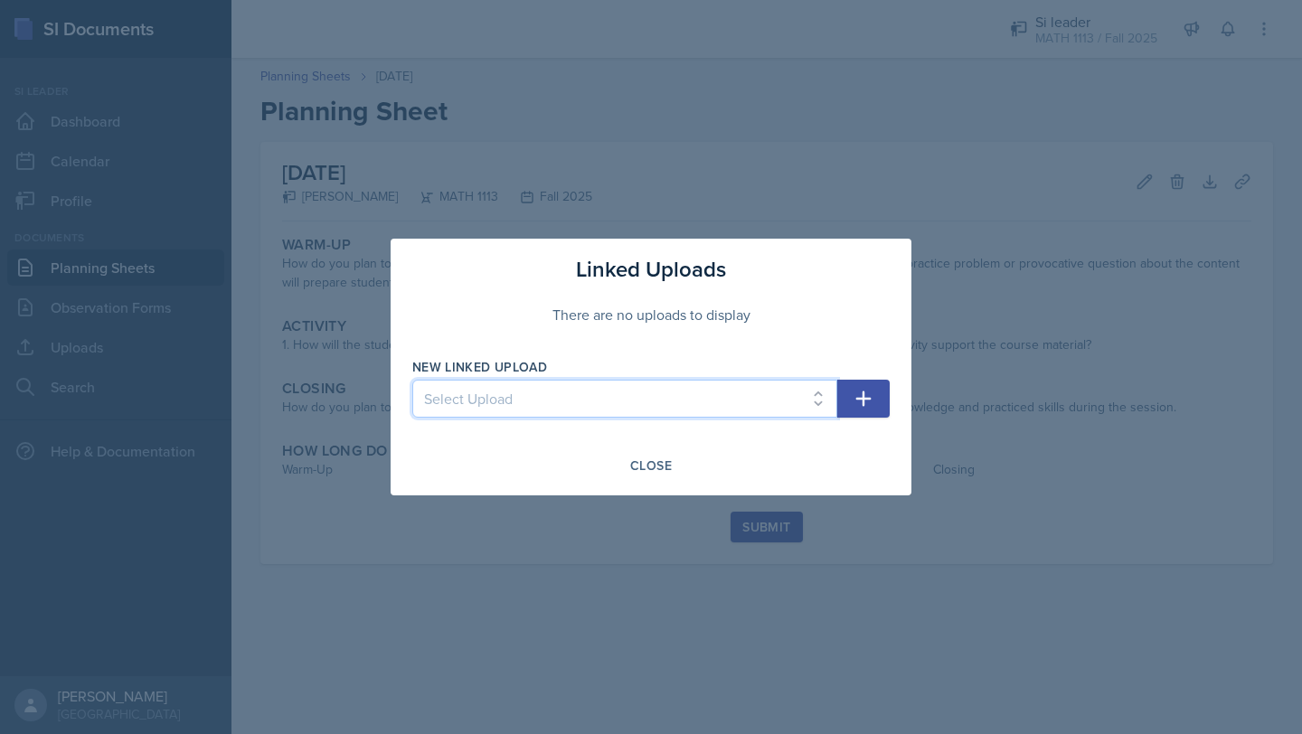
select select "9a8ecc42-57af-418c-acc8-34ecb4502d3f"
click at [412, 380] on select "Select Upload Fall Training Mock Session AROC and Difference Quotient Graphs of…" at bounding box center [624, 399] width 425 height 38
click at [858, 393] on icon "button" at bounding box center [864, 399] width 22 height 22
select select
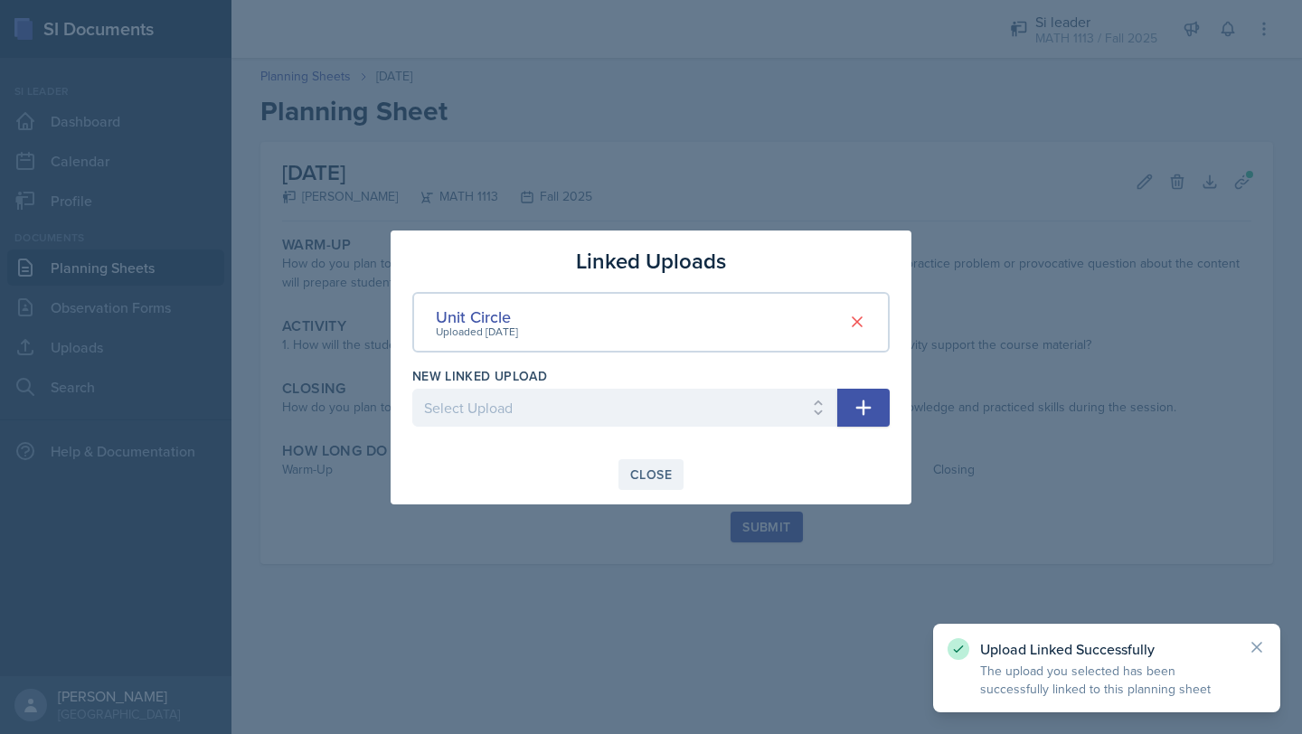
click at [657, 470] on div "Close" at bounding box center [651, 475] width 42 height 14
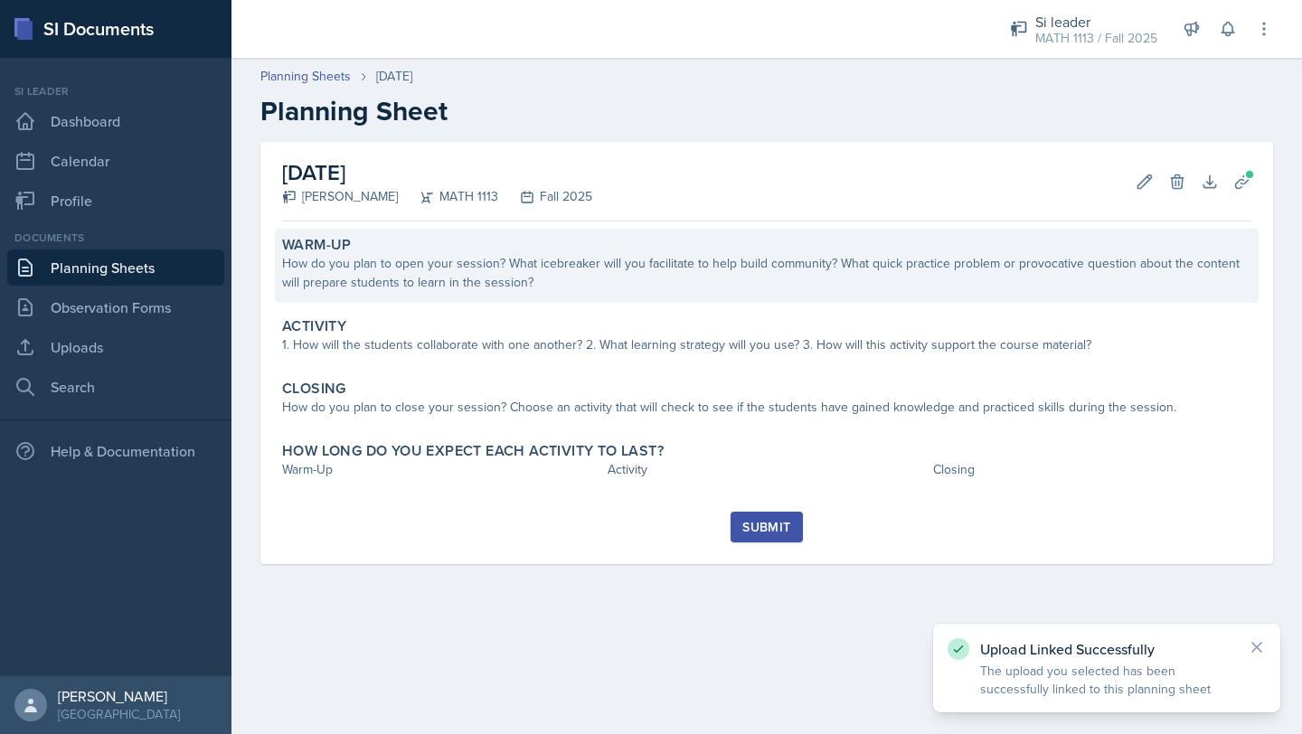
click at [570, 279] on div "How do you plan to open your session? What icebreaker will you facilitate to he…" at bounding box center [766, 273] width 969 height 38
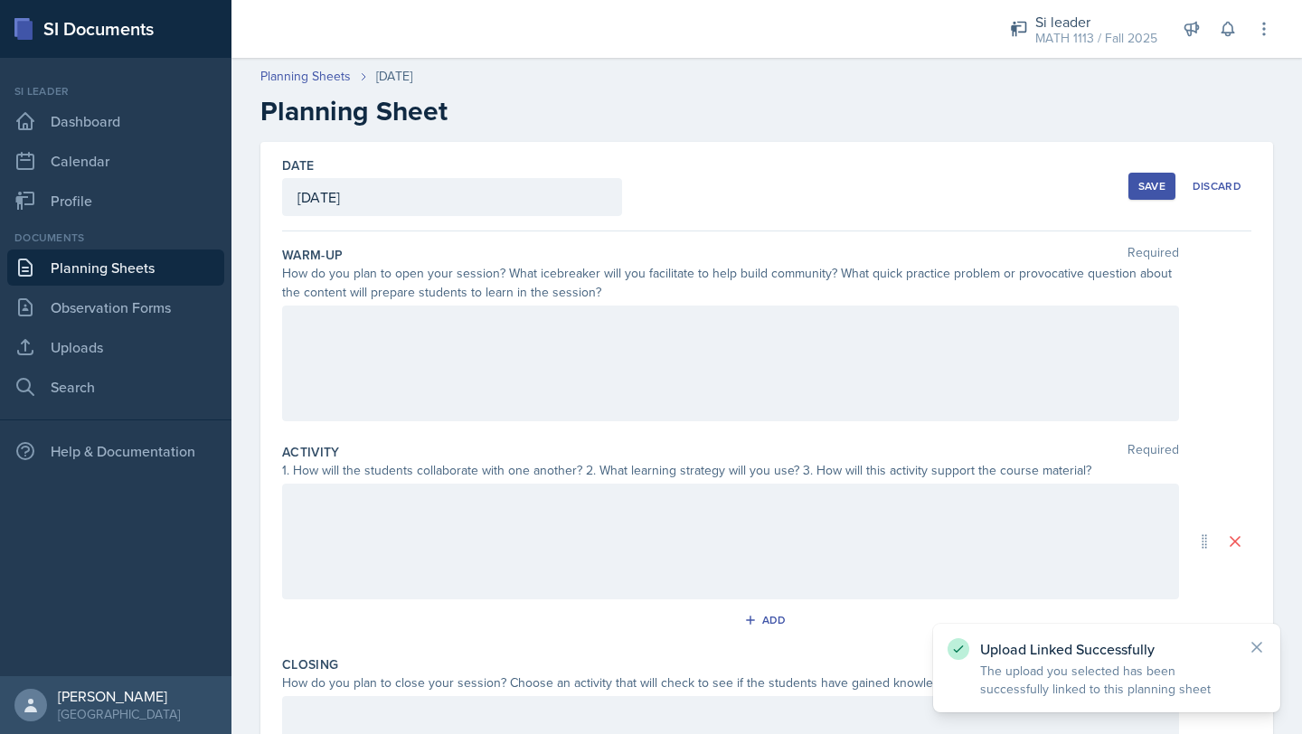
click at [510, 383] on div at bounding box center [730, 364] width 897 height 116
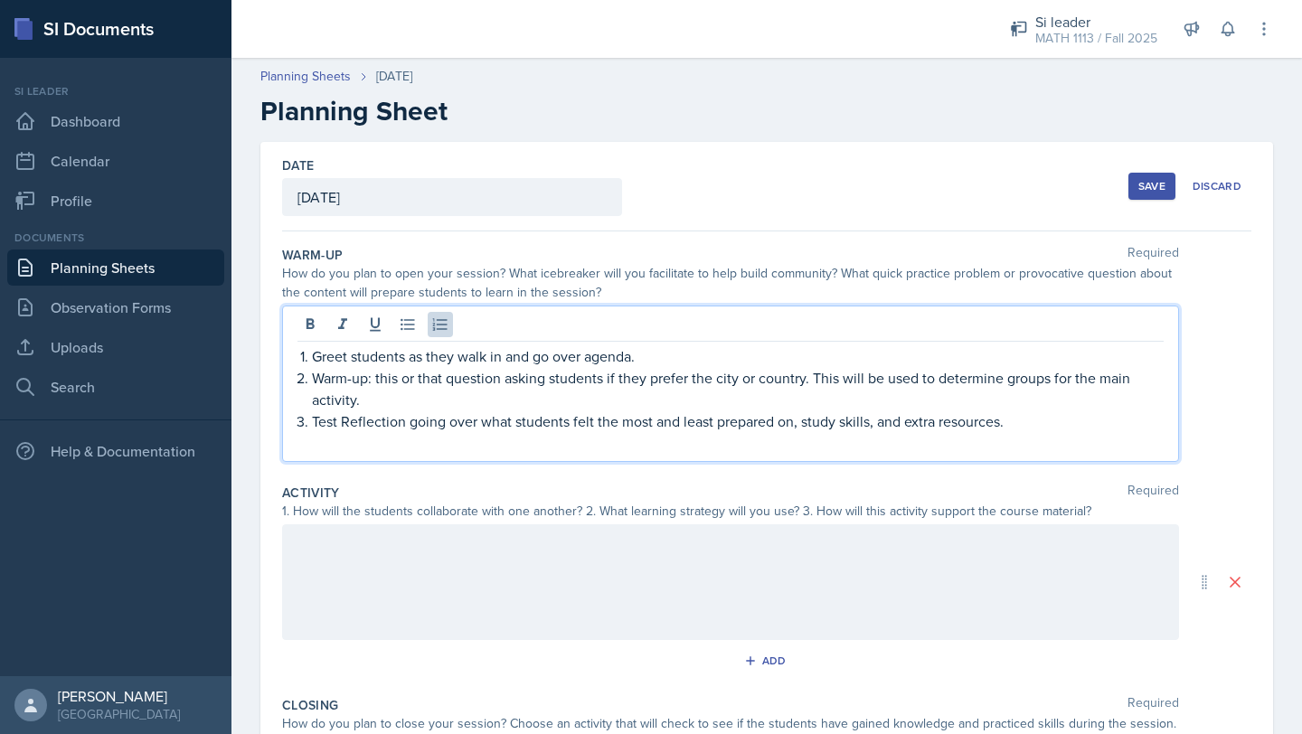
click at [572, 572] on div at bounding box center [730, 583] width 897 height 116
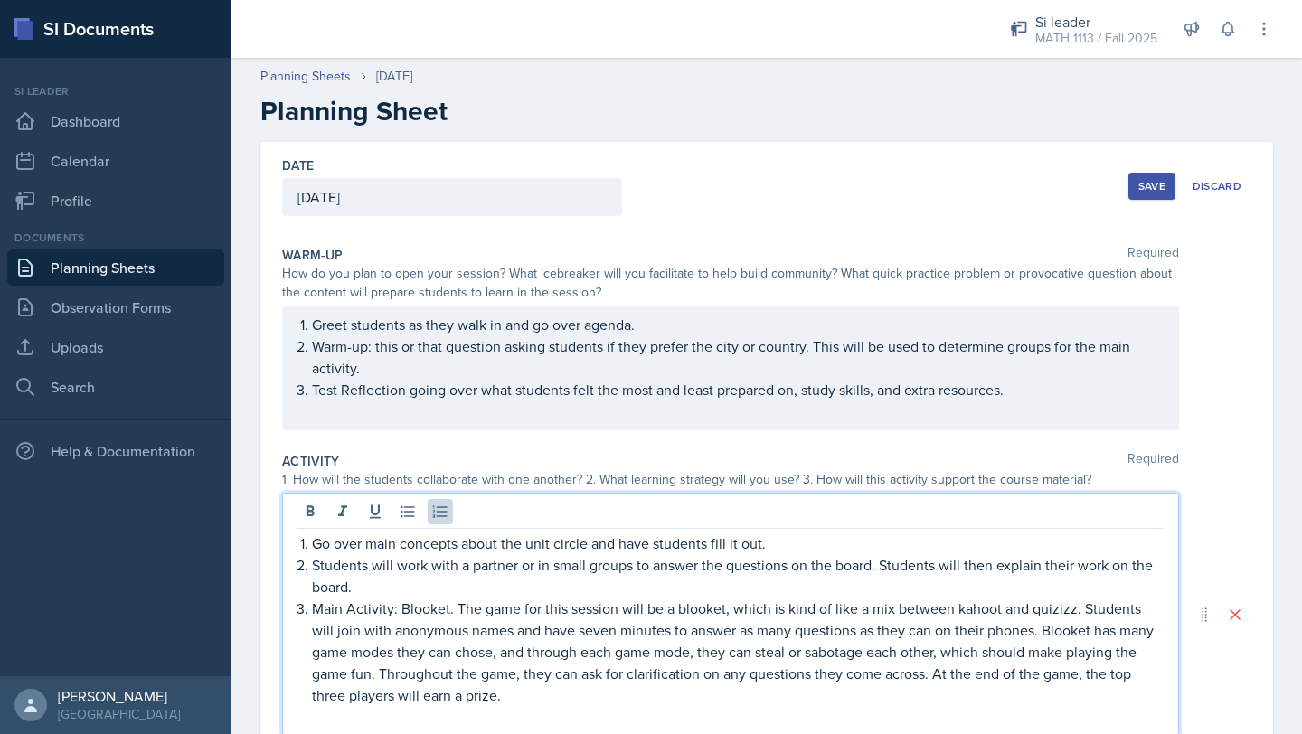
scroll to position [42, 0]
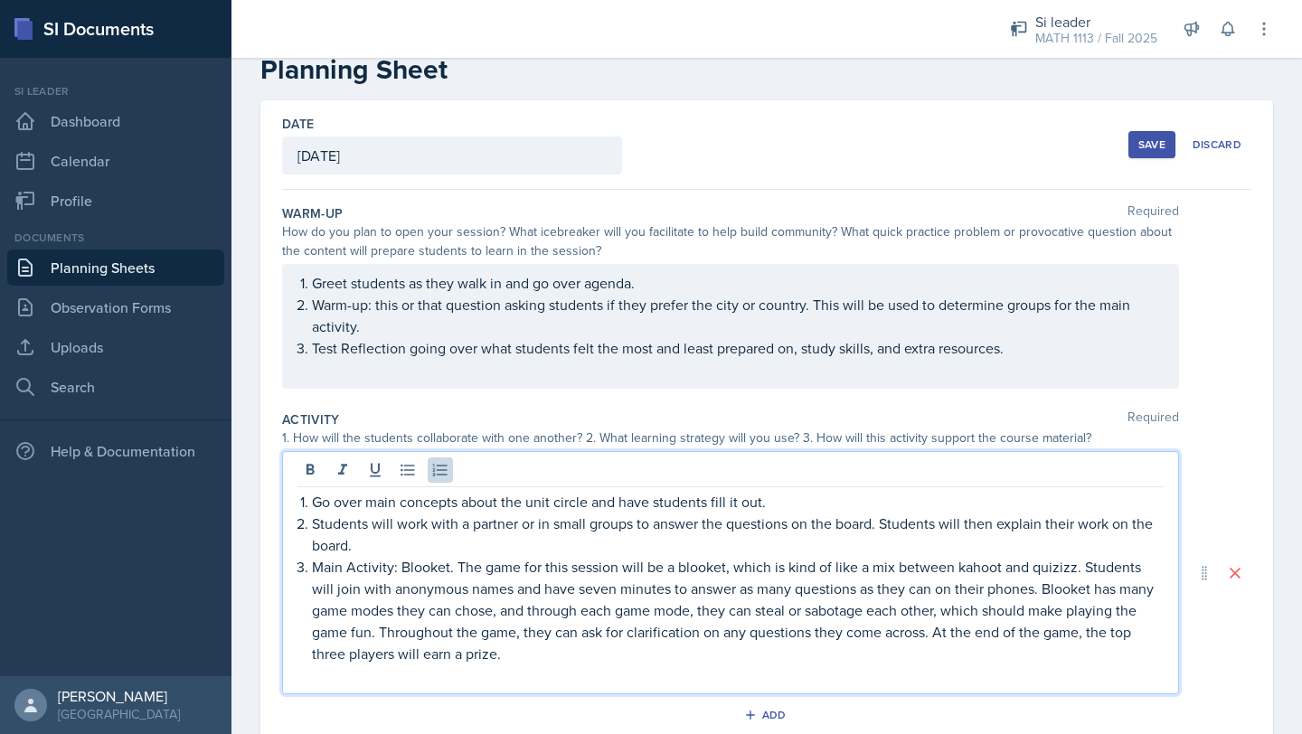
click at [483, 618] on p "Main Activity: Blooket. The game for this session will be a blooket, which is k…" at bounding box center [738, 610] width 852 height 109
click at [626, 413] on div "Activity Required" at bounding box center [766, 420] width 969 height 18
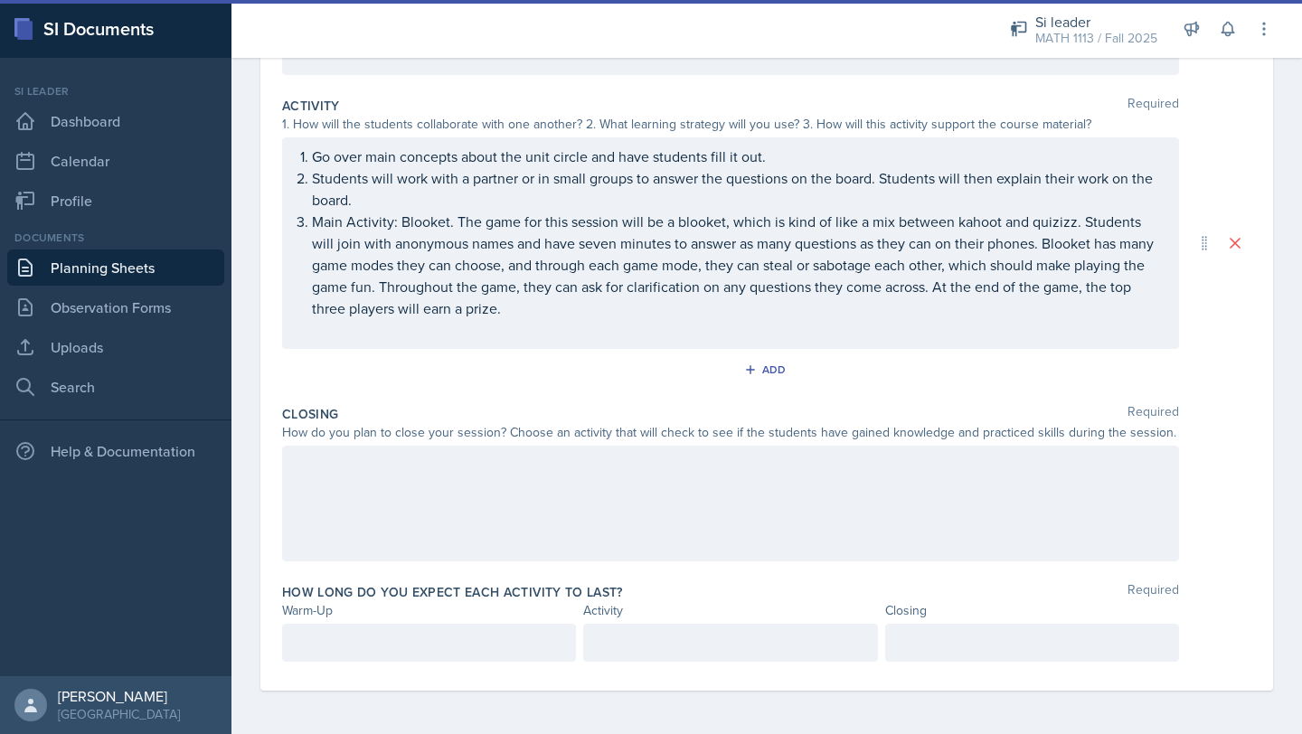
click at [553, 512] on div at bounding box center [730, 504] width 897 height 116
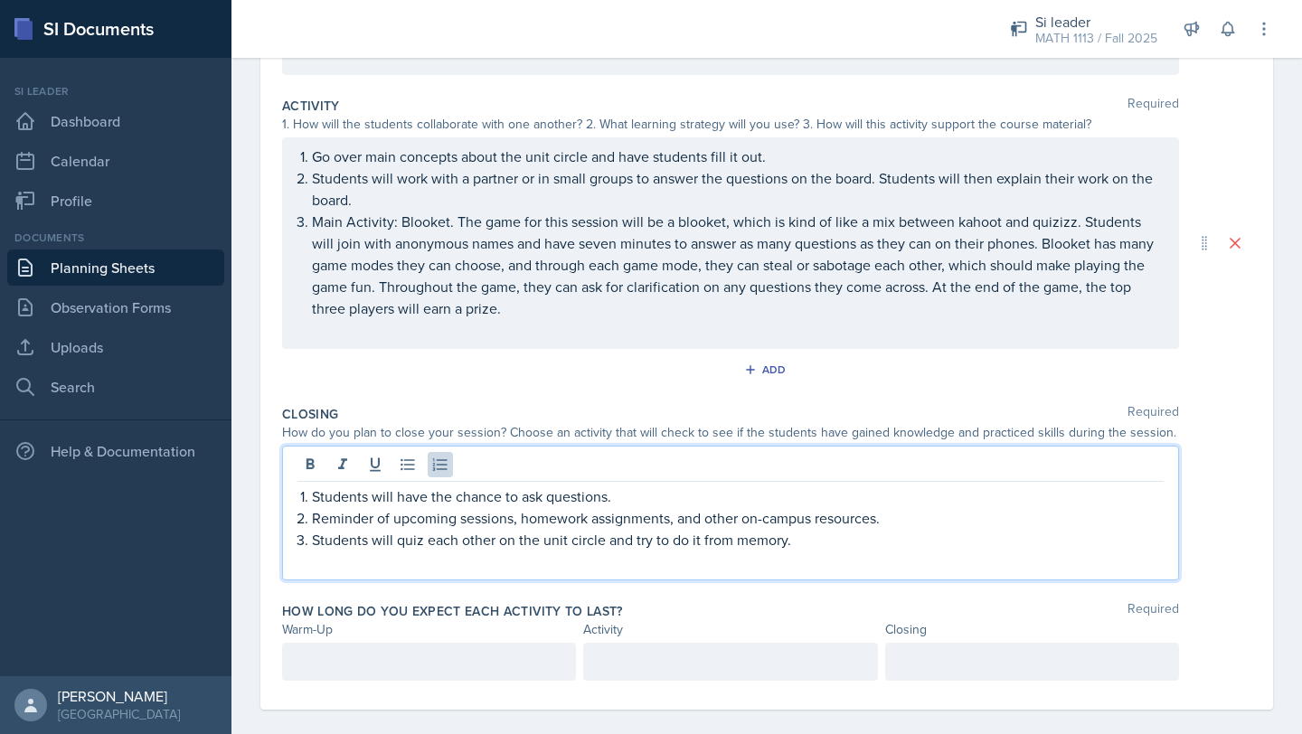
scroll to position [374, 0]
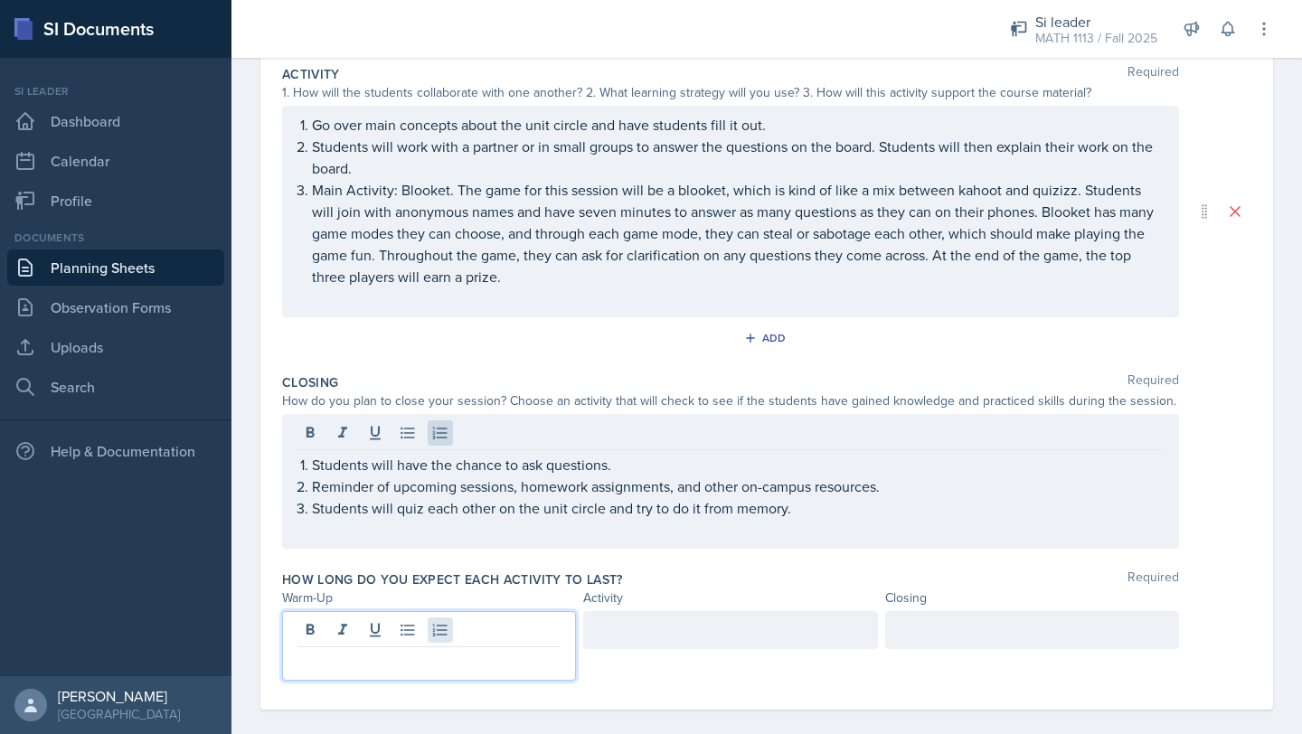
click at [437, 633] on div at bounding box center [429, 646] width 294 height 70
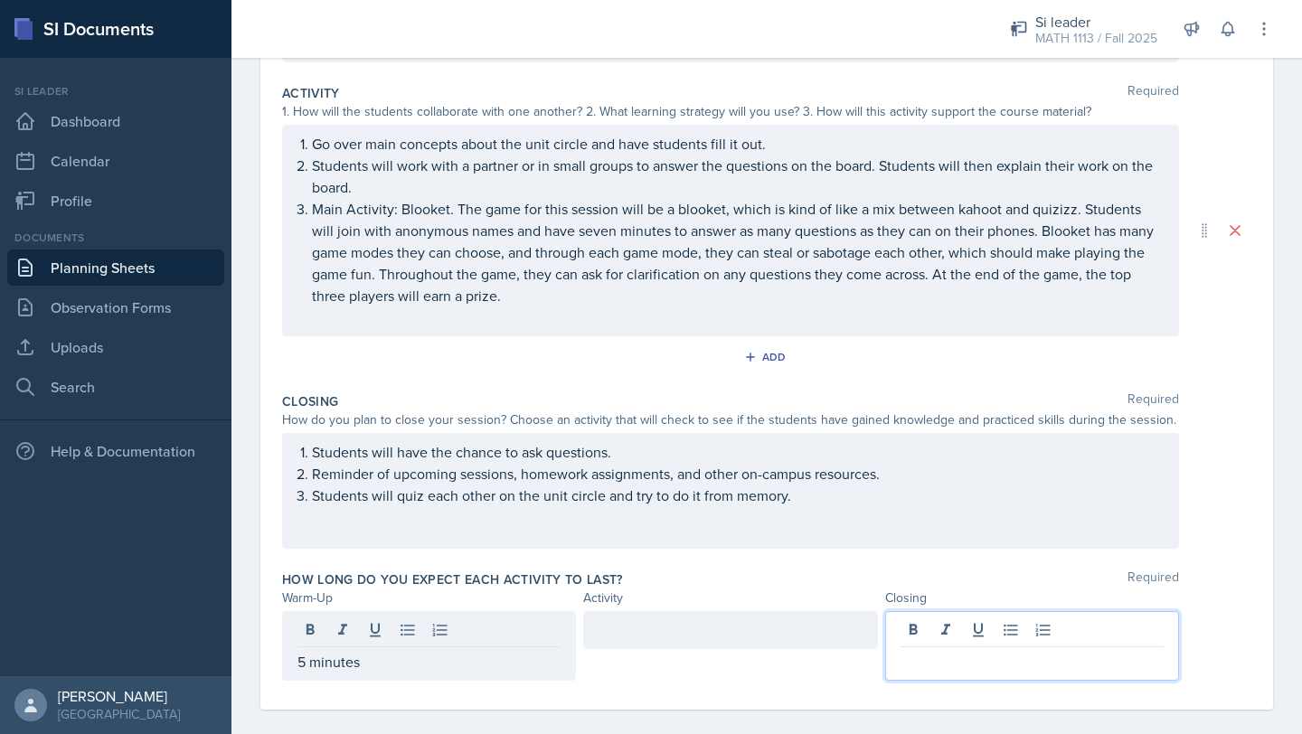
click at [996, 634] on div at bounding box center [1032, 646] width 294 height 70
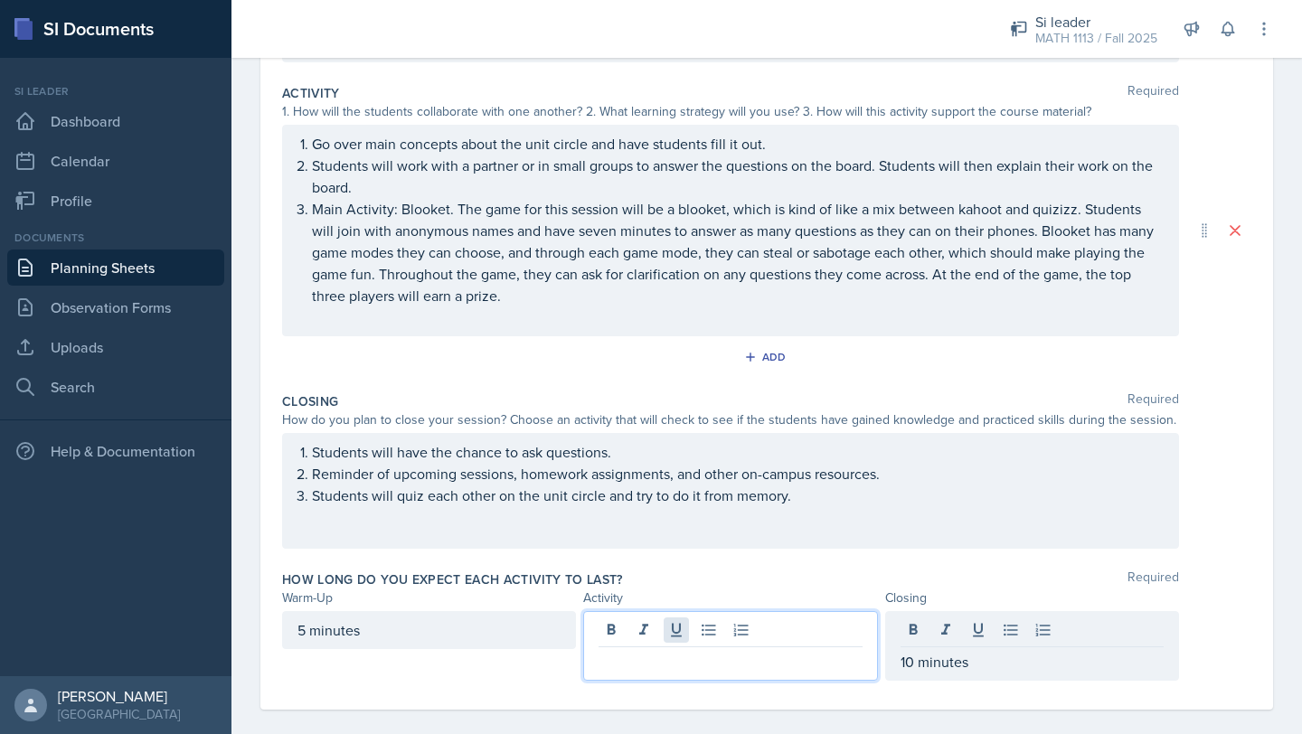
click at [684, 630] on div at bounding box center [730, 646] width 294 height 70
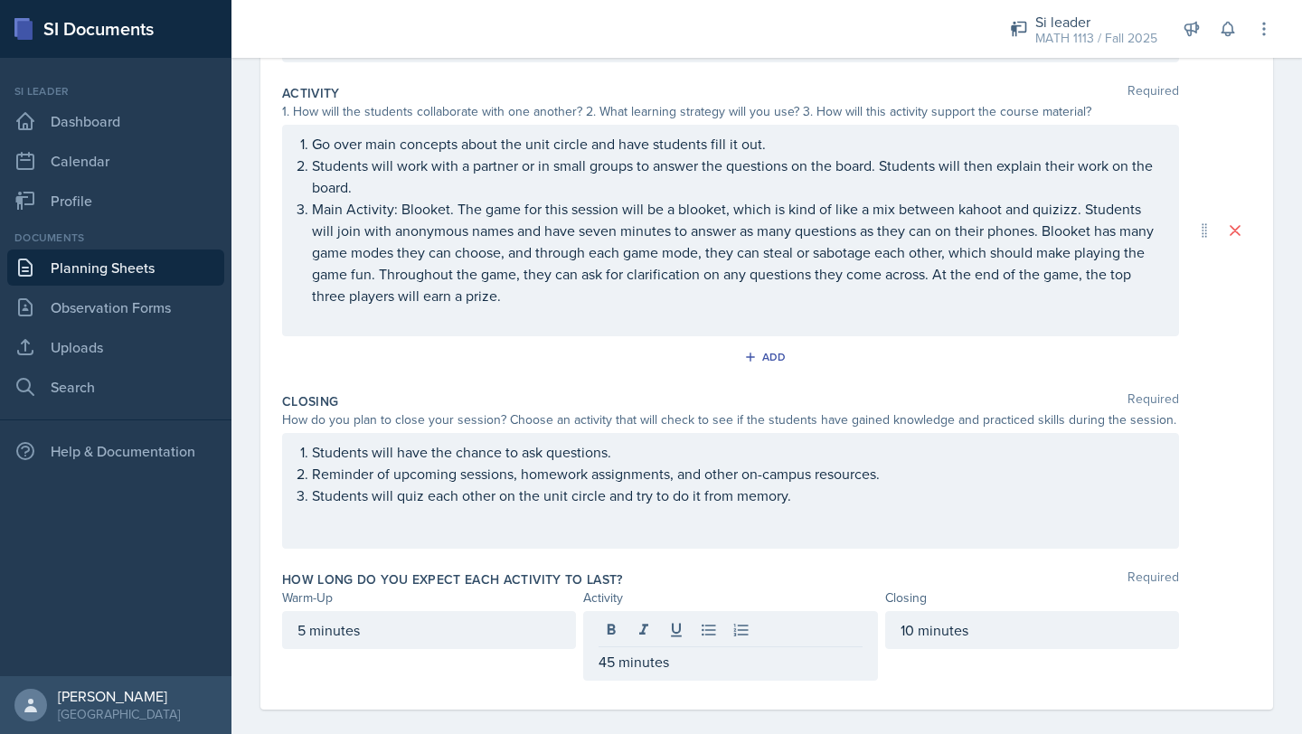
click at [711, 571] on div "How long do you expect each activity to last? Required" at bounding box center [766, 580] width 969 height 18
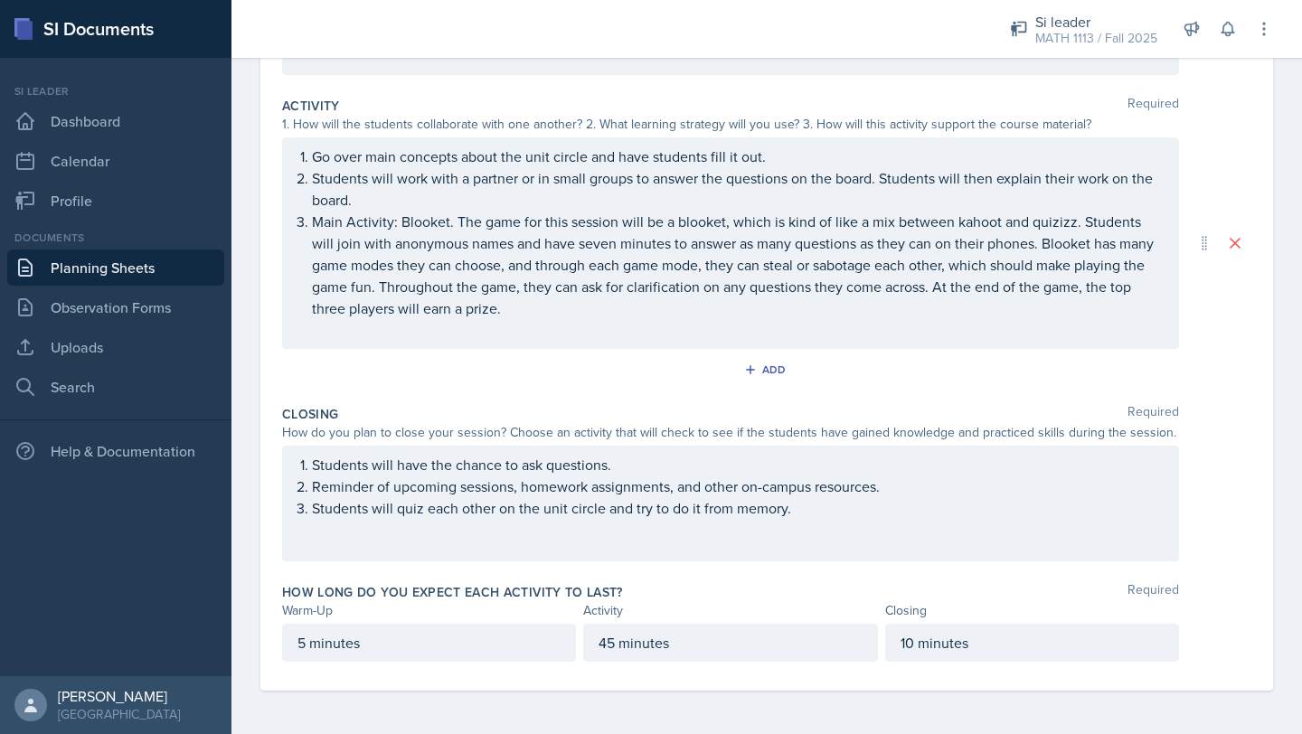
scroll to position [0, 0]
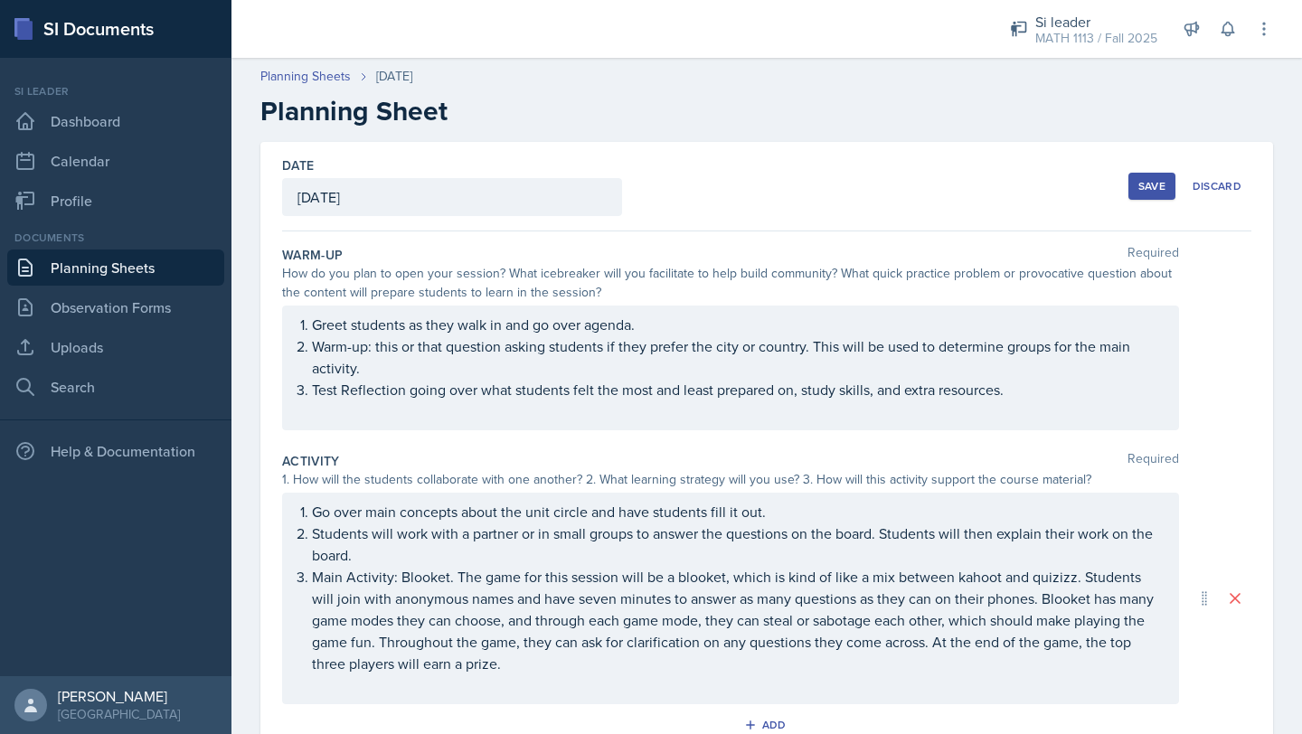
click at [1145, 200] on div "Save Discard" at bounding box center [1190, 186] width 123 height 42
click at [1147, 189] on div "Save" at bounding box center [1152, 186] width 27 height 14
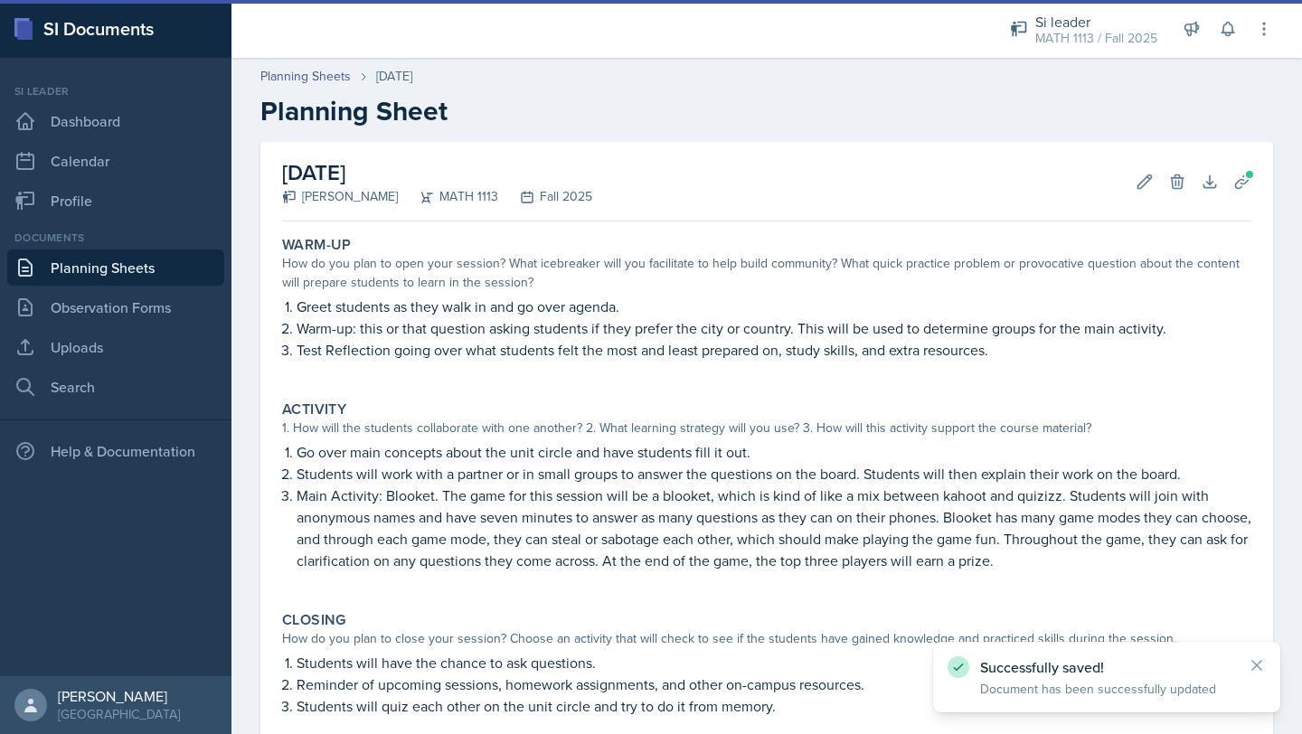
scroll to position [210, 0]
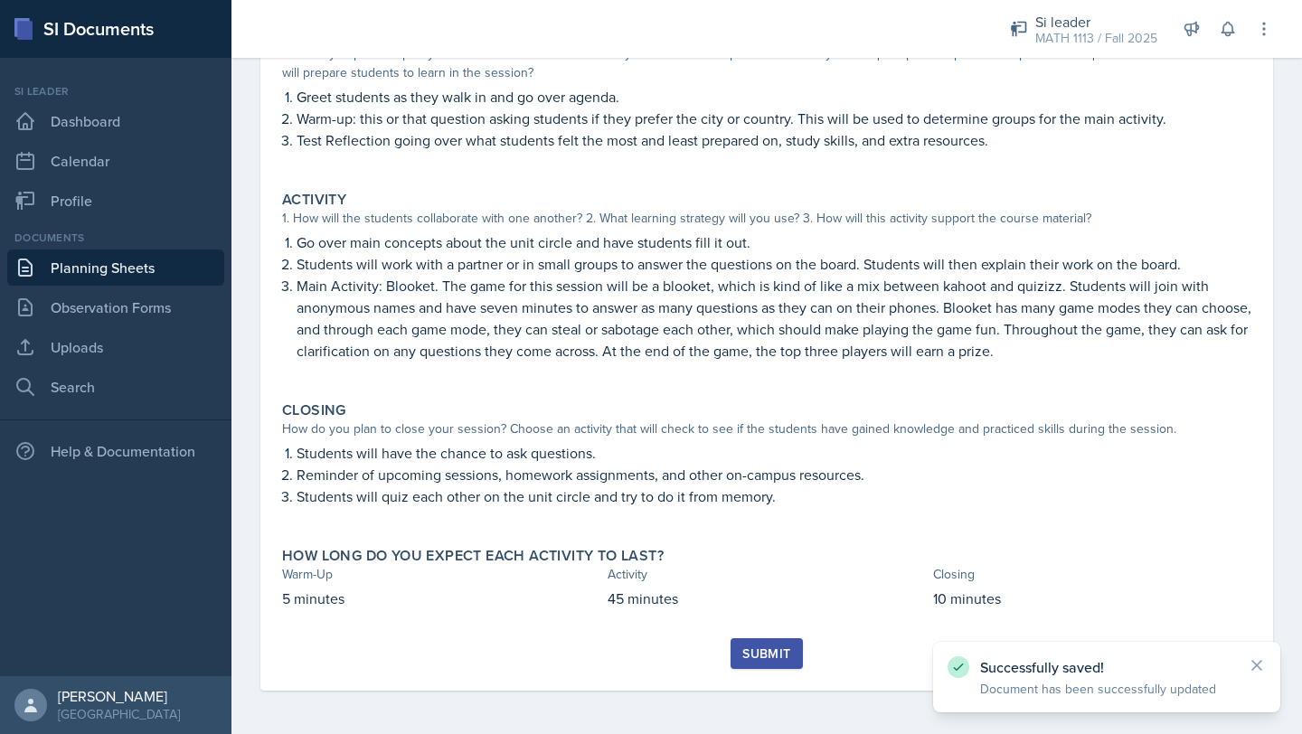
click at [768, 664] on button "Submit" at bounding box center [766, 653] width 71 height 31
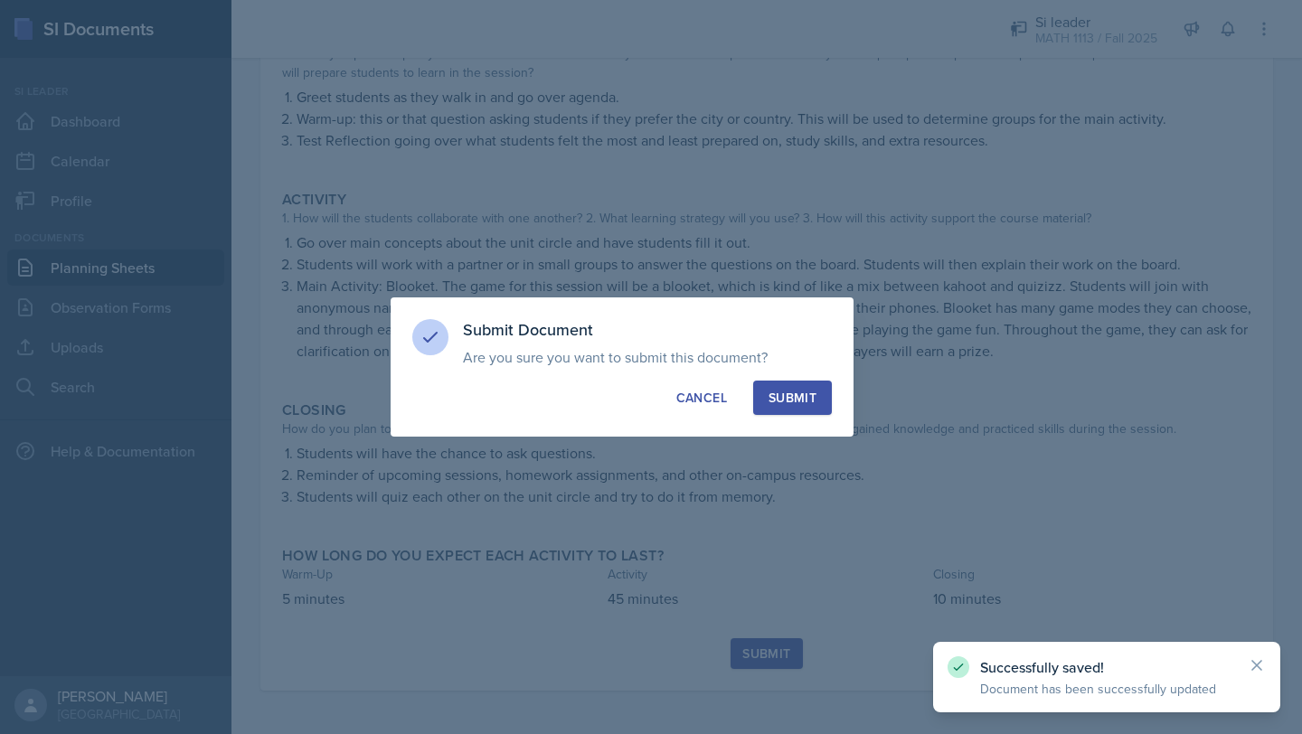
click at [797, 400] on div "Submit" at bounding box center [793, 398] width 48 height 18
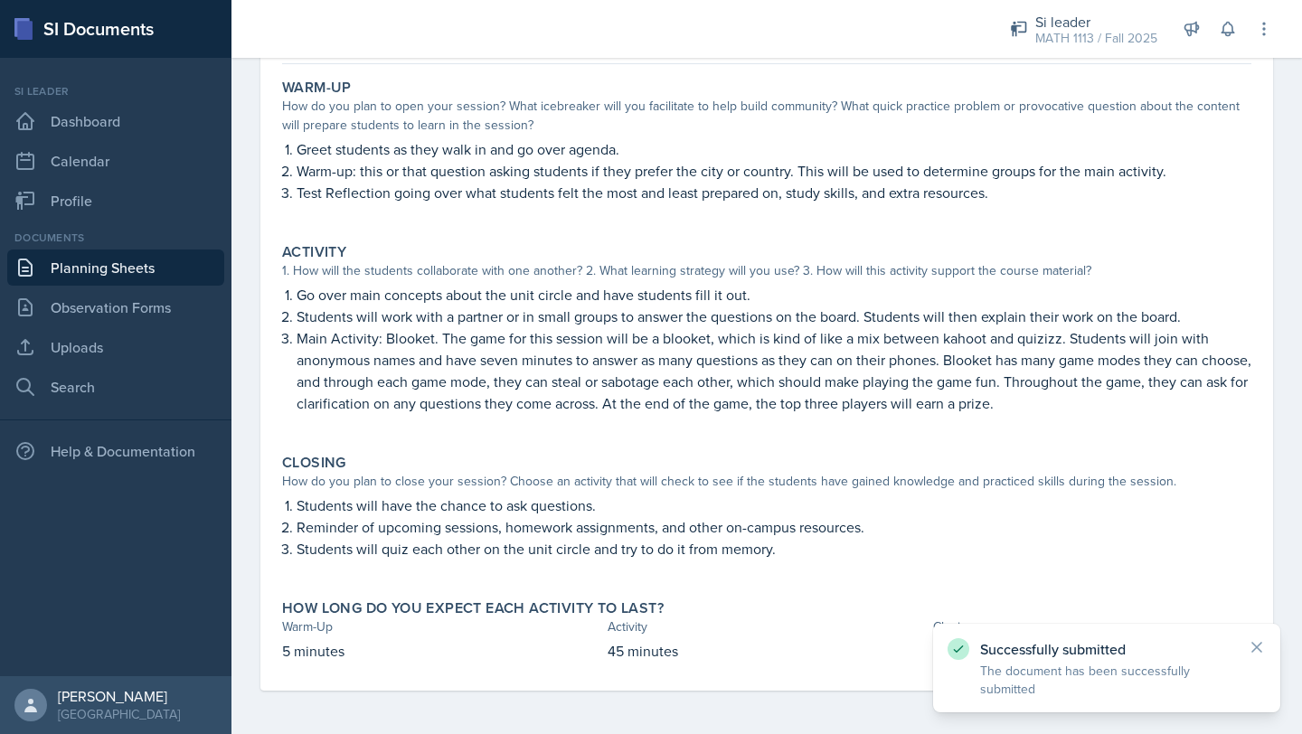
scroll to position [0, 0]
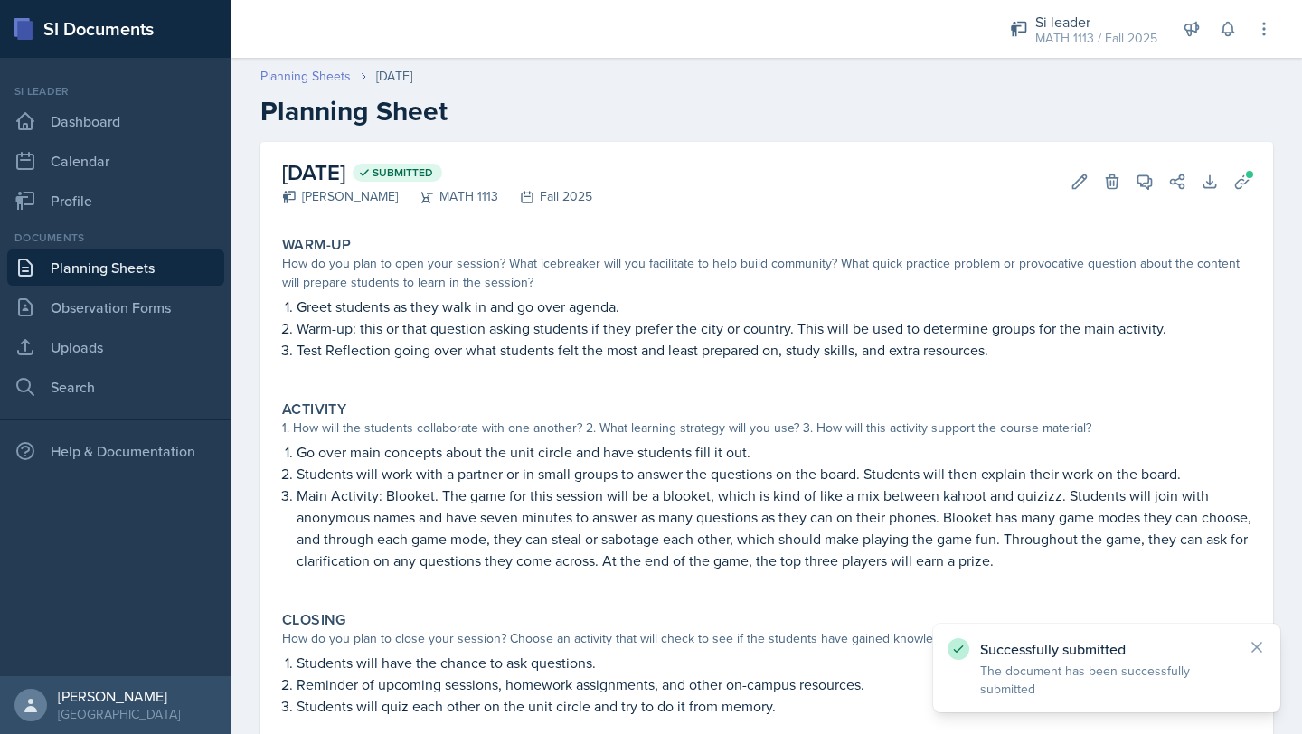
click at [323, 79] on link "Planning Sheets" at bounding box center [305, 76] width 90 height 19
